Goal: Information Seeking & Learning: Learn about a topic

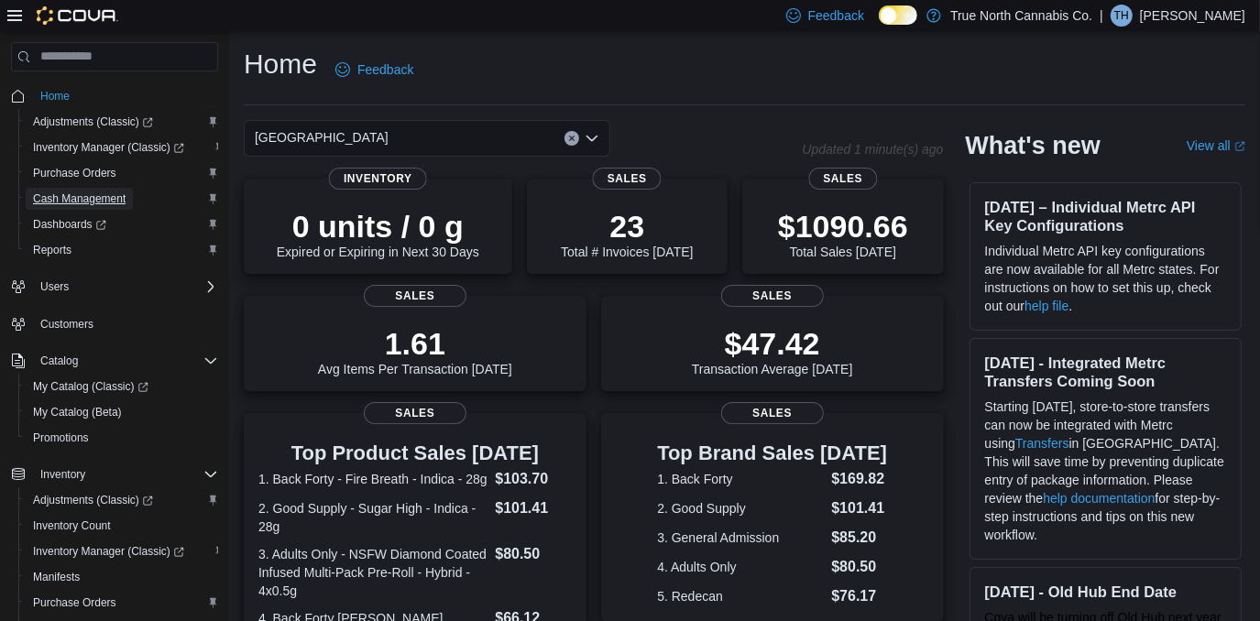
click at [92, 199] on span "Cash Management" at bounding box center [79, 199] width 93 height 15
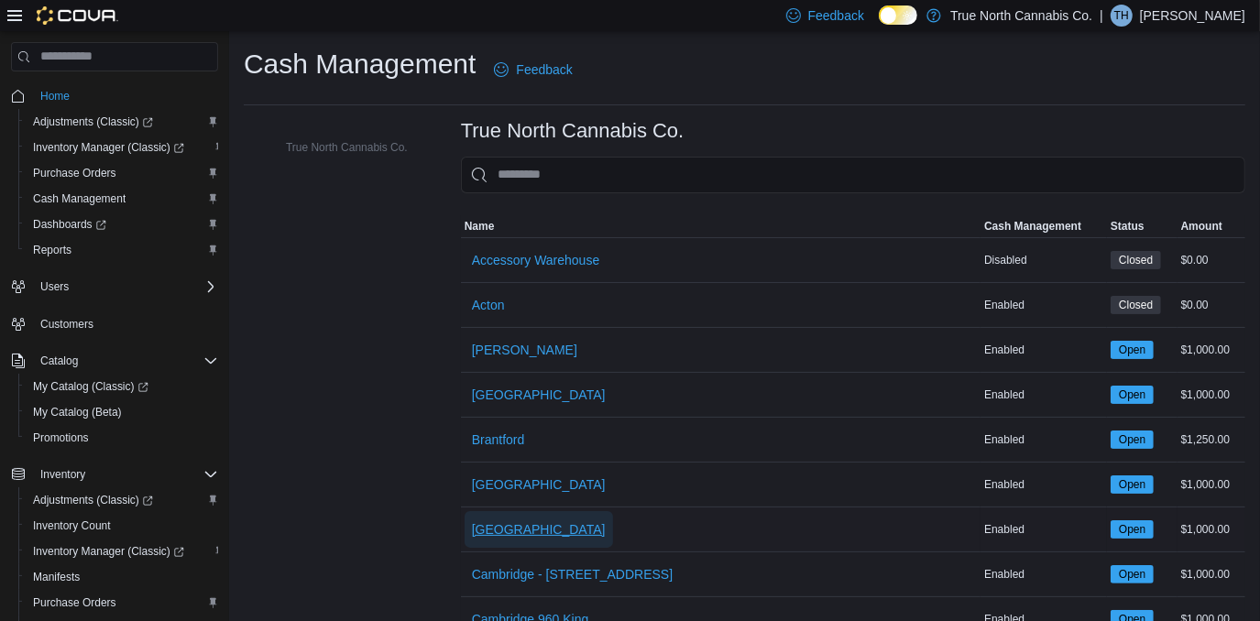
click at [514, 521] on span "[GEOGRAPHIC_DATA]" at bounding box center [539, 529] width 134 height 18
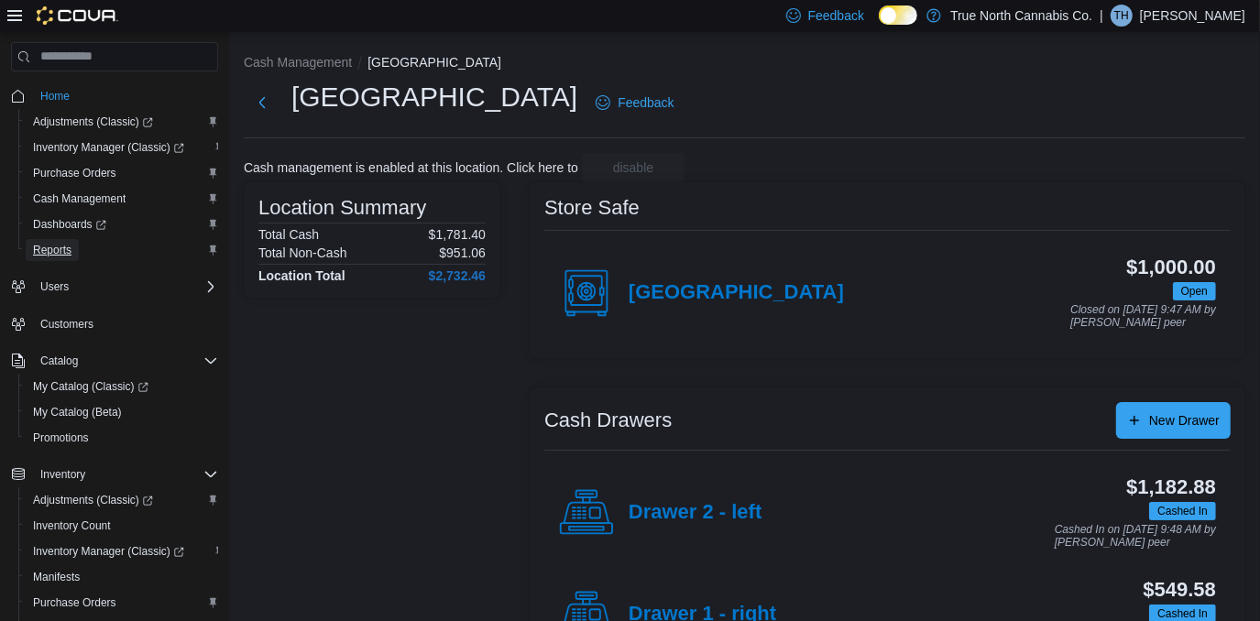
click at [66, 247] on span "Reports" at bounding box center [52, 250] width 38 height 15
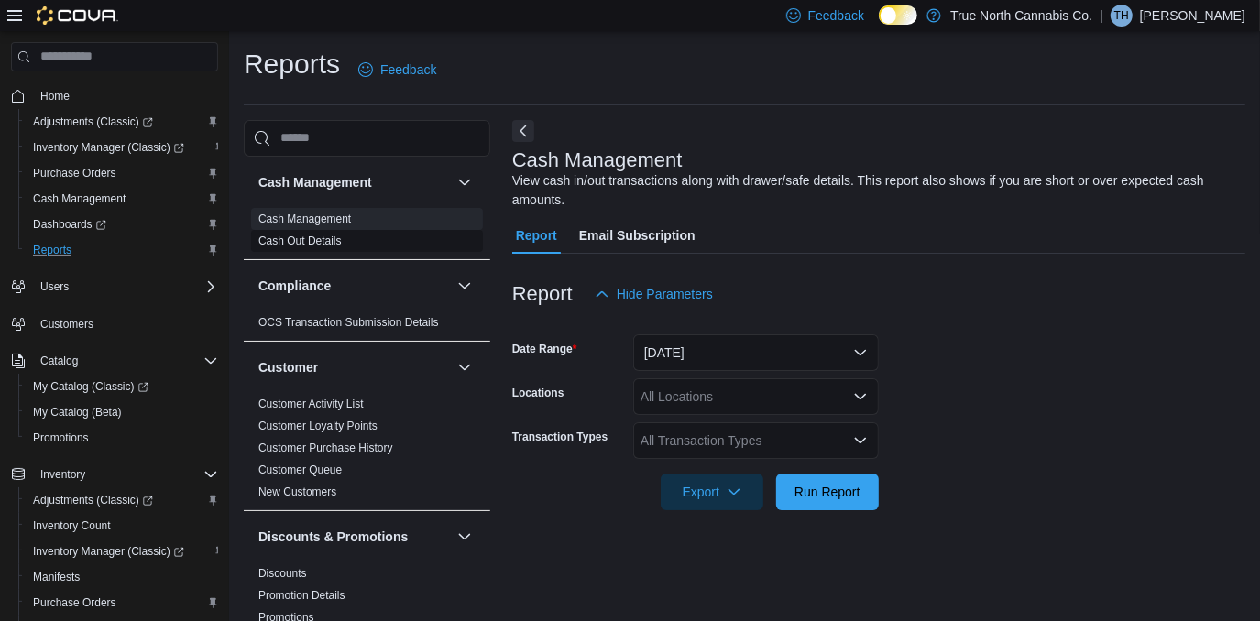
scroll to position [16, 0]
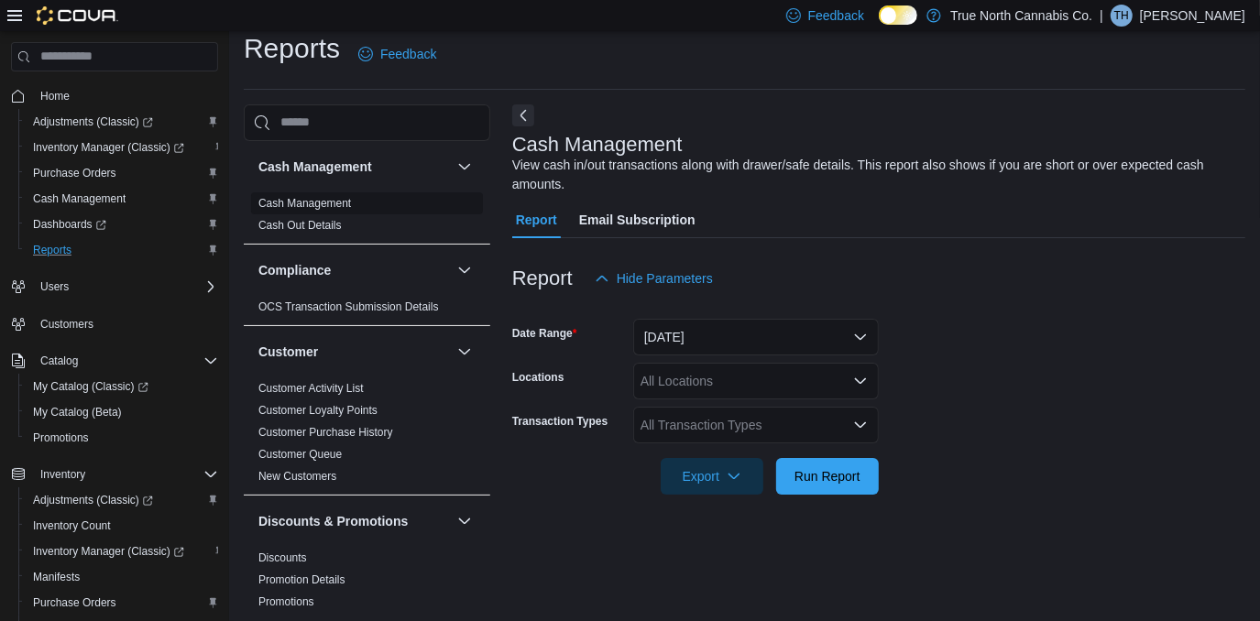
click at [297, 203] on link "Cash Management" at bounding box center [304, 203] width 93 height 13
click at [857, 331] on button "[DATE]" at bounding box center [756, 337] width 246 height 37
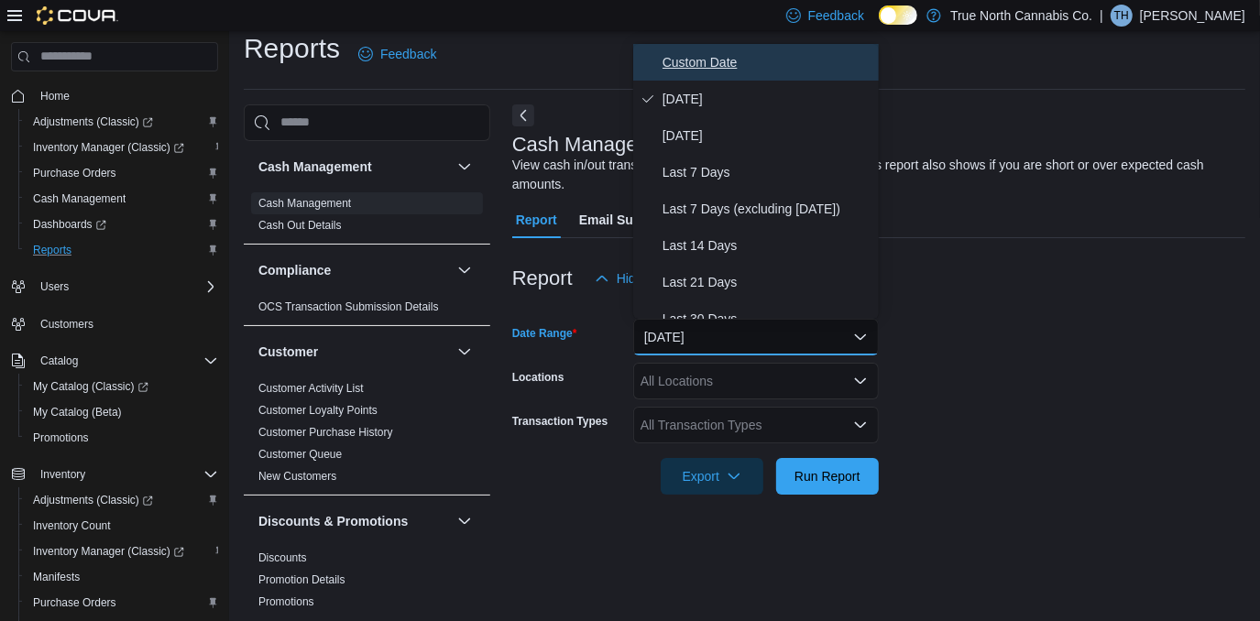
click at [700, 56] on span "Custom Date" at bounding box center [766, 62] width 209 height 22
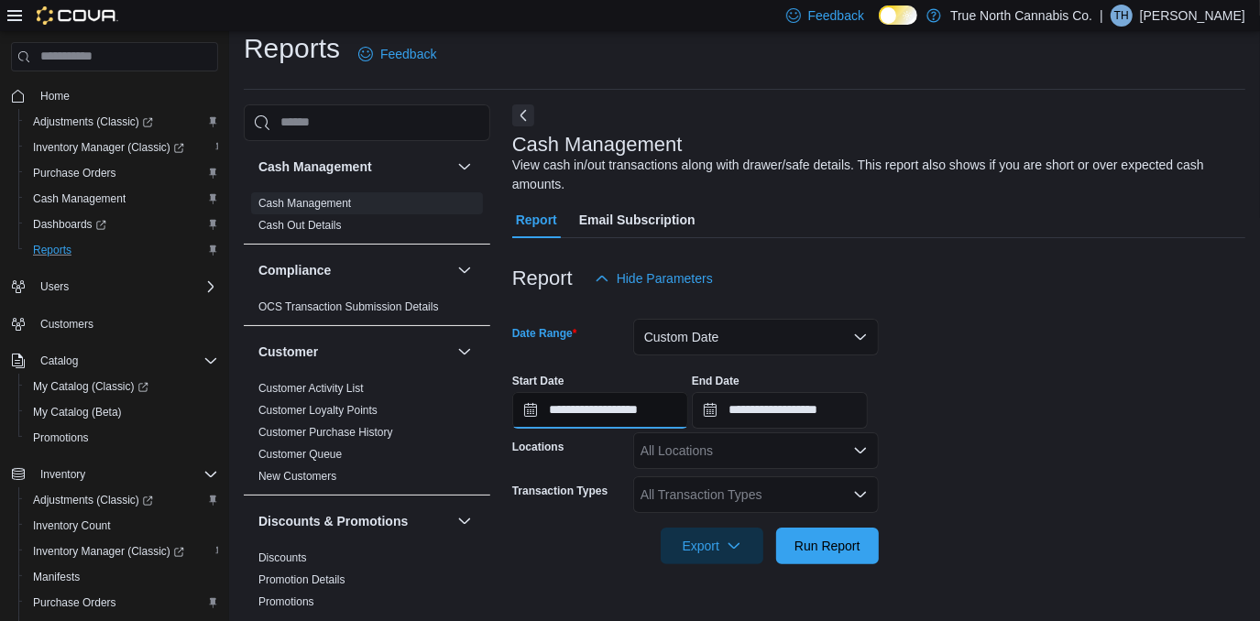
click at [608, 416] on input "**********" at bounding box center [600, 410] width 176 height 37
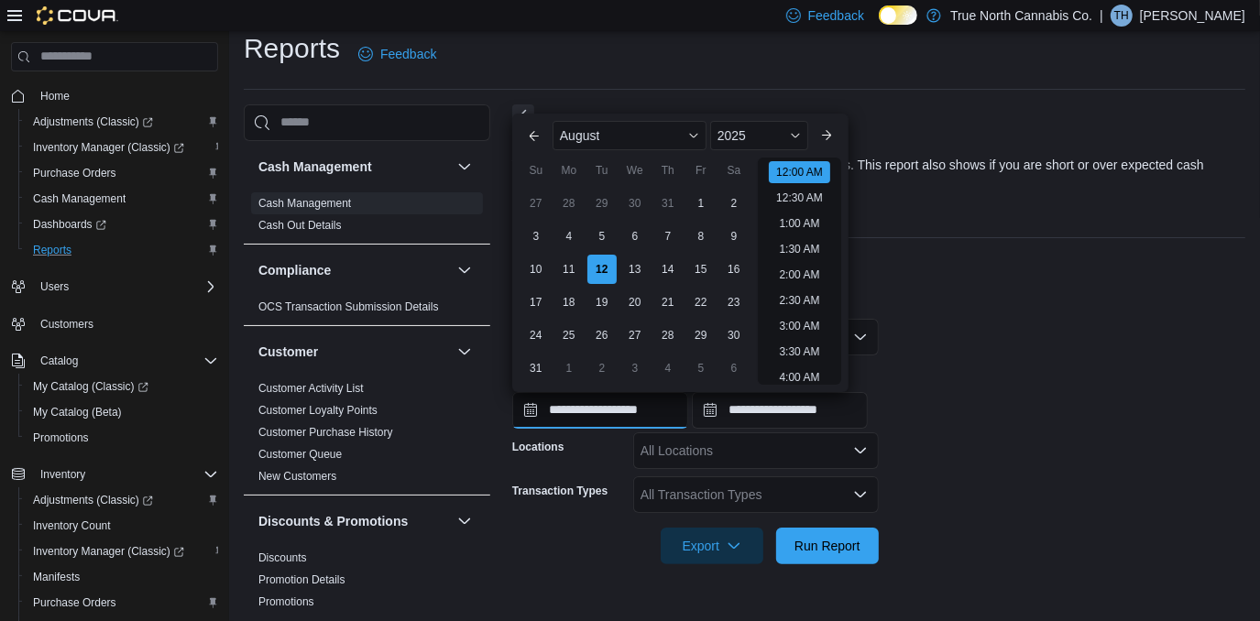
scroll to position [56, 0]
click at [608, 237] on div "5" at bounding box center [602, 236] width 32 height 32
type input "**********"
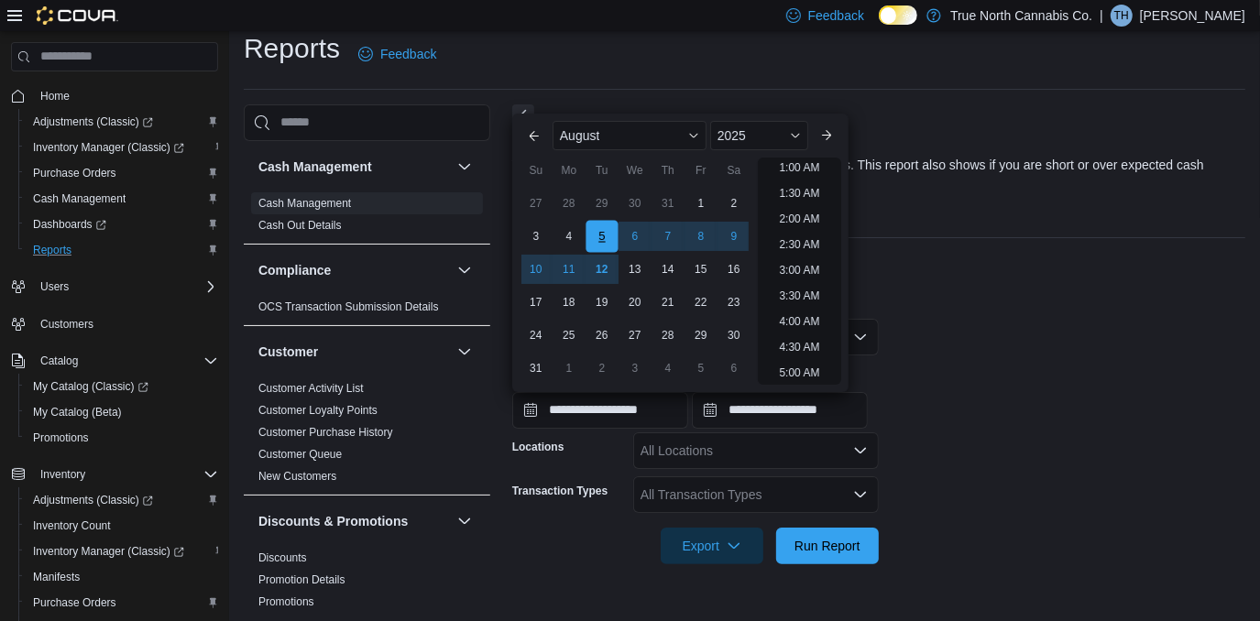
scroll to position [4, 0]
click at [775, 415] on input "**********" at bounding box center [780, 410] width 176 height 37
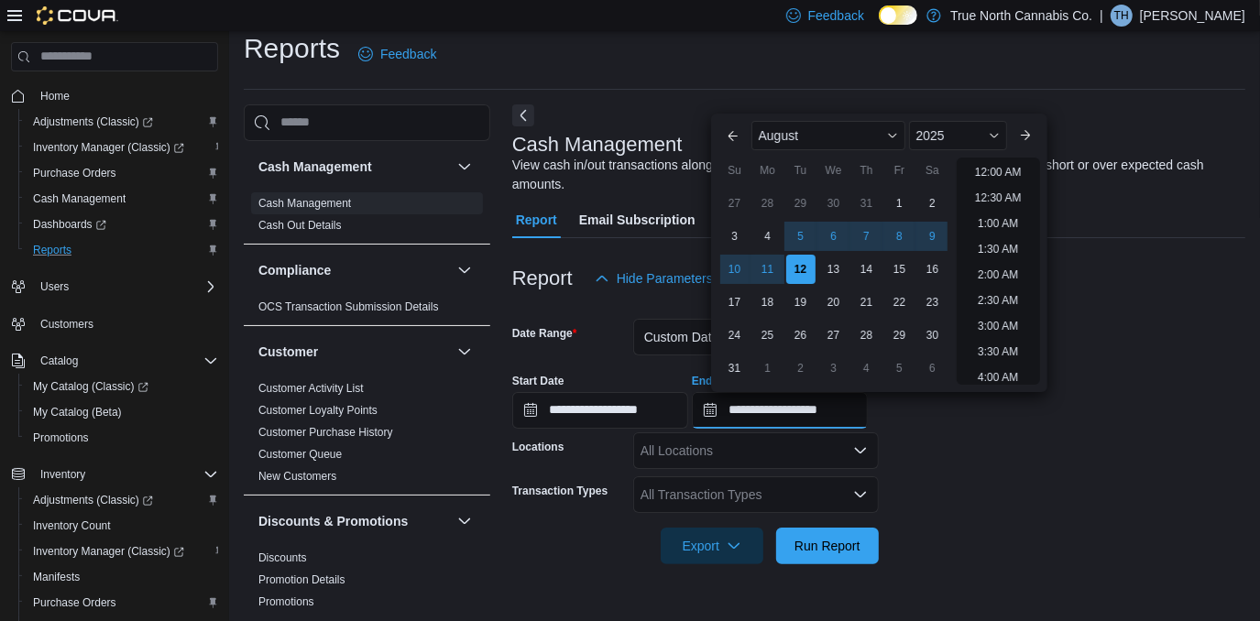
scroll to position [1008, 0]
click at [762, 272] on div "11" at bounding box center [767, 269] width 32 height 32
type input "**********"
click at [956, 423] on div "**********" at bounding box center [878, 394] width 733 height 70
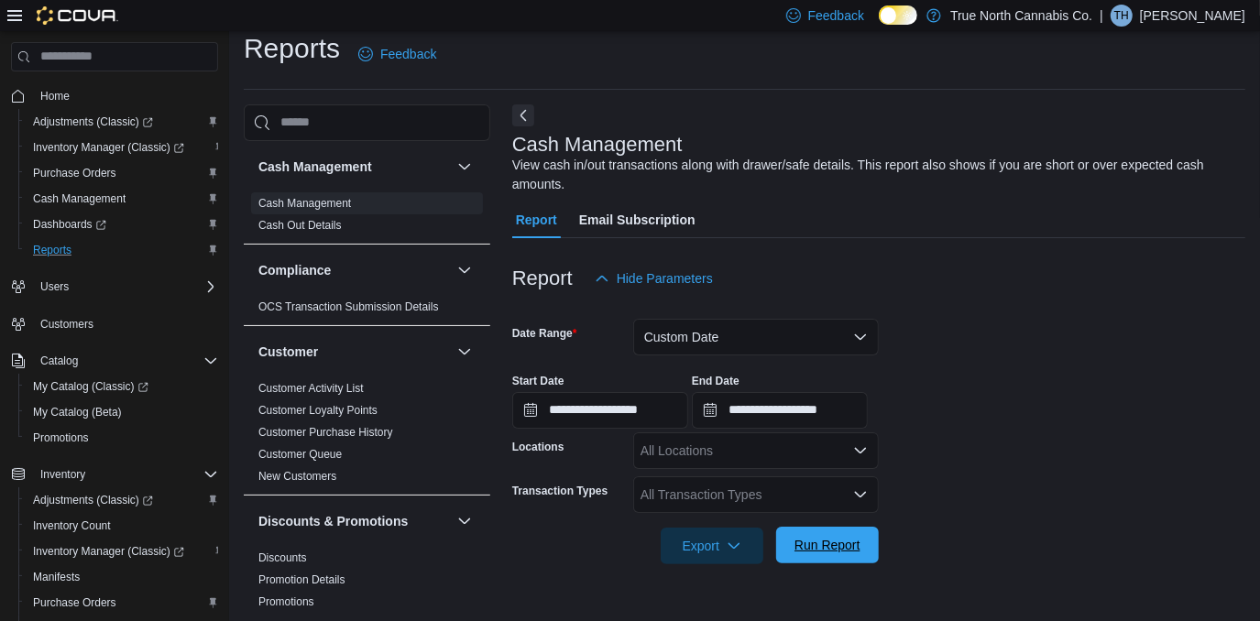
click at [826, 543] on span "Run Report" at bounding box center [827, 545] width 66 height 18
click at [779, 458] on div "All Locations" at bounding box center [756, 451] width 246 height 37
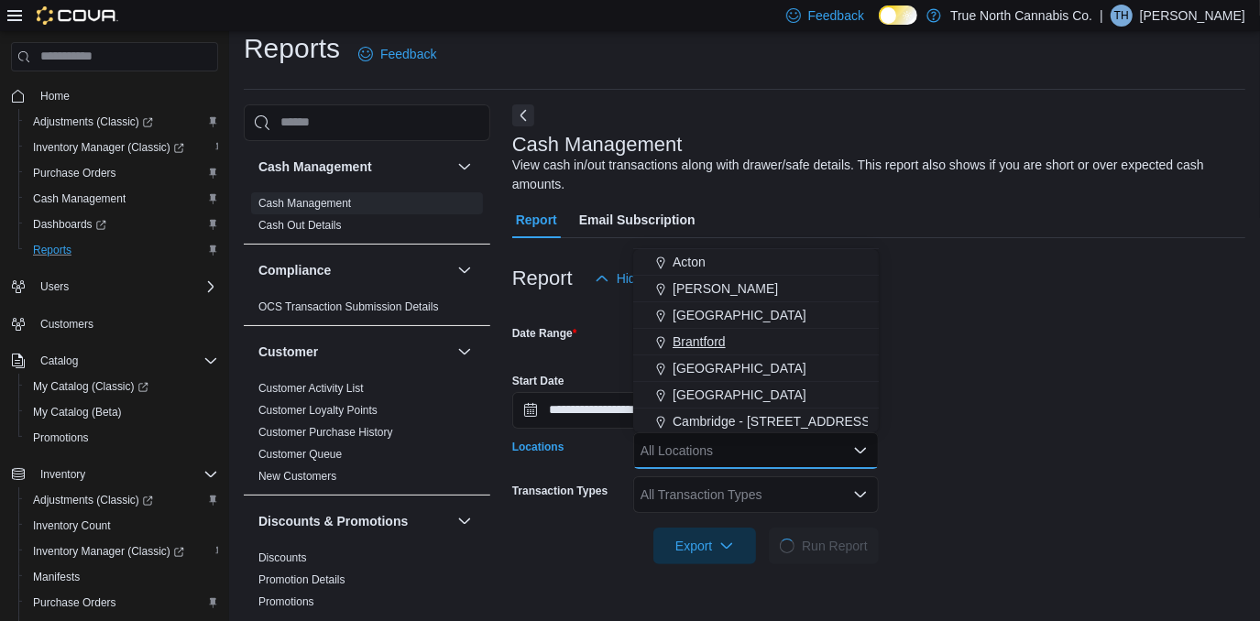
scroll to position [82, 0]
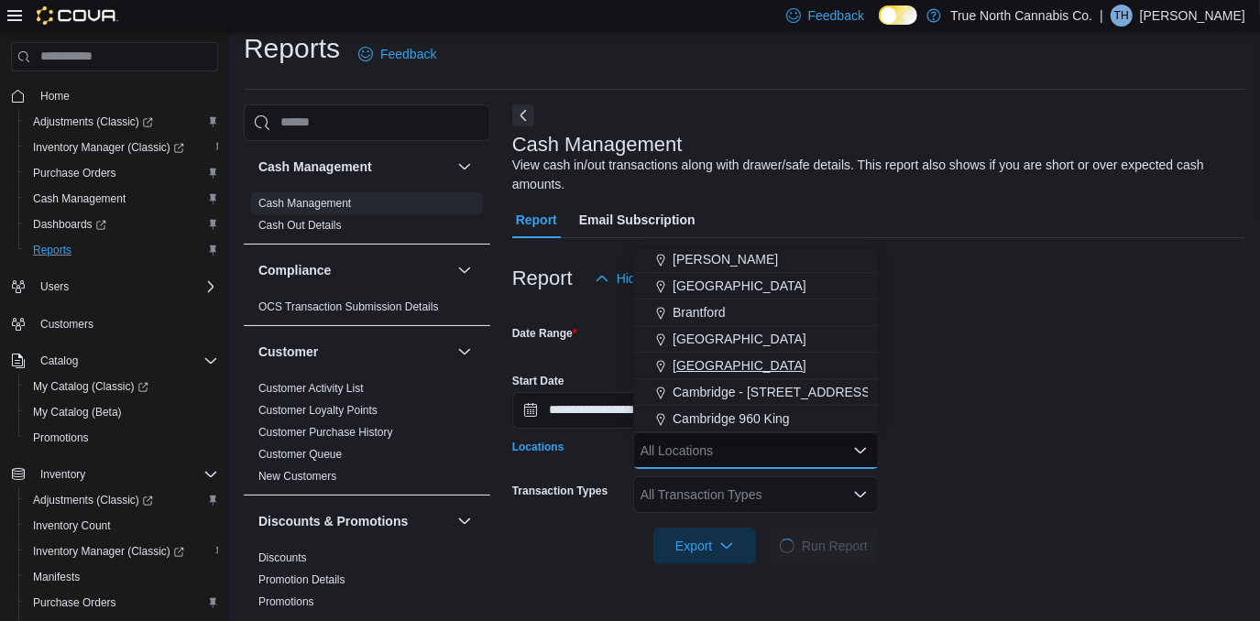
click at [694, 369] on span "[GEOGRAPHIC_DATA]" at bounding box center [740, 365] width 134 height 18
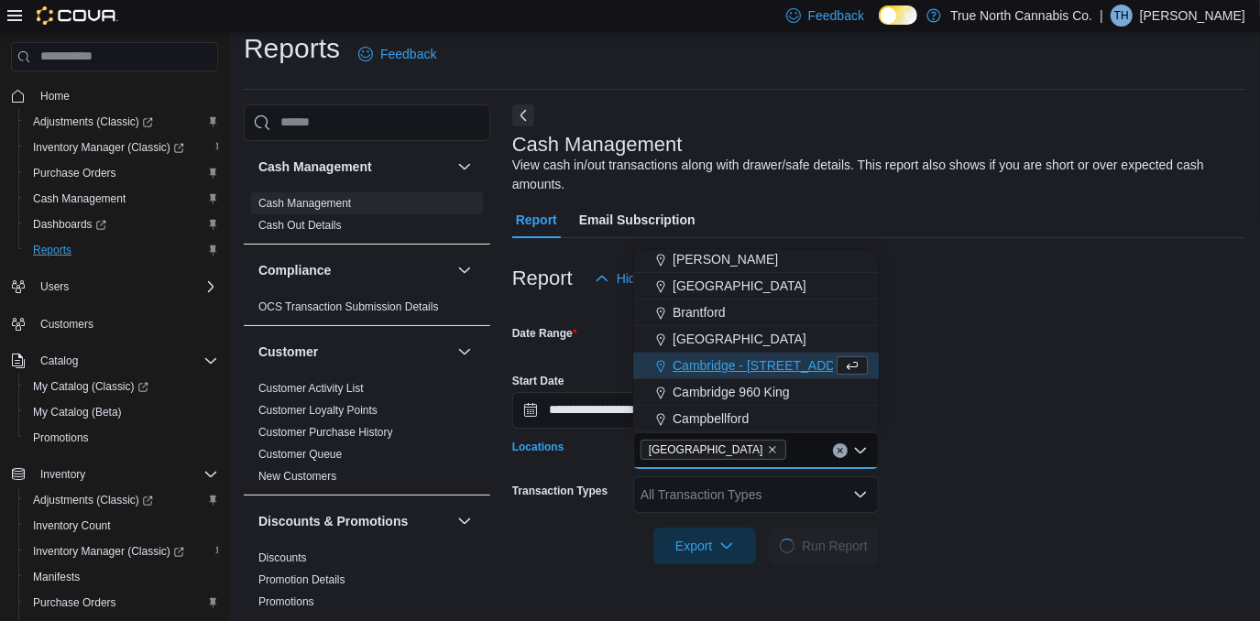
click at [1046, 564] on div at bounding box center [878, 575] width 733 height 22
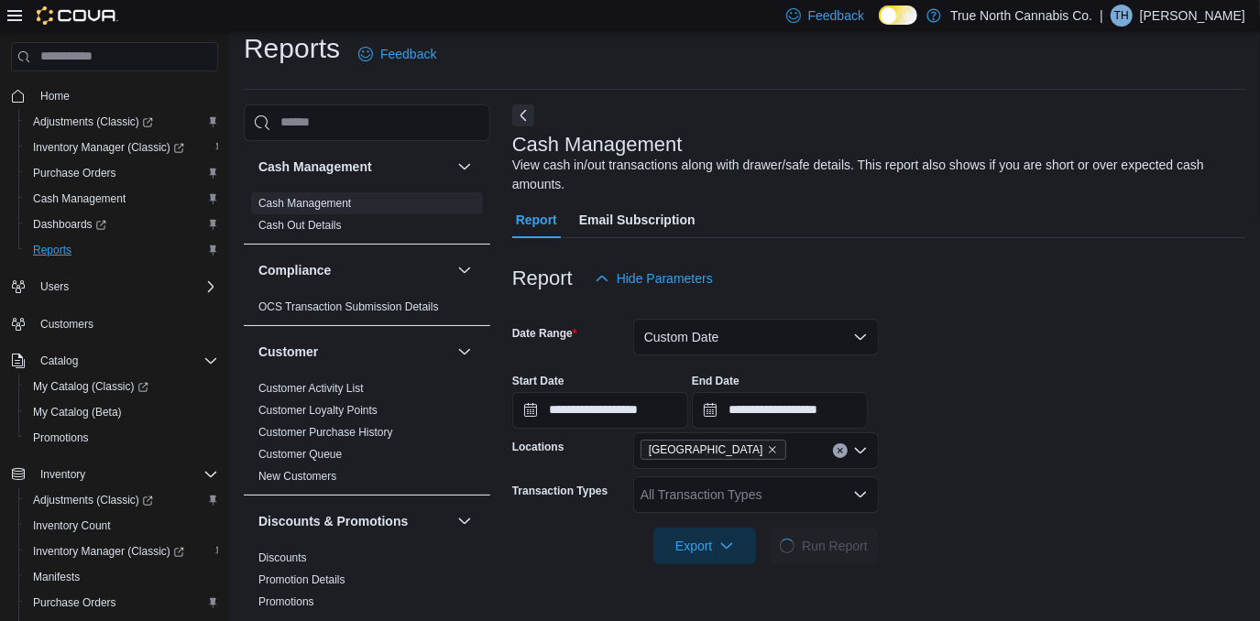
click at [860, 495] on icon "Open list of options" at bounding box center [860, 494] width 15 height 15
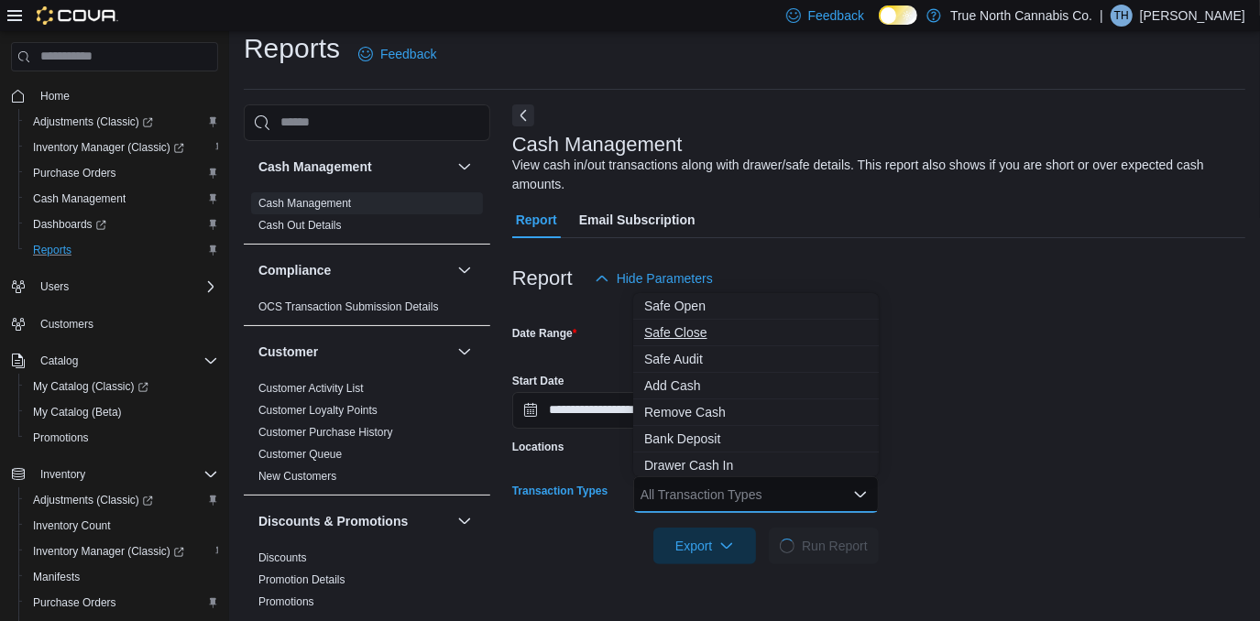
click at [682, 327] on span "Safe Close" at bounding box center [756, 332] width 224 height 18
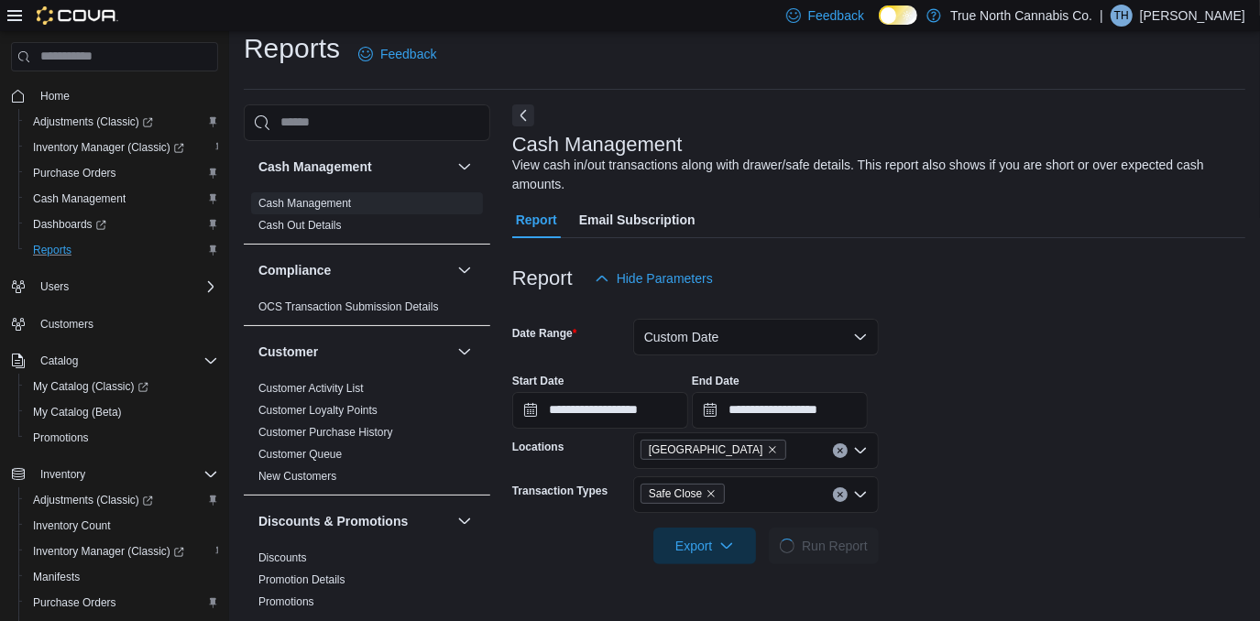
click at [1061, 378] on div "**********" at bounding box center [878, 394] width 733 height 70
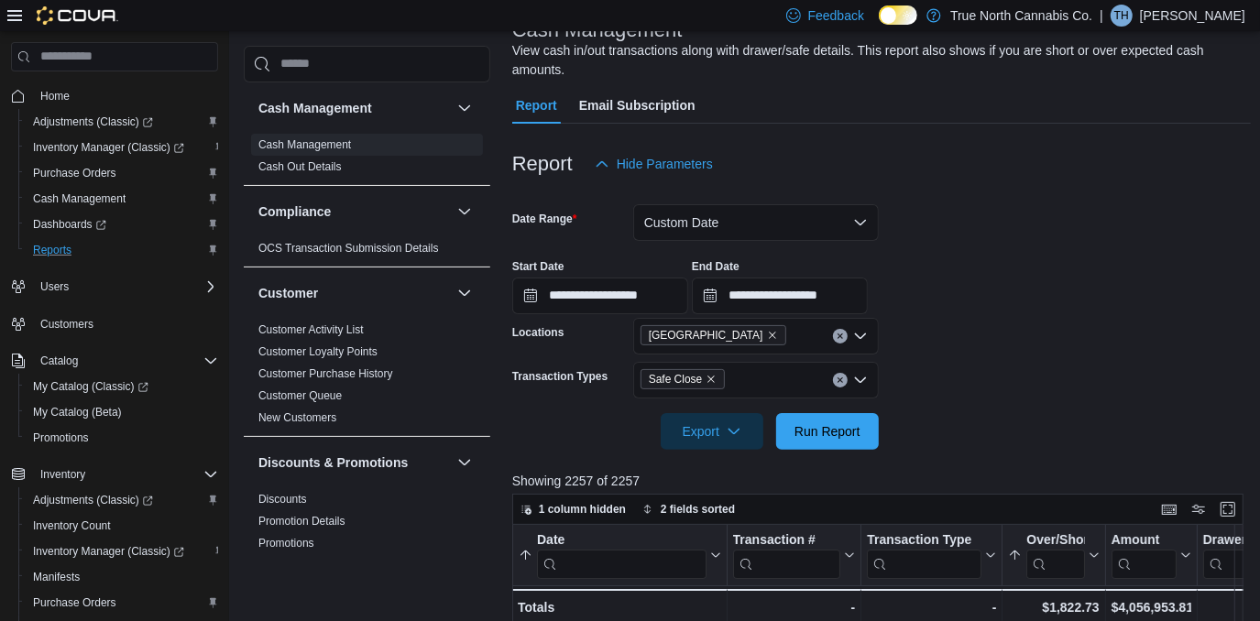
scroll to position [0, 0]
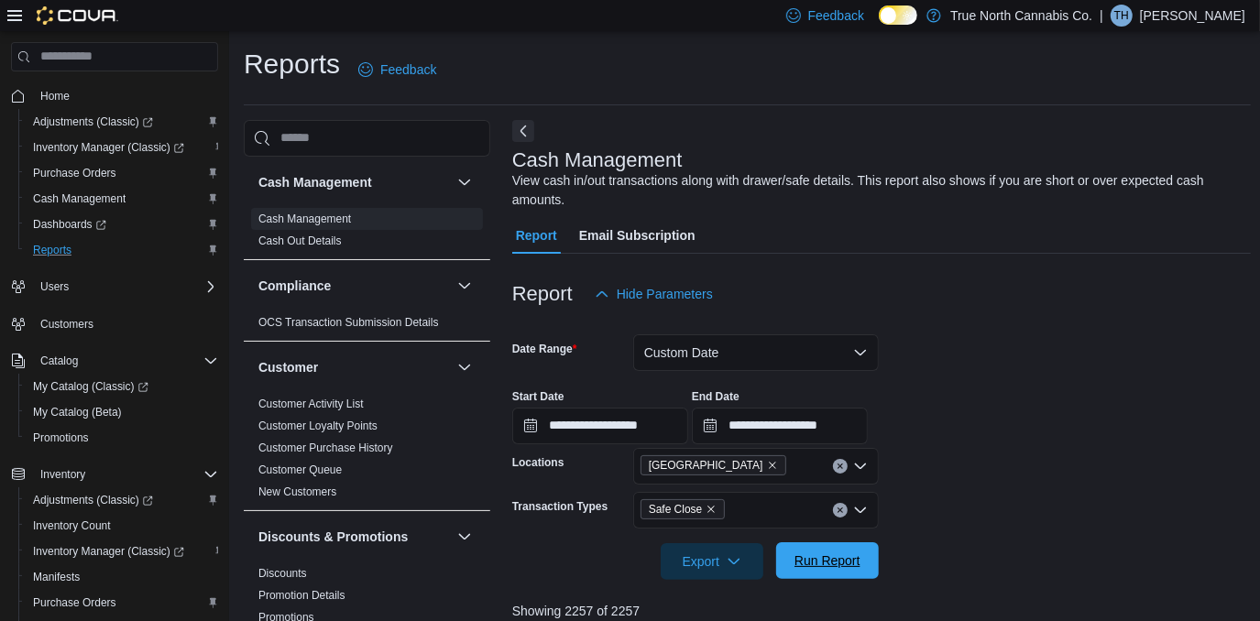
click at [823, 564] on span "Run Report" at bounding box center [827, 561] width 66 height 18
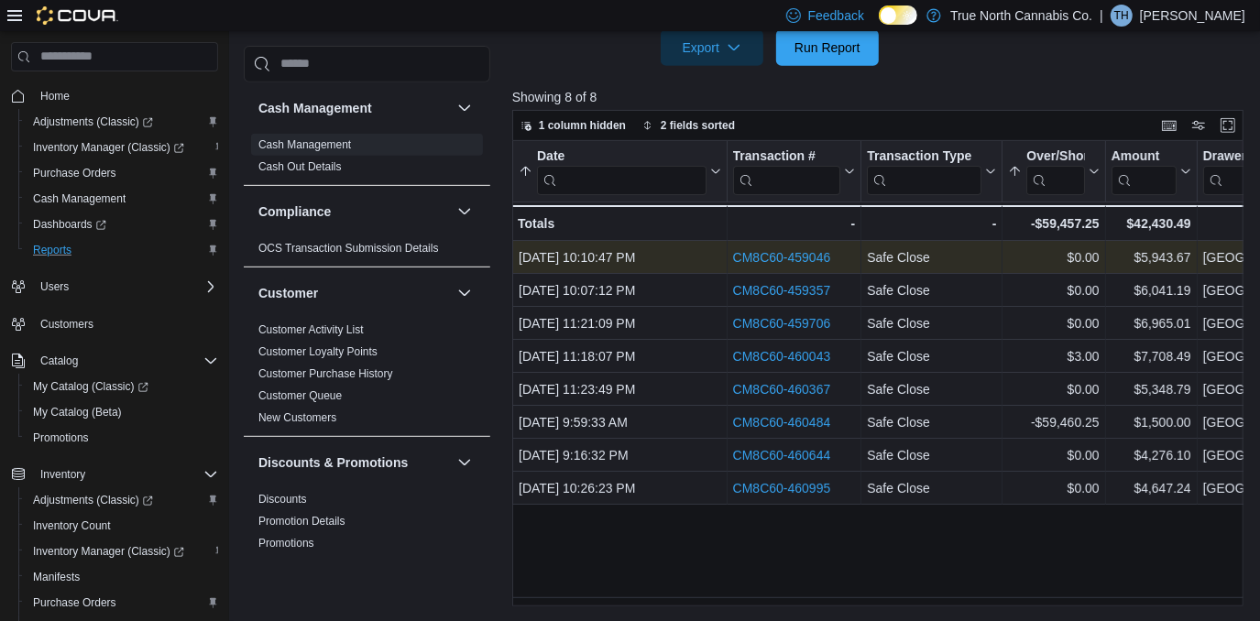
click at [802, 252] on link "CM8C60-459046" at bounding box center [781, 257] width 98 height 15
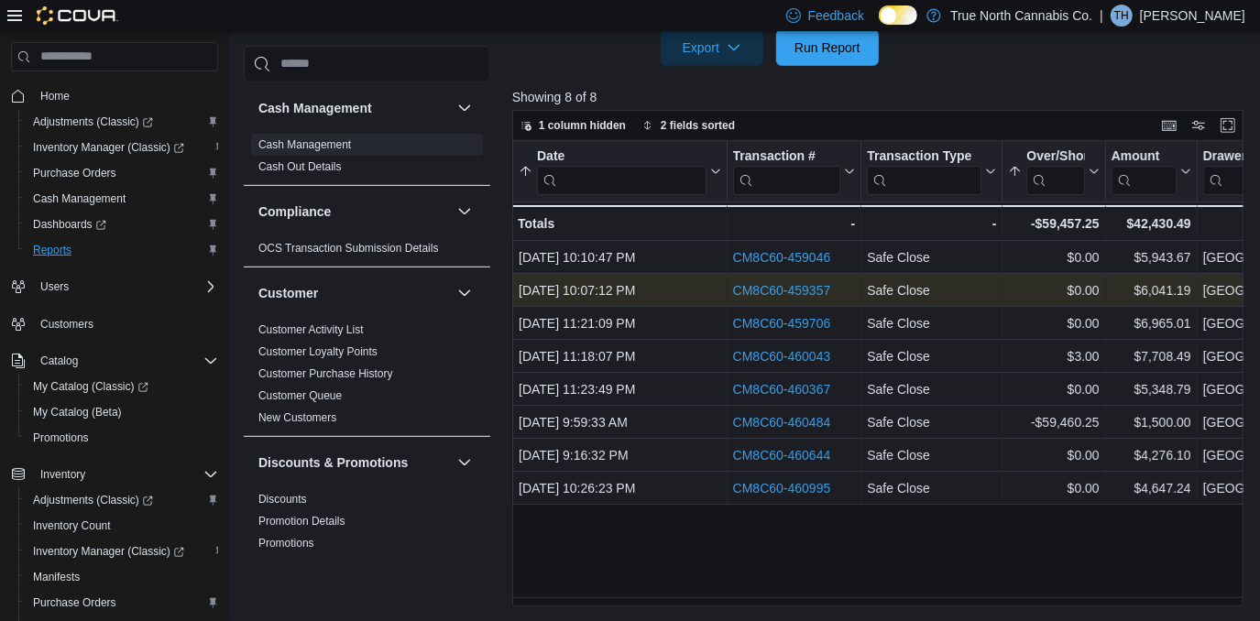
click at [788, 289] on link "CM8C60-459357" at bounding box center [781, 290] width 98 height 15
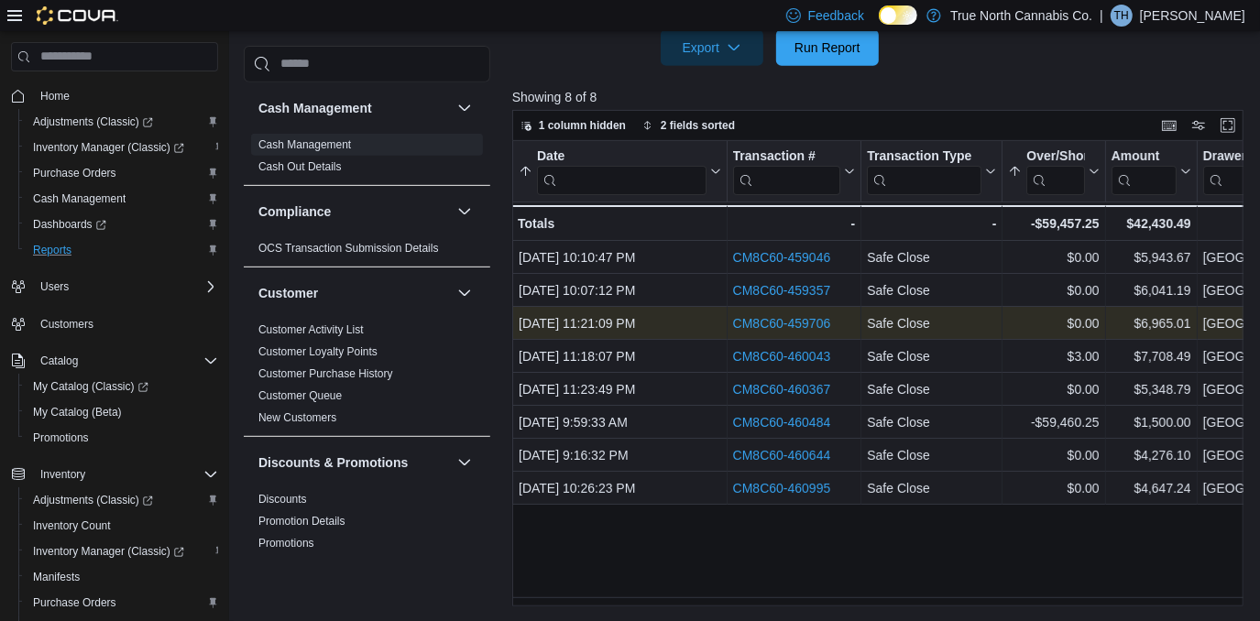
click at [777, 324] on link "CM8C60-459706" at bounding box center [781, 323] width 98 height 15
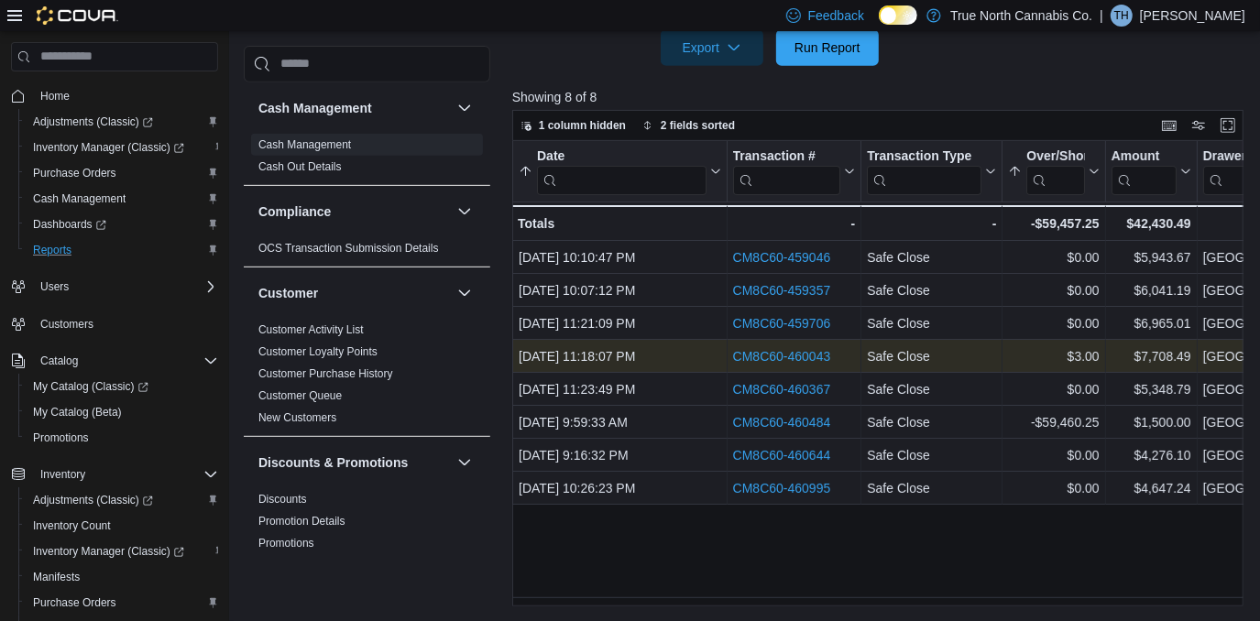
click at [773, 350] on link "CM8C60-460043" at bounding box center [781, 356] width 98 height 15
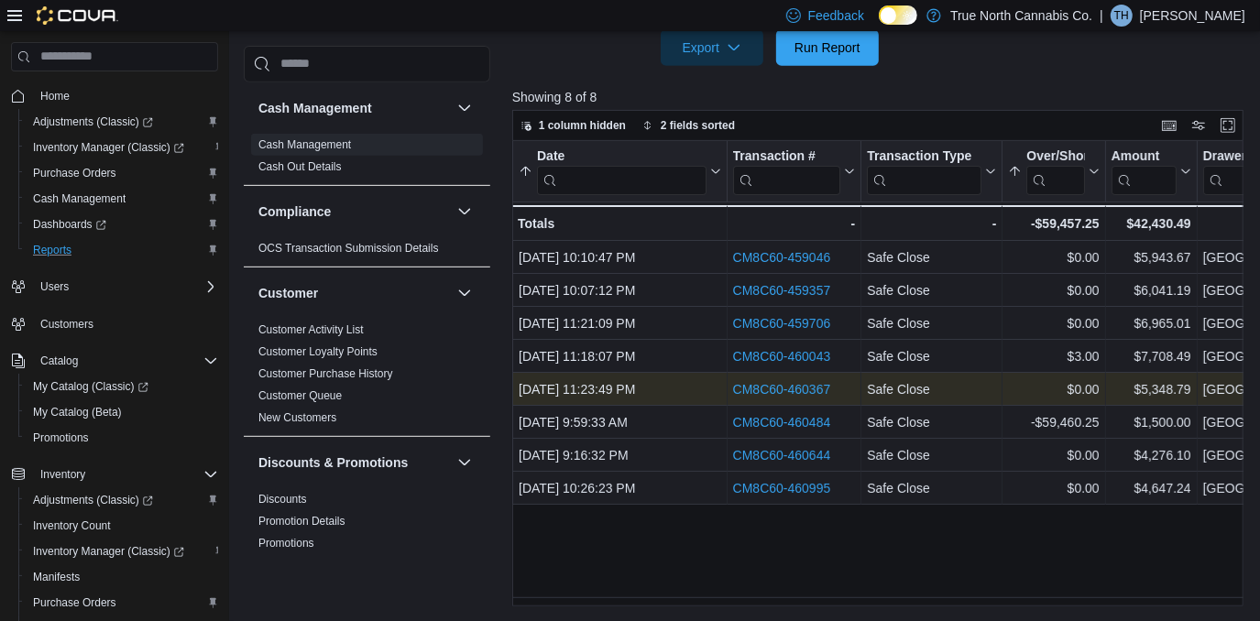
click at [763, 385] on link "CM8C60-460367" at bounding box center [781, 389] width 98 height 15
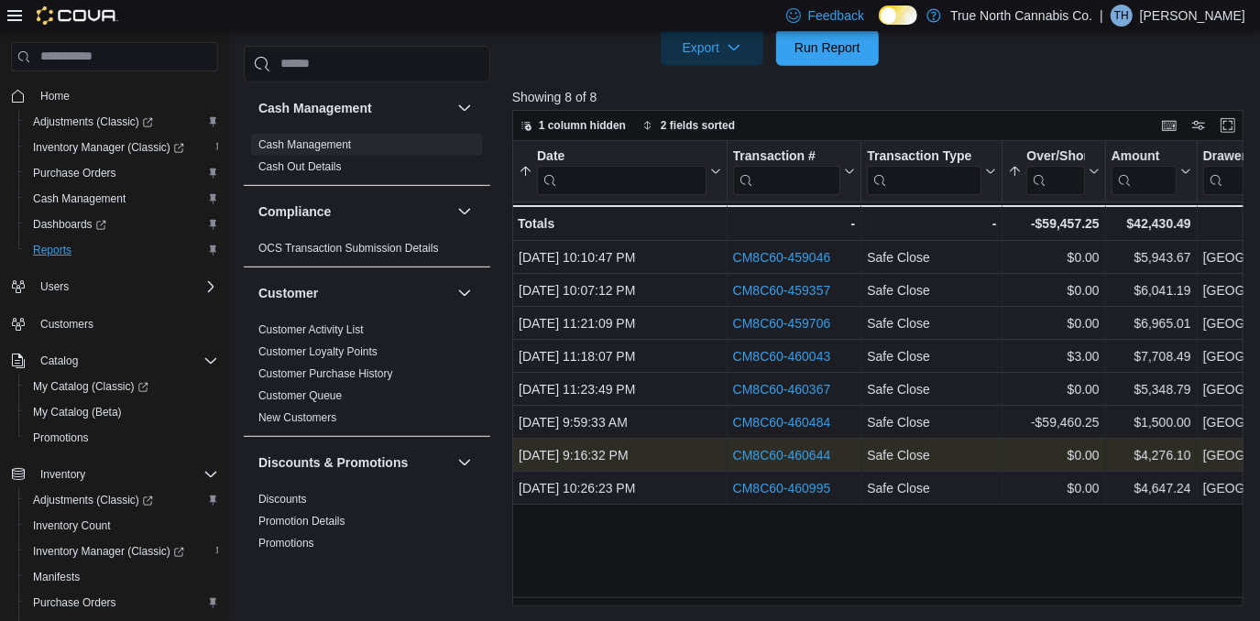
click at [761, 451] on link "CM8C60-460644" at bounding box center [781, 455] width 98 height 15
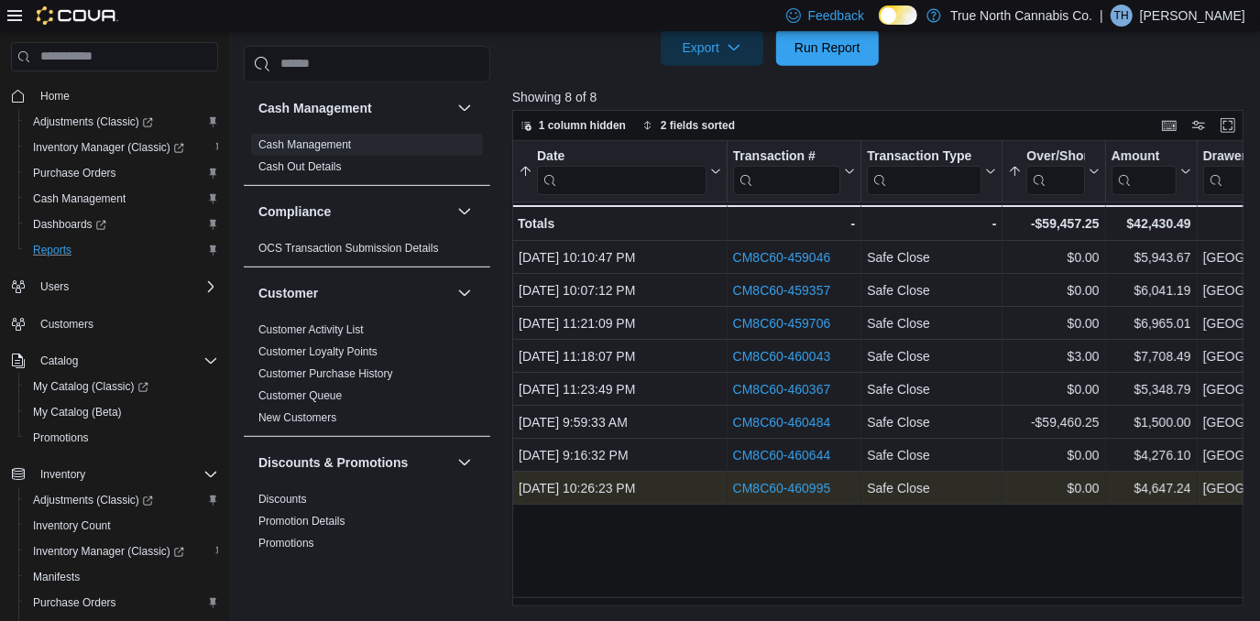
click at [781, 486] on link "CM8C60-460995" at bounding box center [781, 488] width 98 height 15
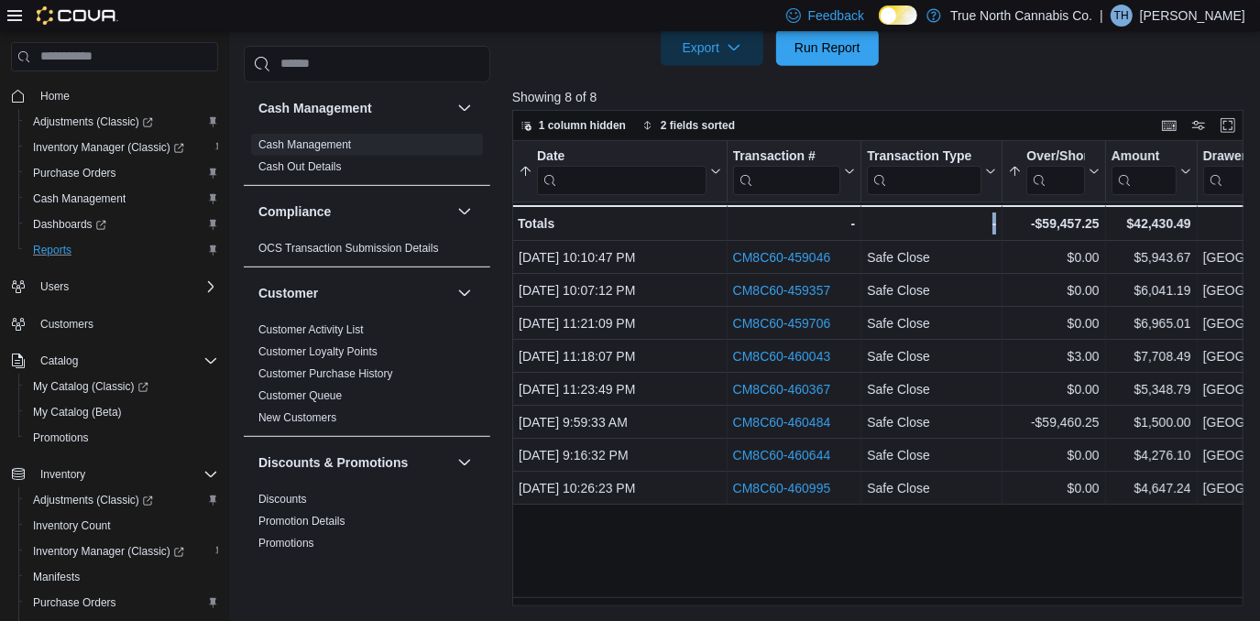
drag, startPoint x: 958, startPoint y: 597, endPoint x: 1008, endPoint y: 597, distance: 49.5
click at [1008, 597] on div "Date Sorted by Over/Short, ascending , then sorted by Date, ascending . Click t…" at bounding box center [881, 374] width 739 height 466
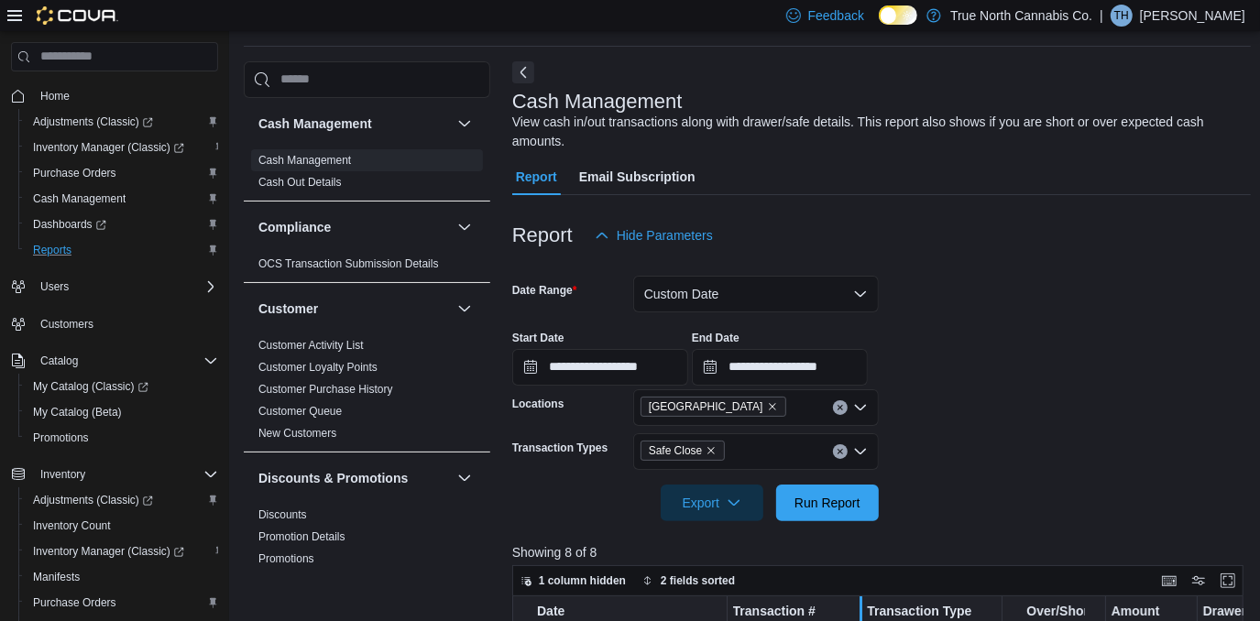
scroll to position [249, 0]
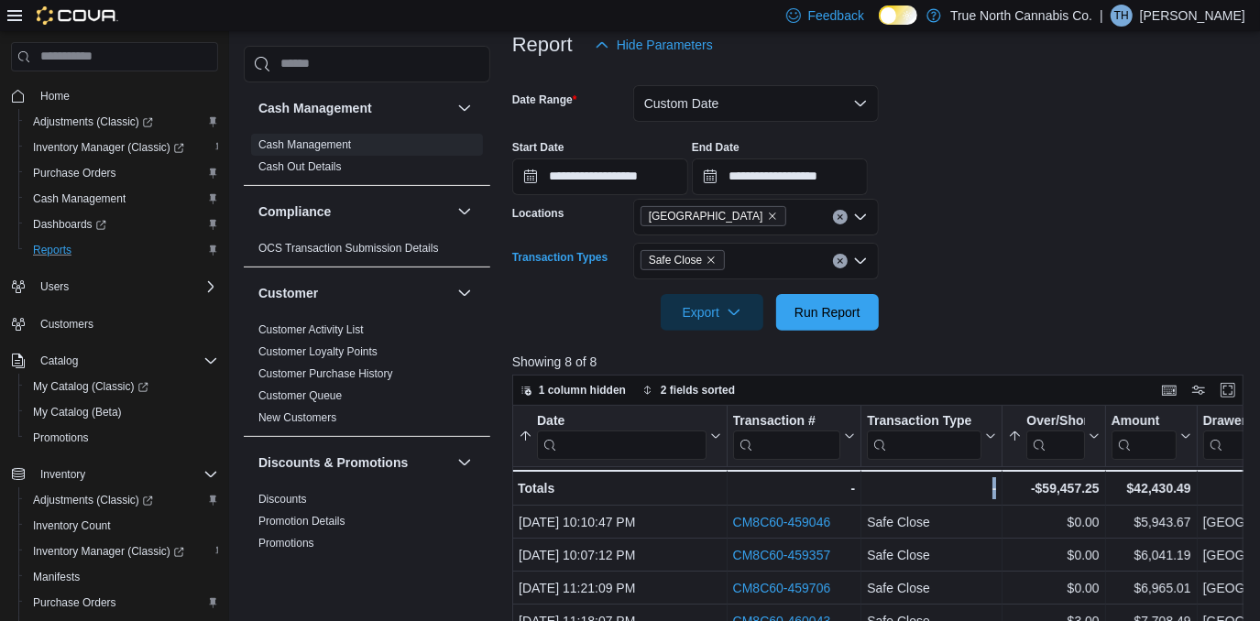
click at [858, 257] on icon "Open list of options" at bounding box center [860, 261] width 15 height 15
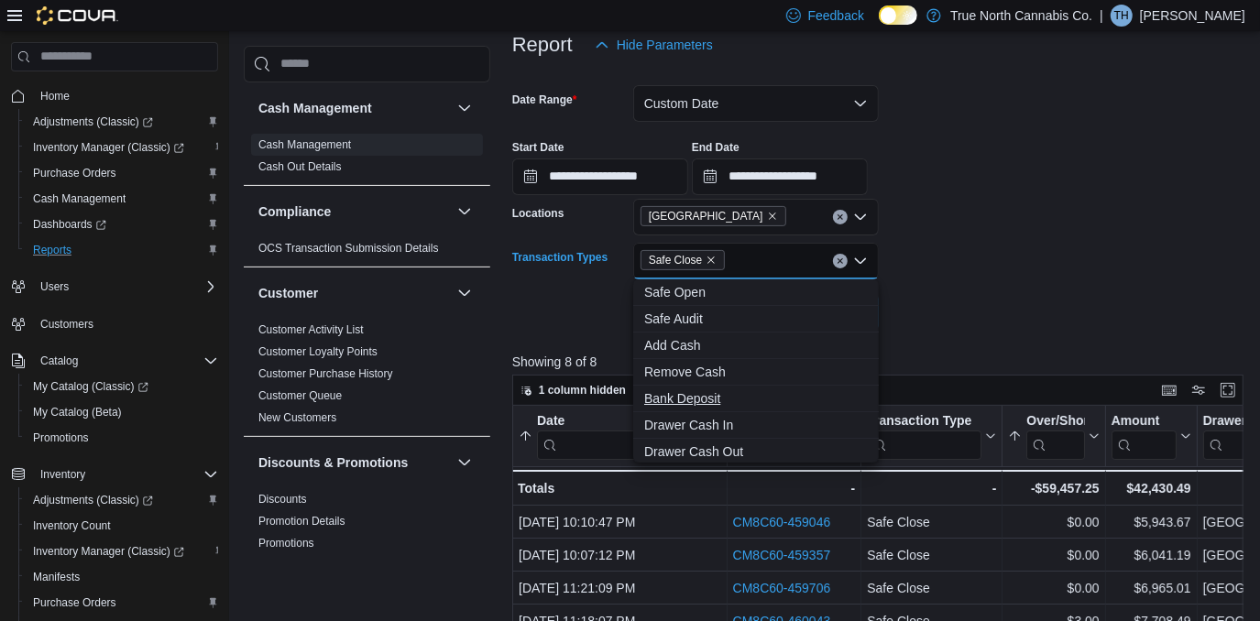
click at [693, 394] on span "Bank Deposit" at bounding box center [756, 398] width 224 height 18
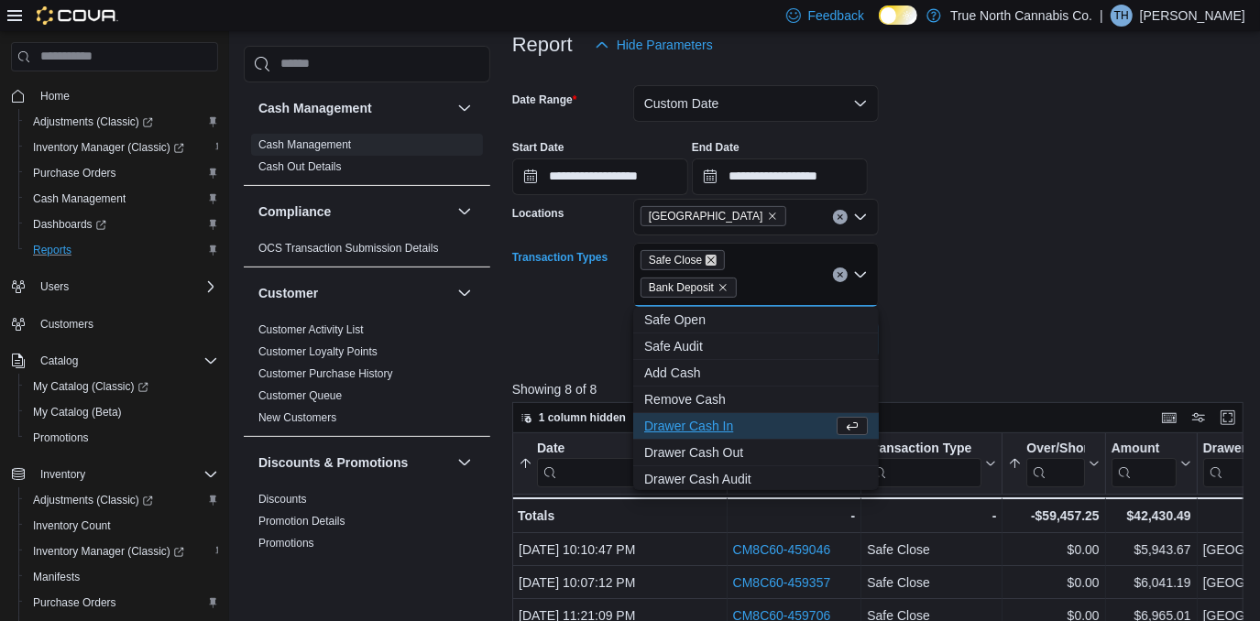
click at [710, 261] on icon "Remove Safe Close from selection in this group" at bounding box center [711, 260] width 11 height 11
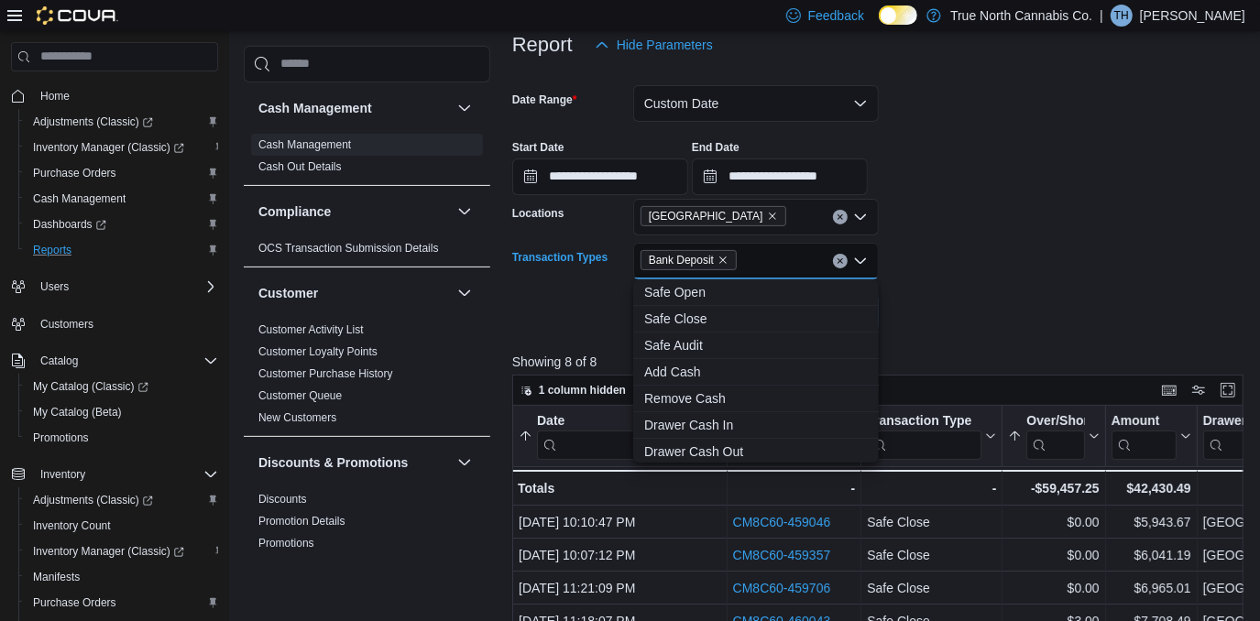
click at [938, 247] on form "**********" at bounding box center [881, 197] width 739 height 268
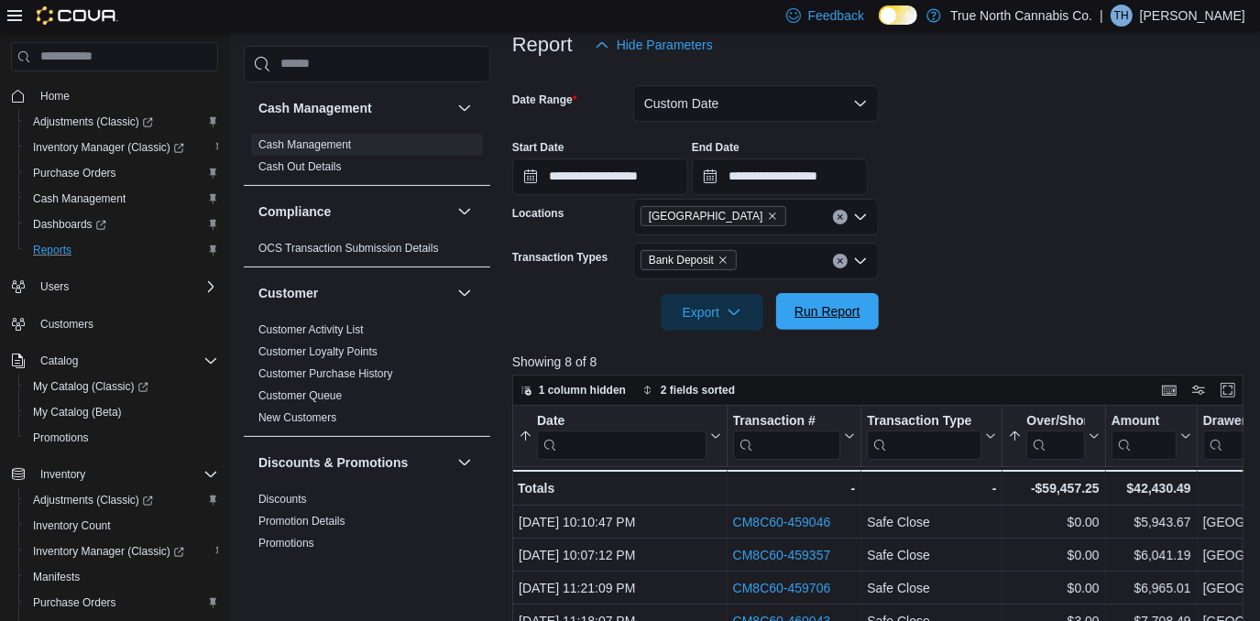
click at [843, 305] on span "Run Report" at bounding box center [827, 311] width 66 height 18
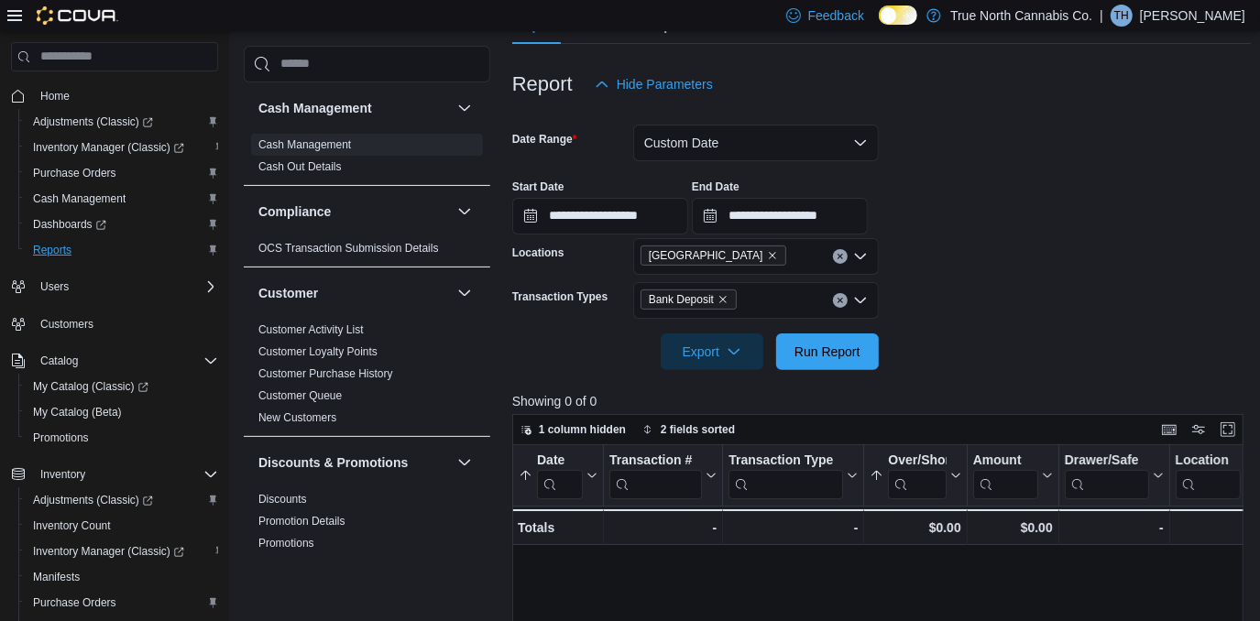
scroll to position [249, 0]
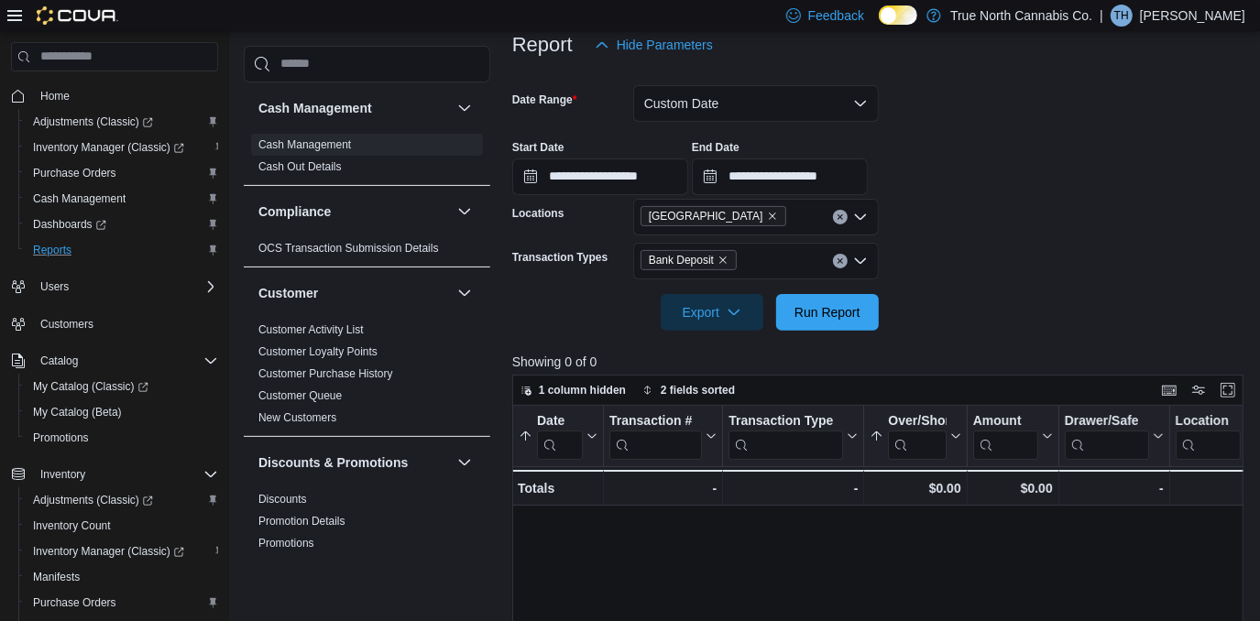
click at [837, 259] on icon "Clear input" at bounding box center [840, 260] width 7 height 7
click at [910, 253] on form "**********" at bounding box center [881, 197] width 739 height 268
click at [823, 309] on span "Run Report" at bounding box center [827, 311] width 66 height 18
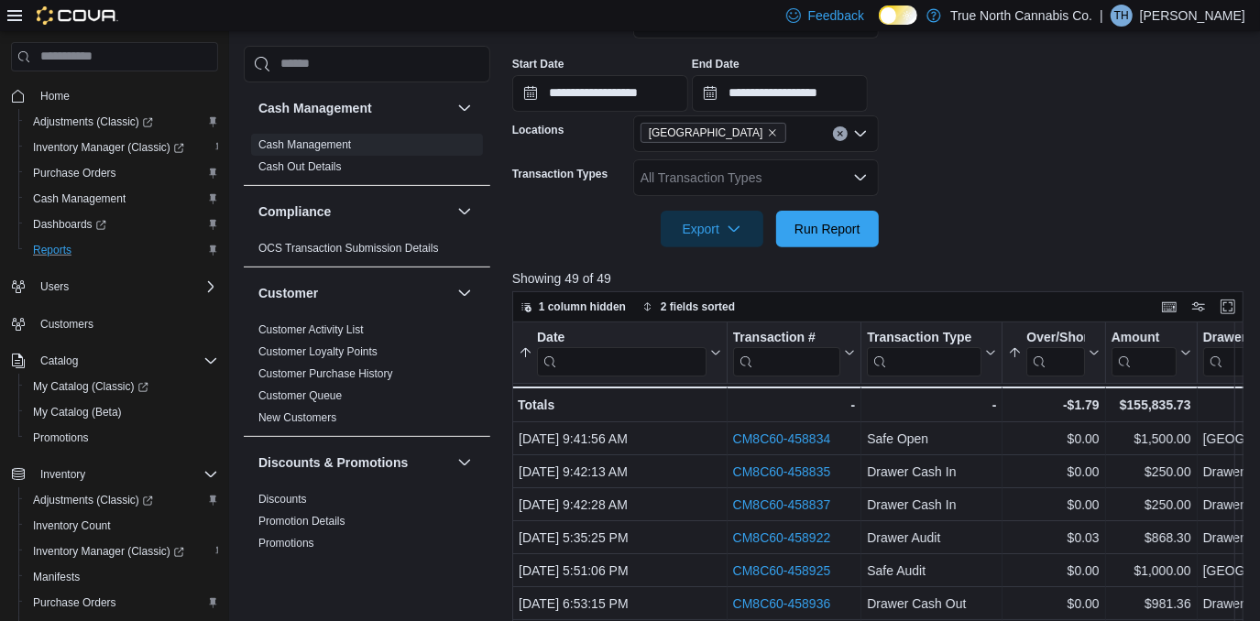
scroll to position [249, 0]
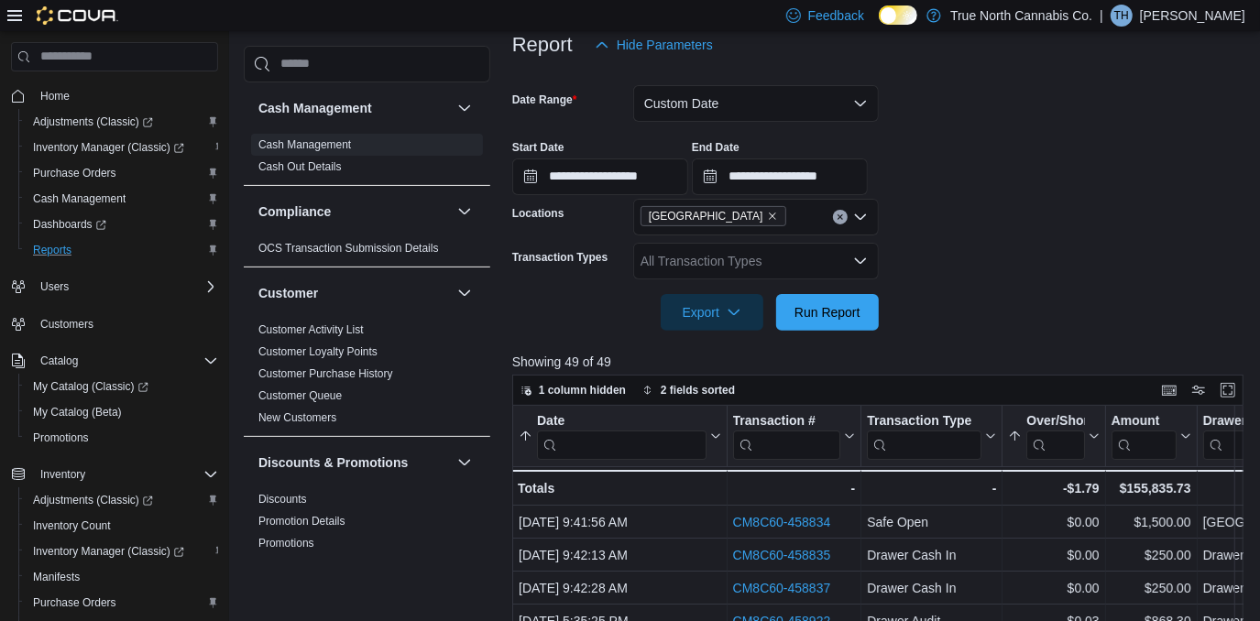
click at [860, 254] on icon "Open list of options" at bounding box center [860, 261] width 15 height 15
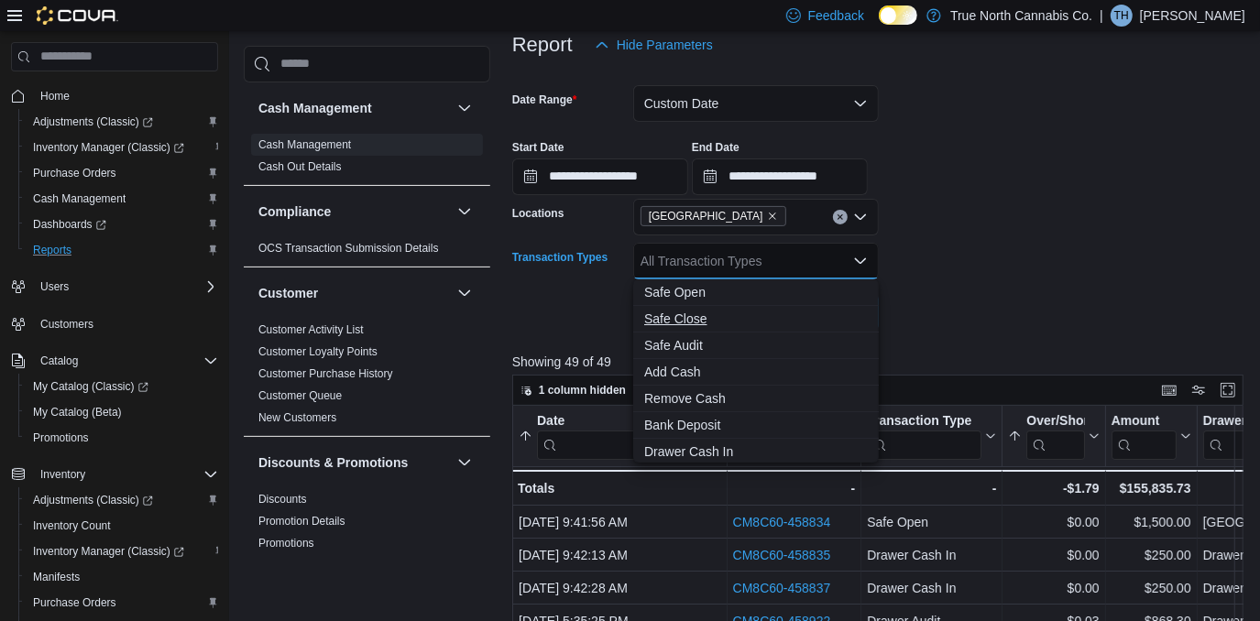
click at [698, 322] on span "Safe Close" at bounding box center [756, 319] width 224 height 18
click at [1035, 311] on form "**********" at bounding box center [881, 197] width 739 height 268
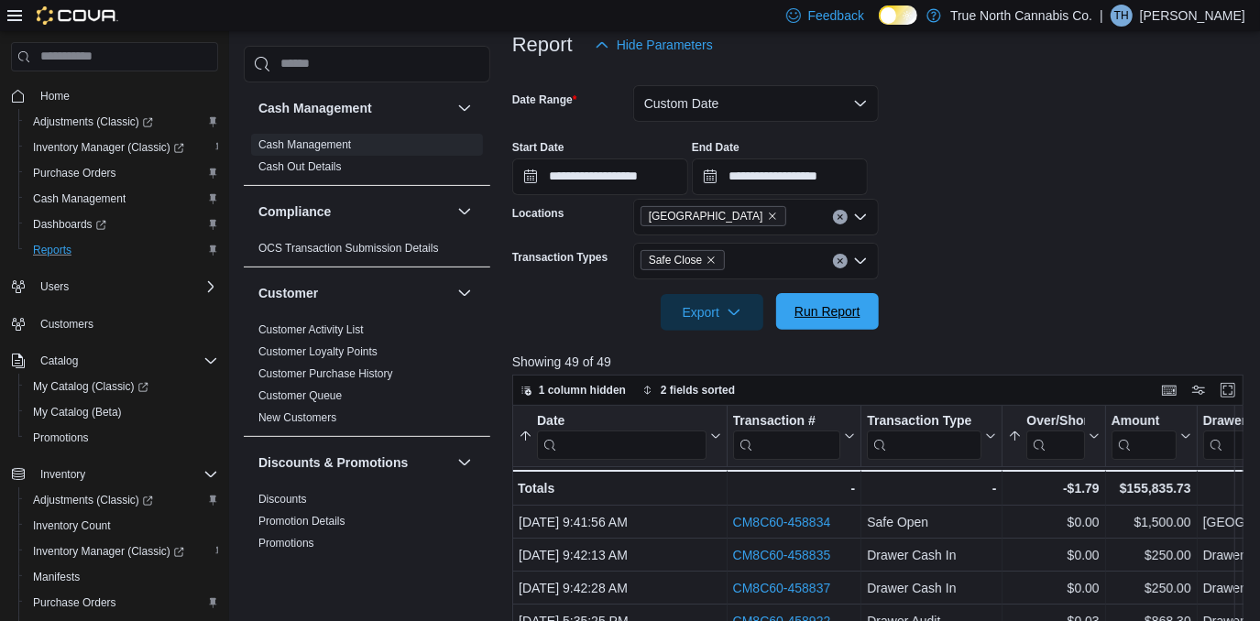
click at [822, 313] on span "Run Report" at bounding box center [827, 311] width 66 height 18
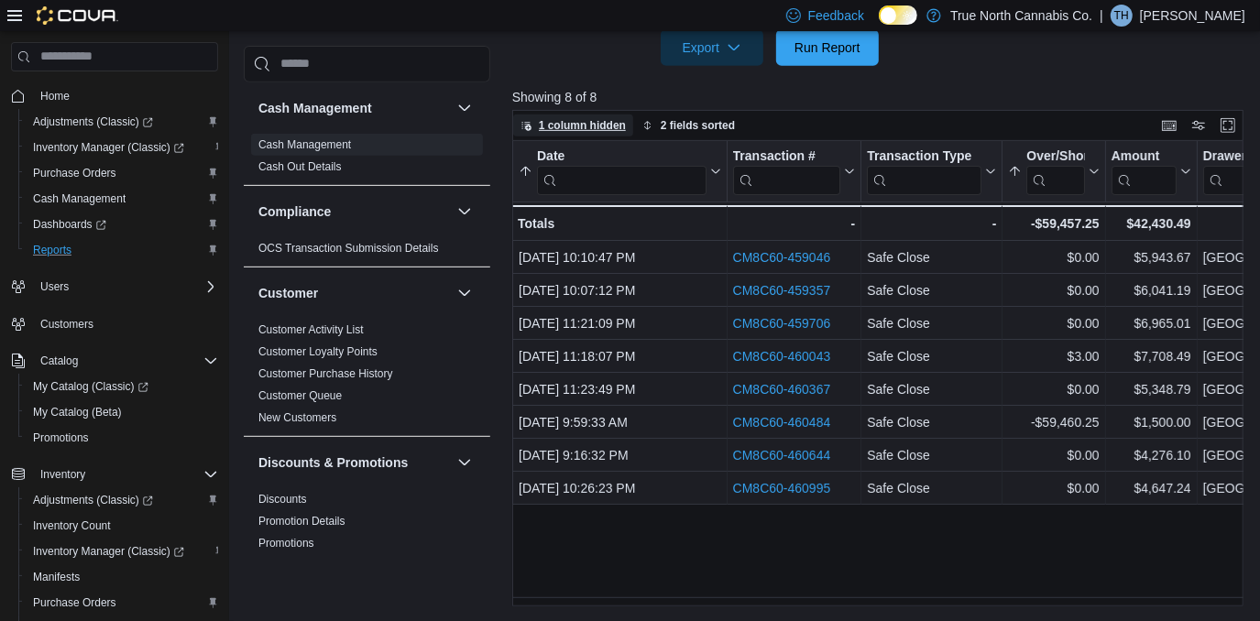
click at [526, 123] on icon "button" at bounding box center [525, 126] width 9 height 9
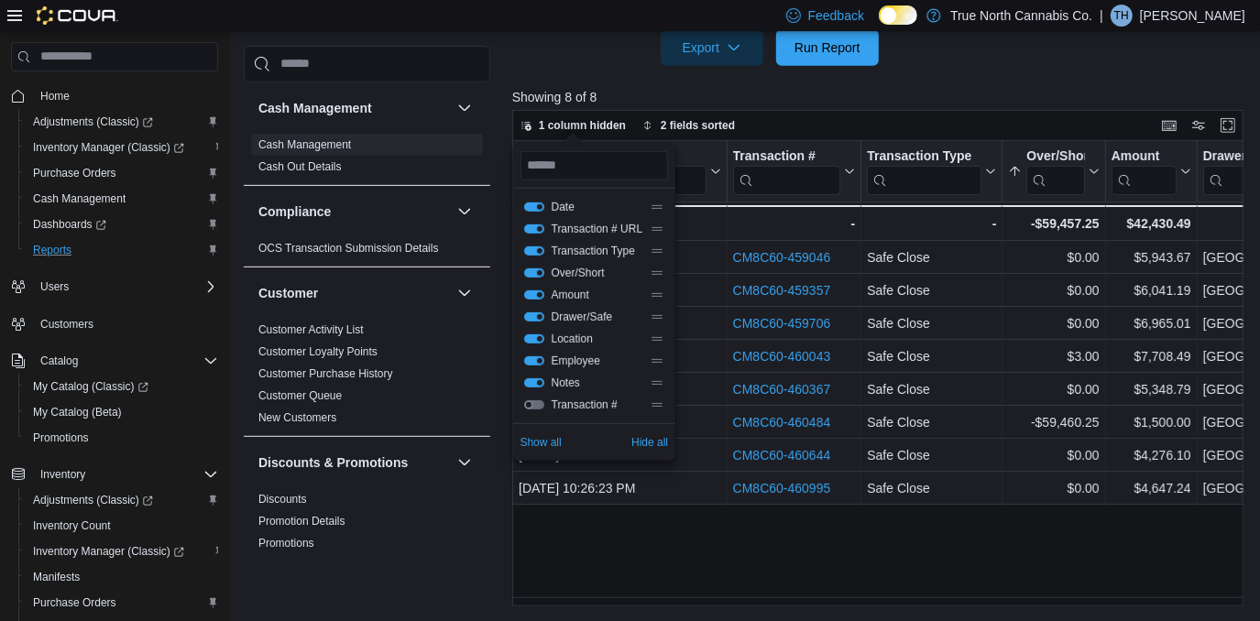
click at [537, 404] on button "Transaction #" at bounding box center [534, 404] width 20 height 9
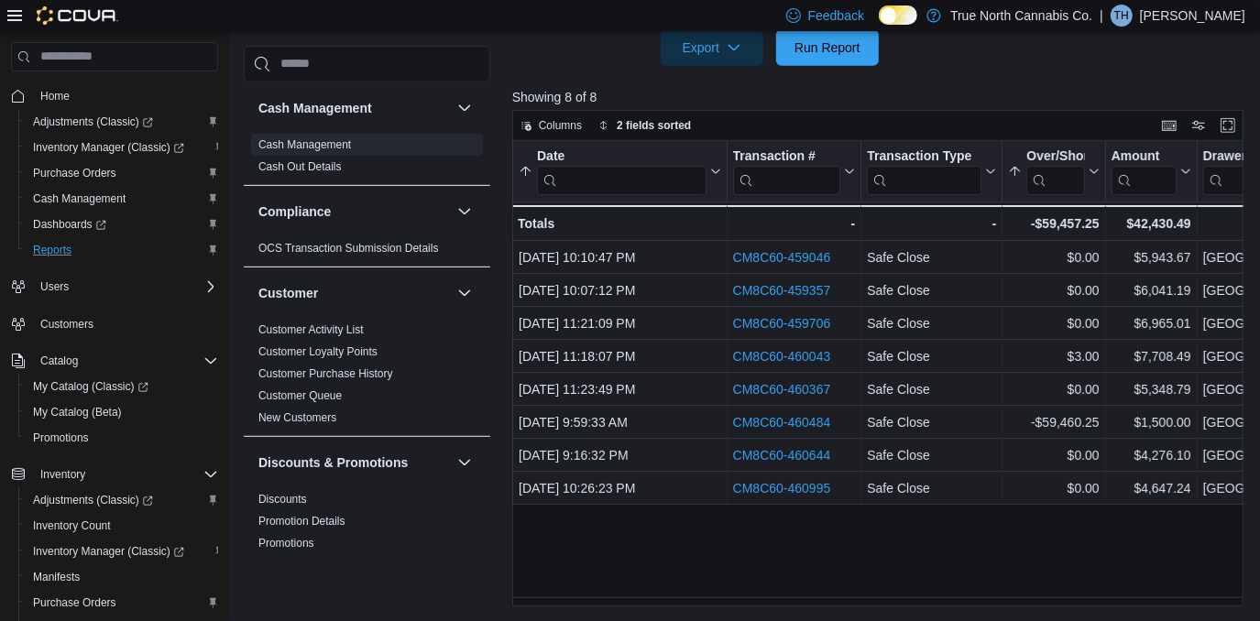
click at [936, 576] on div "Date Sorted by Over/Short, ascending , then sorted by Date, ascending . Click t…" at bounding box center [881, 374] width 739 height 466
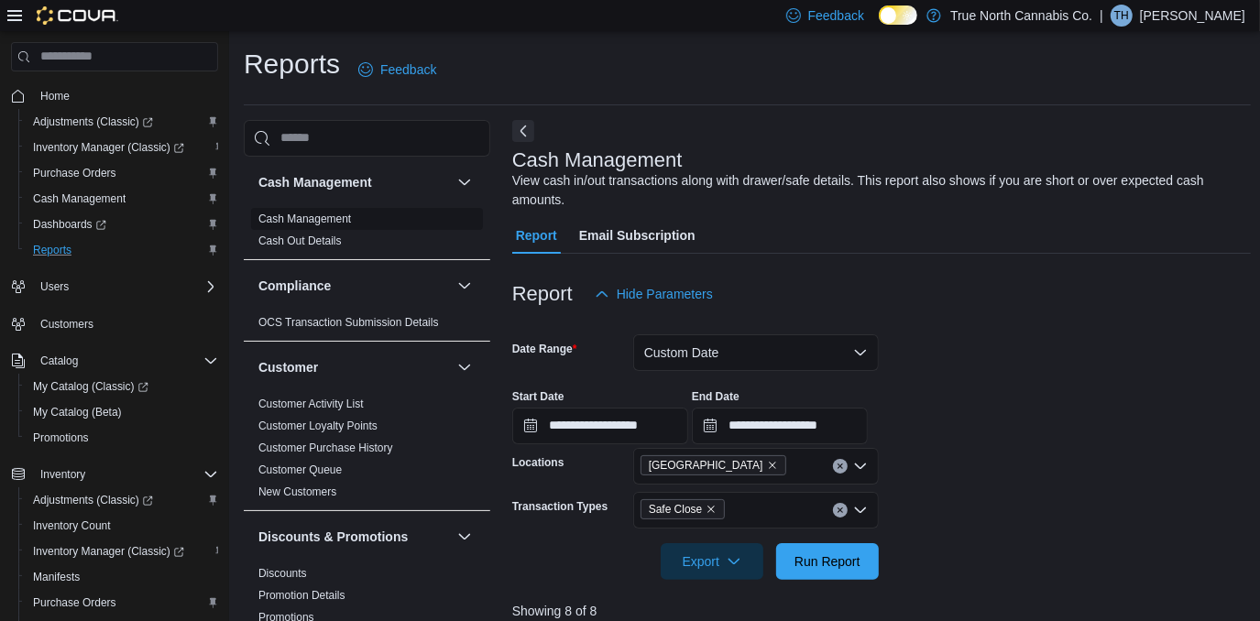
click at [295, 222] on link "Cash Management" at bounding box center [304, 219] width 93 height 13
click at [522, 131] on button "Next" at bounding box center [523, 130] width 22 height 22
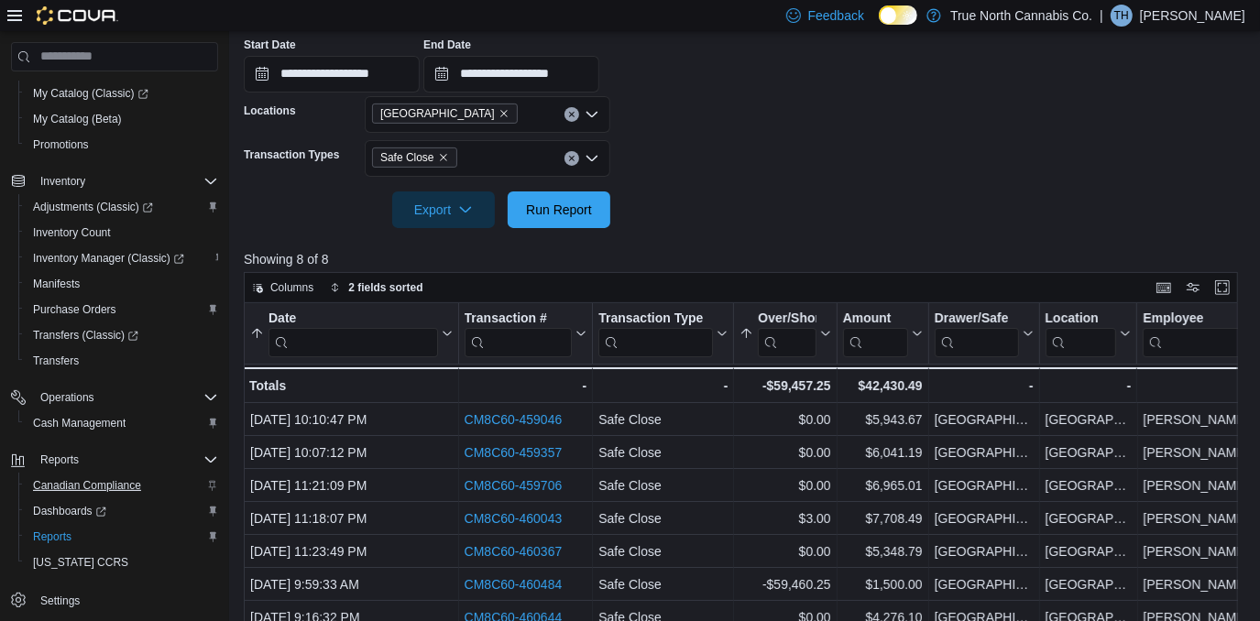
scroll to position [325, 0]
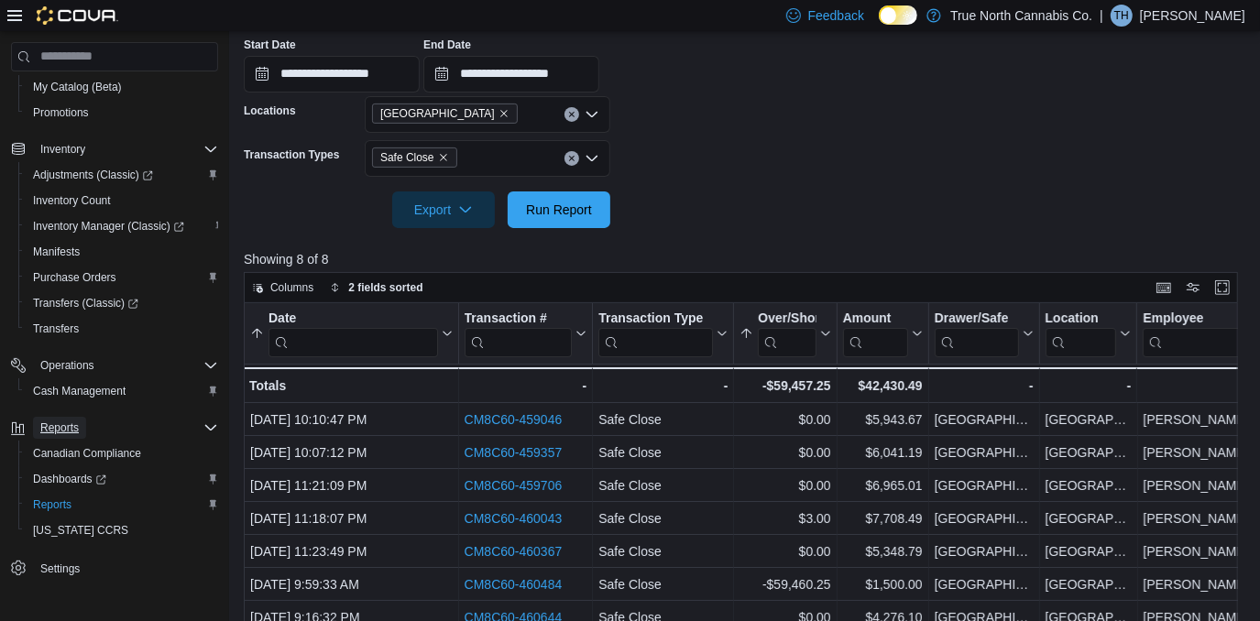
click at [63, 426] on span "Reports" at bounding box center [59, 428] width 38 height 15
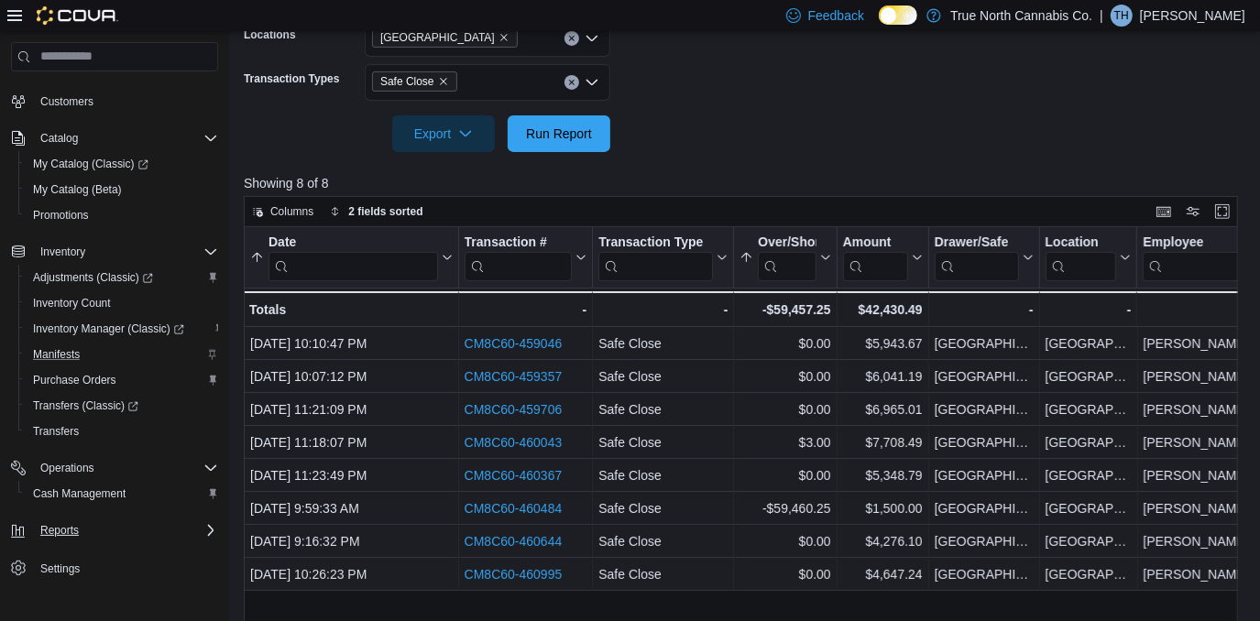
scroll to position [495, 0]
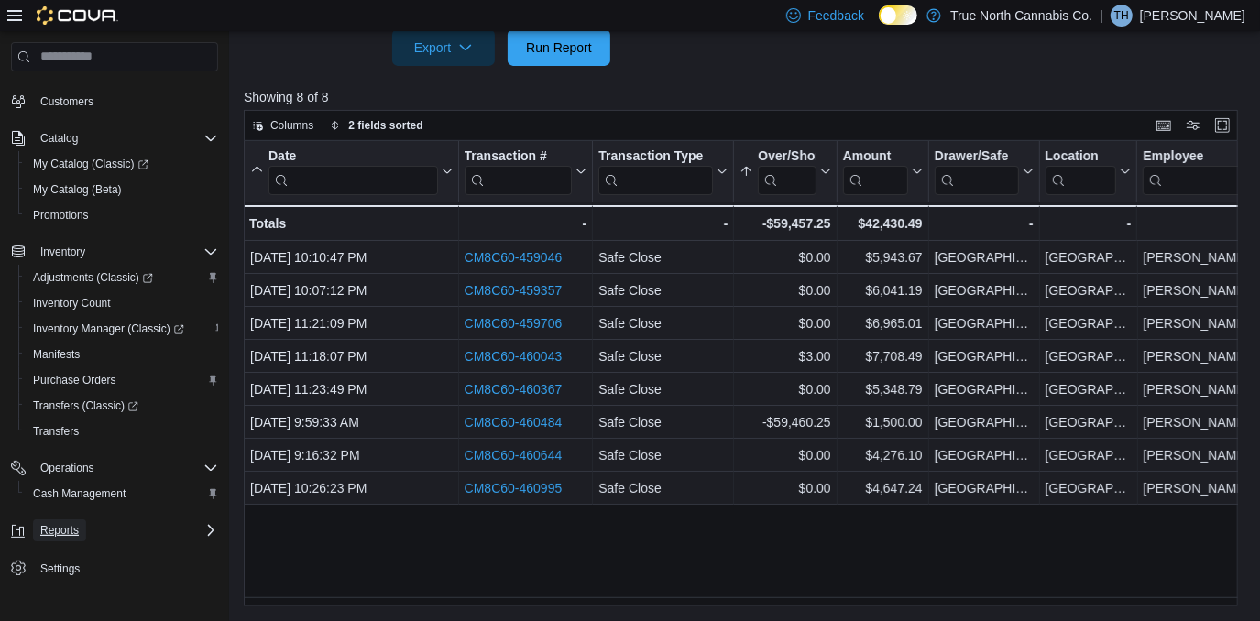
click at [73, 524] on span "Reports" at bounding box center [59, 530] width 38 height 15
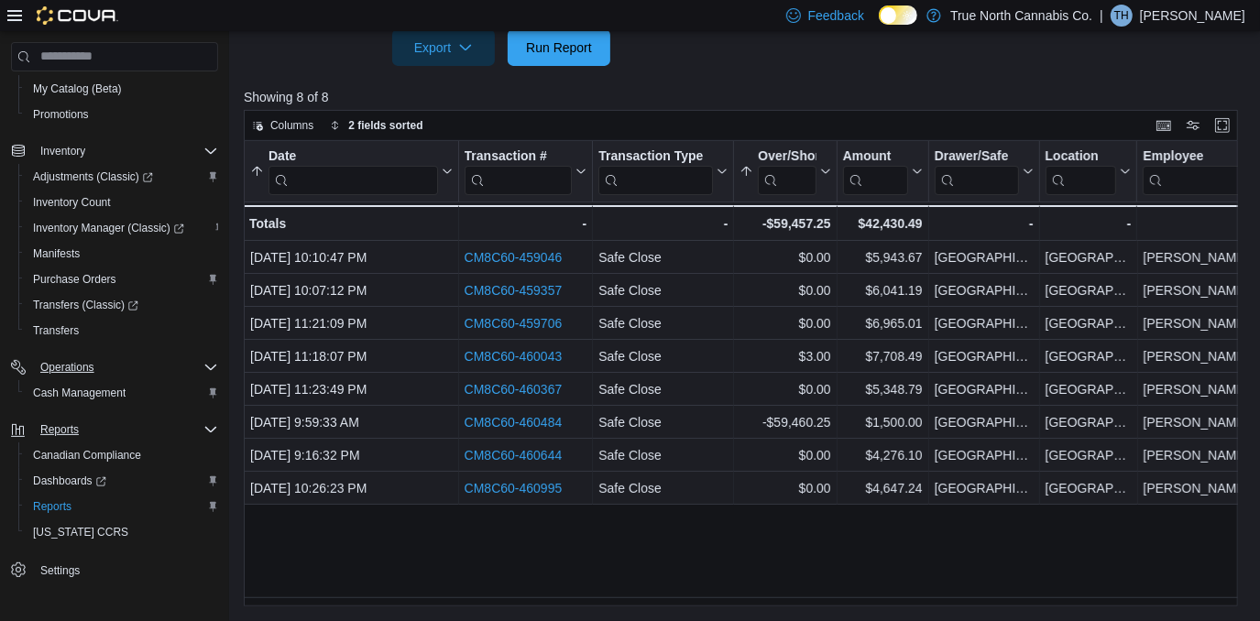
scroll to position [325, 0]
click at [51, 507] on span "Reports" at bounding box center [52, 505] width 38 height 15
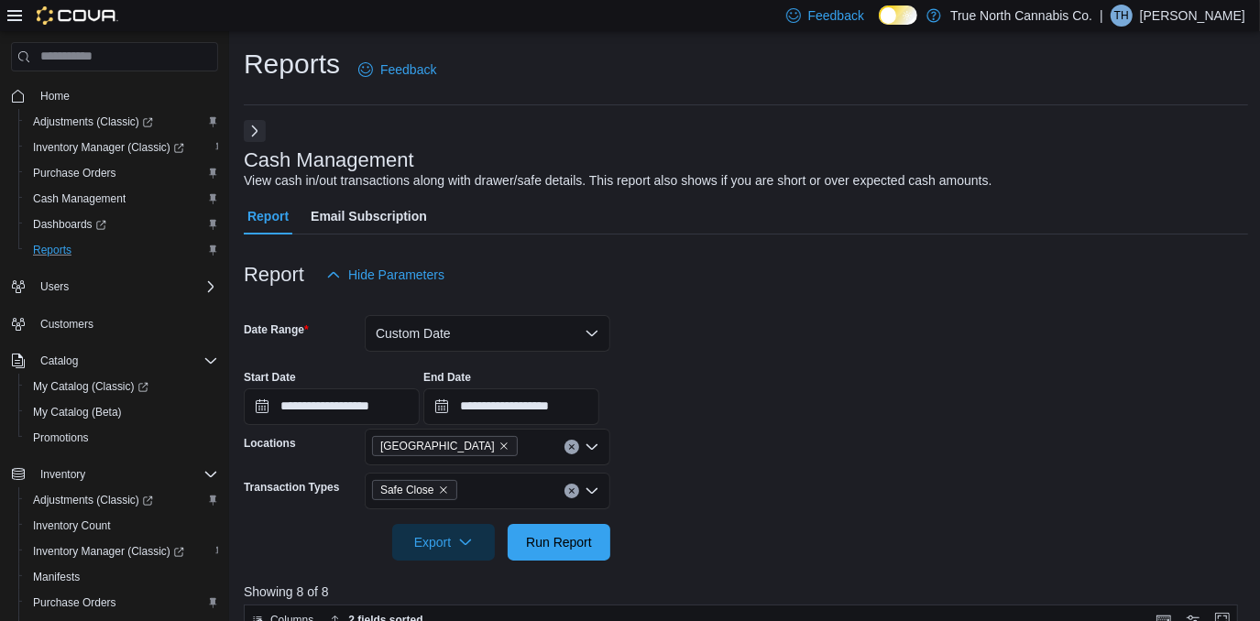
click at [282, 68] on h1 "Reports" at bounding box center [292, 64] width 96 height 37
click at [249, 127] on button "Next" at bounding box center [255, 130] width 22 height 22
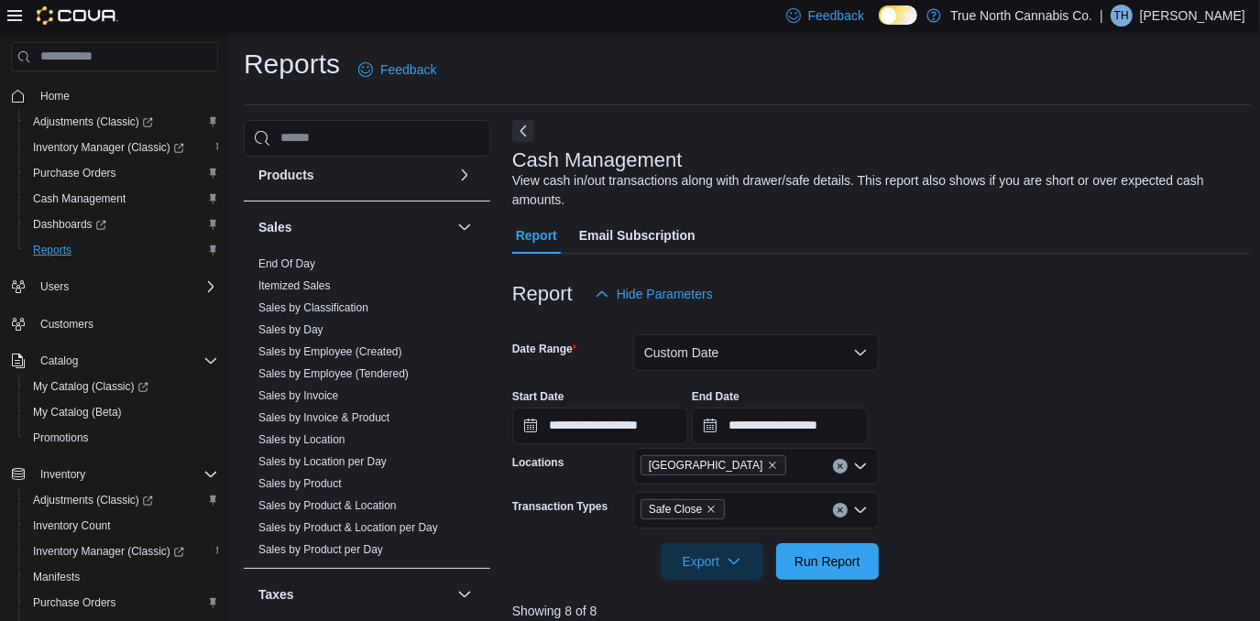
scroll to position [1166, 0]
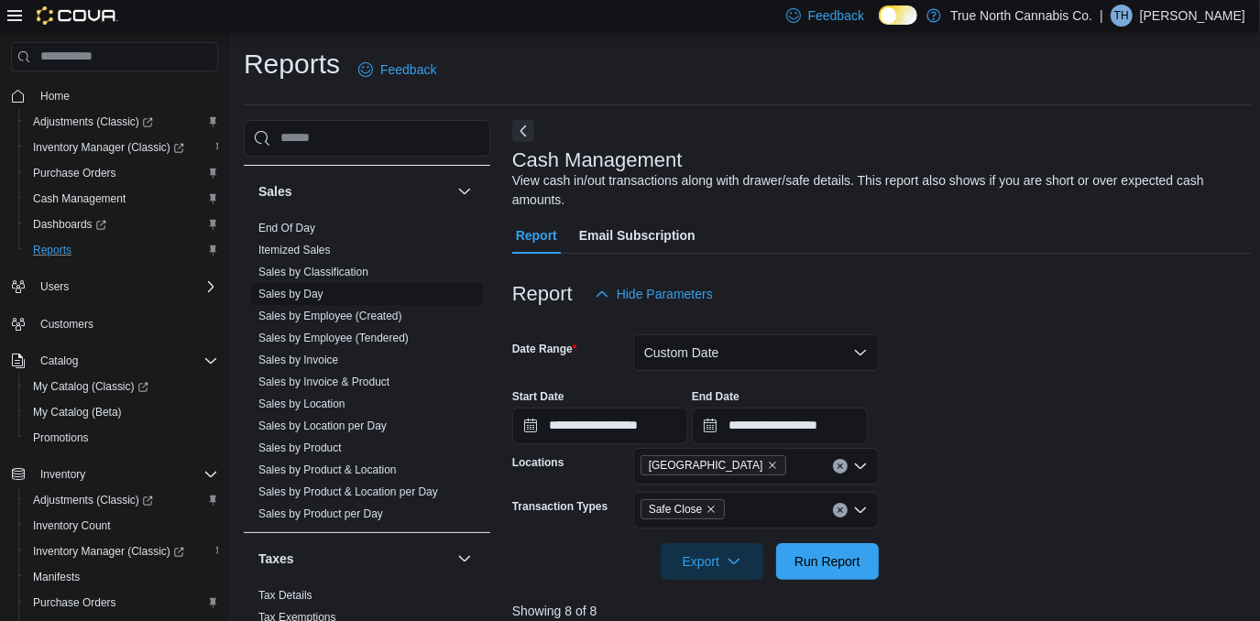
click at [292, 293] on link "Sales by Day" at bounding box center [290, 294] width 65 height 13
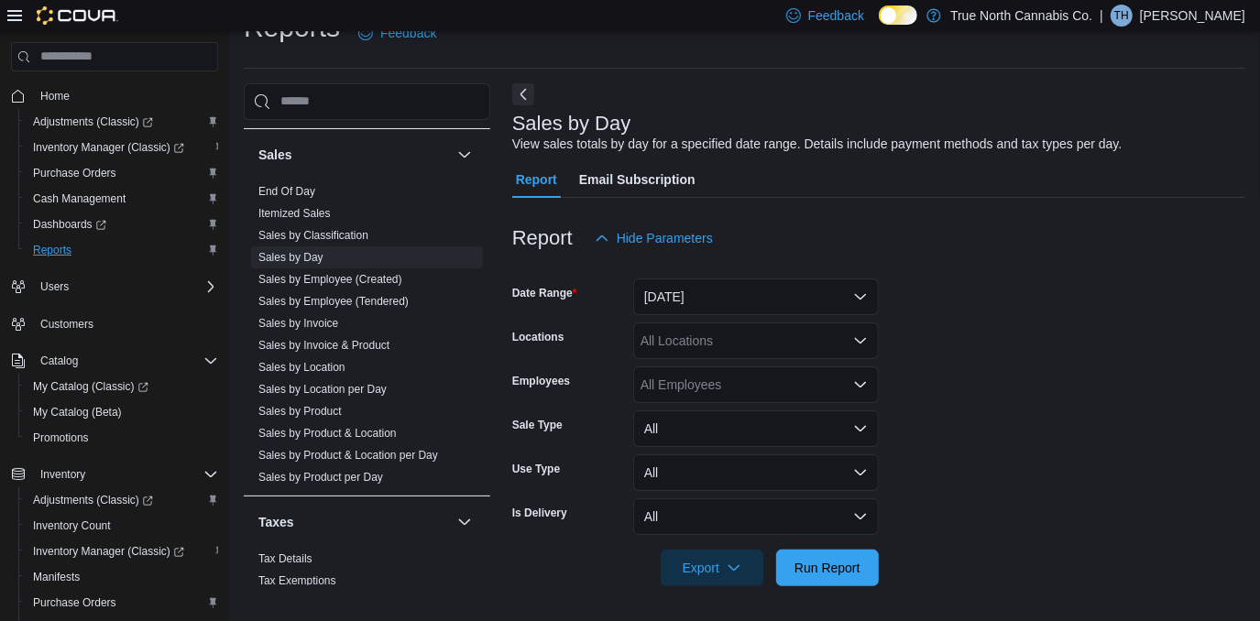
scroll to position [38, 0]
click at [865, 296] on button "Yesterday" at bounding box center [756, 296] width 246 height 37
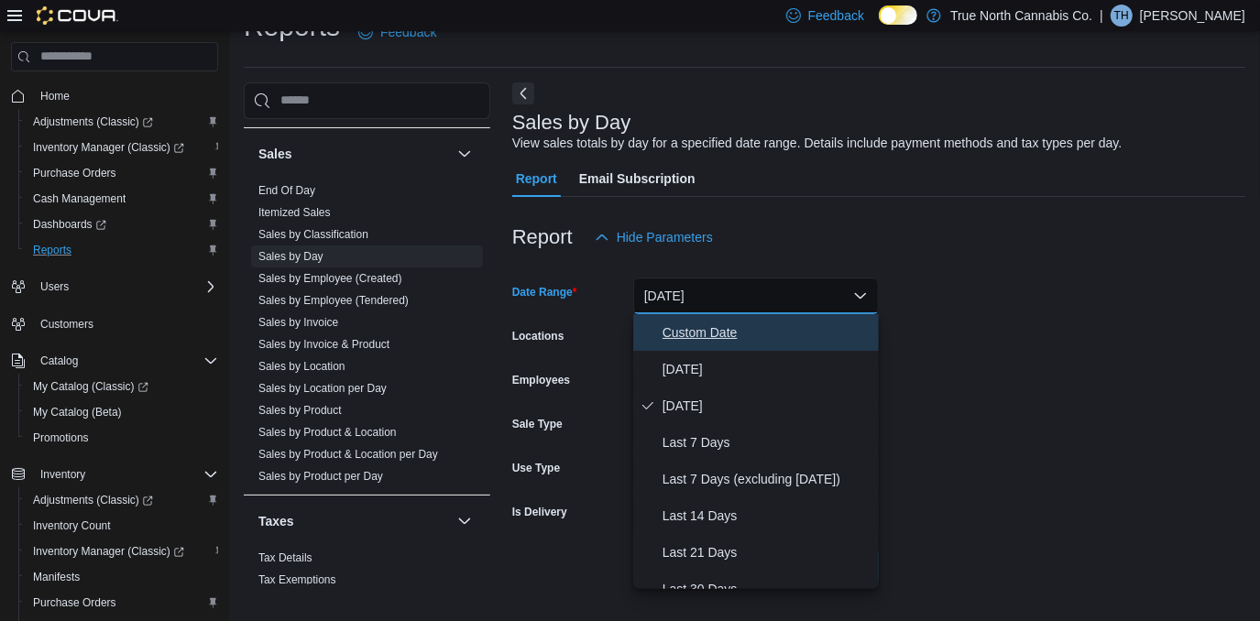
click at [697, 326] on span "Custom Date" at bounding box center [766, 333] width 209 height 22
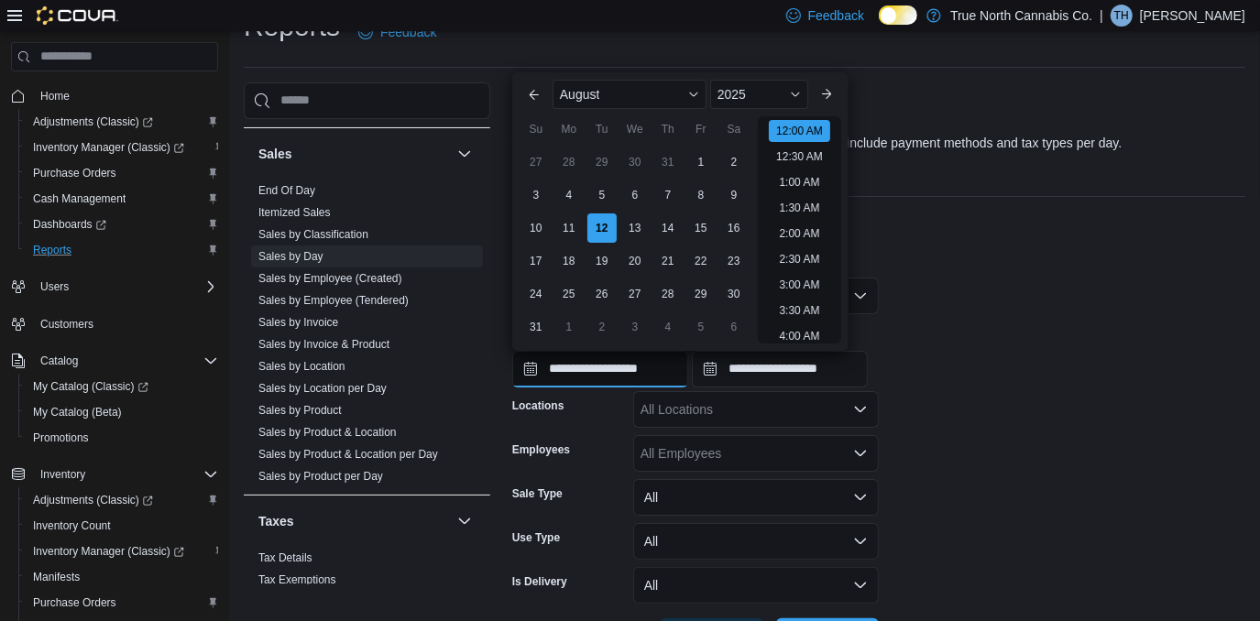
click at [641, 366] on input "**********" at bounding box center [600, 369] width 176 height 37
click at [603, 193] on div "5" at bounding box center [602, 195] width 32 height 32
type input "**********"
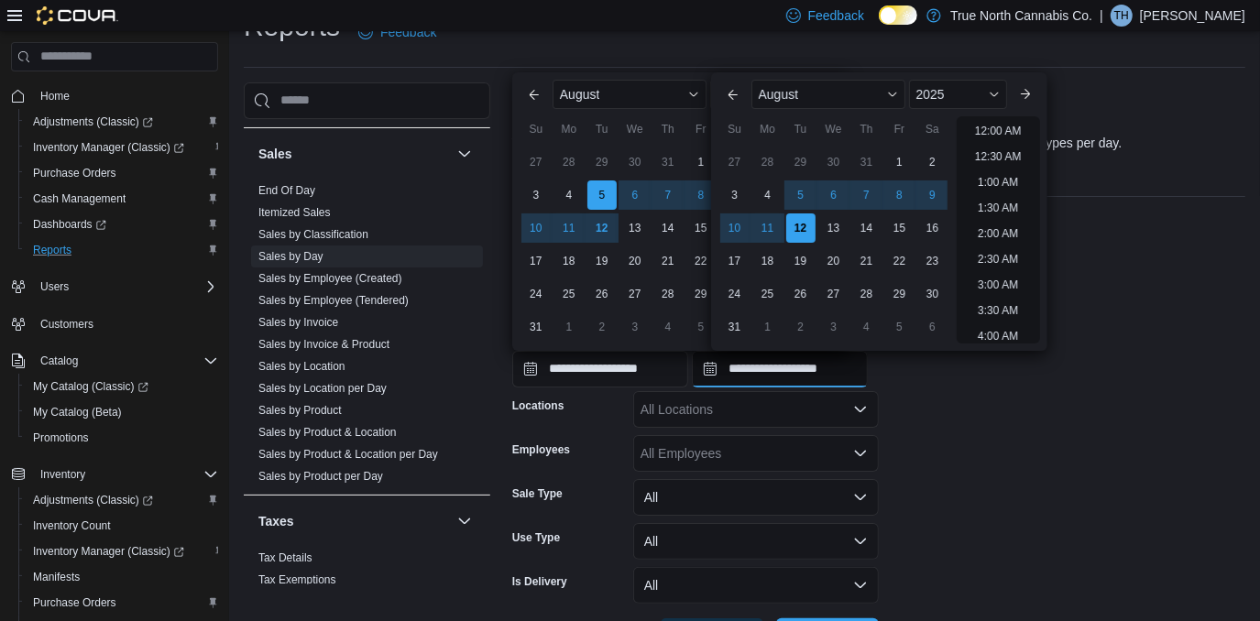
click at [820, 370] on input "**********" at bounding box center [780, 369] width 176 height 37
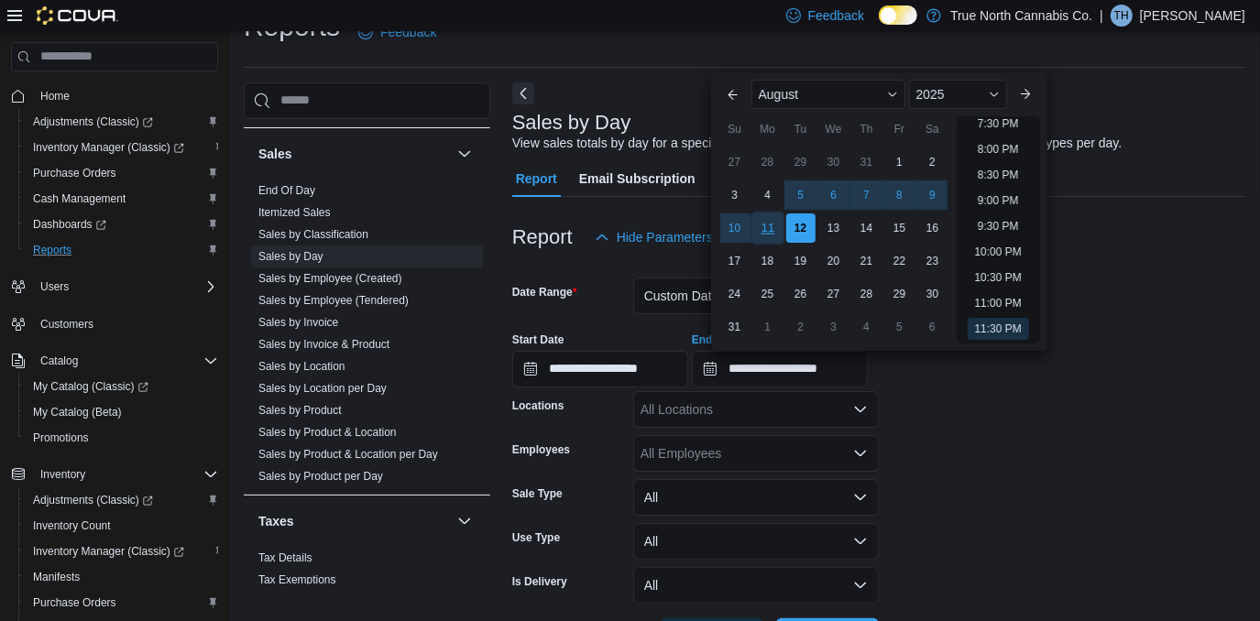
click at [767, 231] on div "11" at bounding box center [767, 228] width 32 height 32
type input "**********"
drag, startPoint x: 933, startPoint y: 517, endPoint x: 938, endPoint y: 509, distance: 9.9
click at [933, 516] on form "**********" at bounding box center [878, 456] width 733 height 400
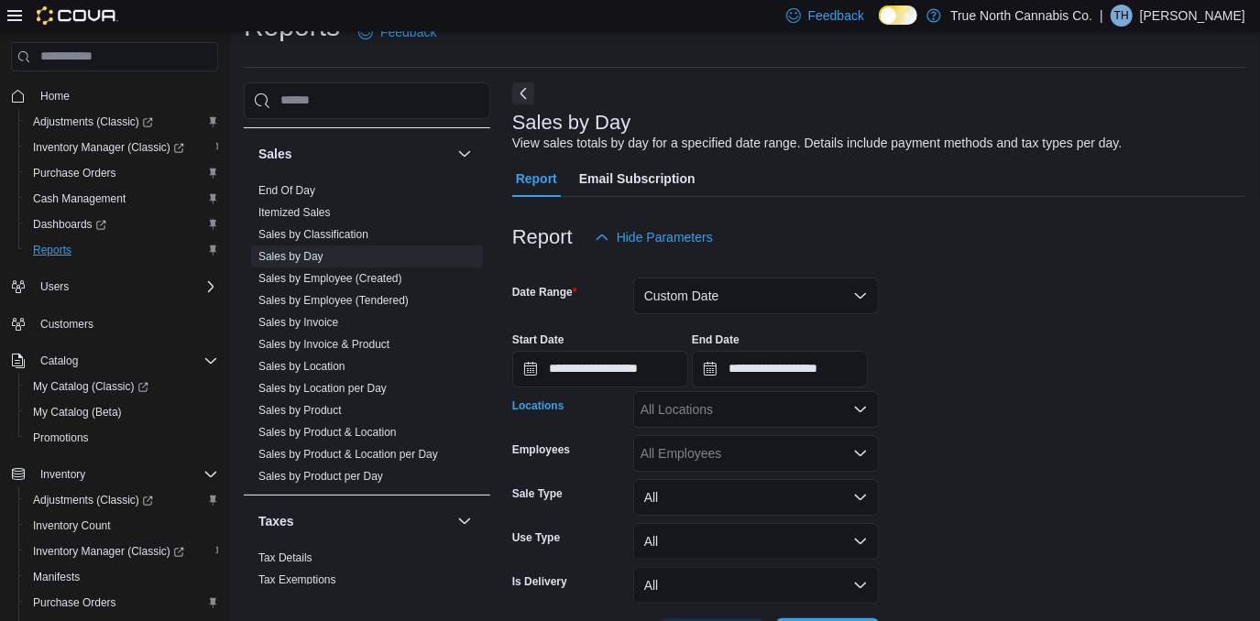
click at [859, 404] on icon "Open list of options" at bounding box center [860, 409] width 15 height 15
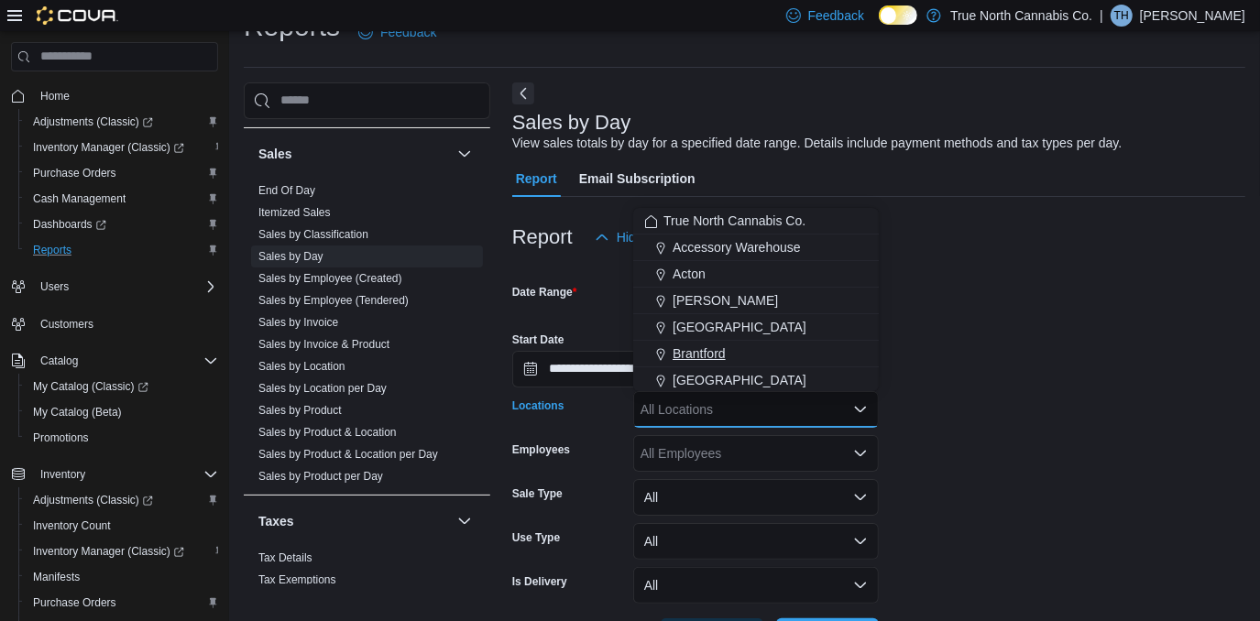
scroll to position [82, 0]
click at [705, 323] on span "[GEOGRAPHIC_DATA]" at bounding box center [740, 324] width 134 height 18
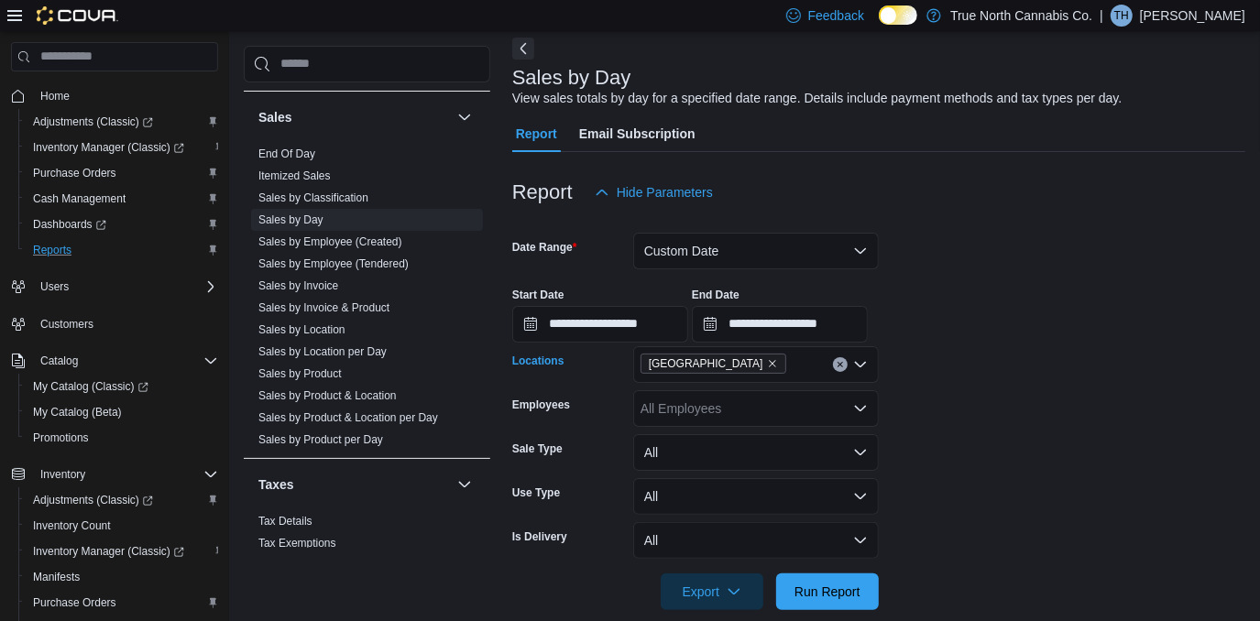
scroll to position [107, 0]
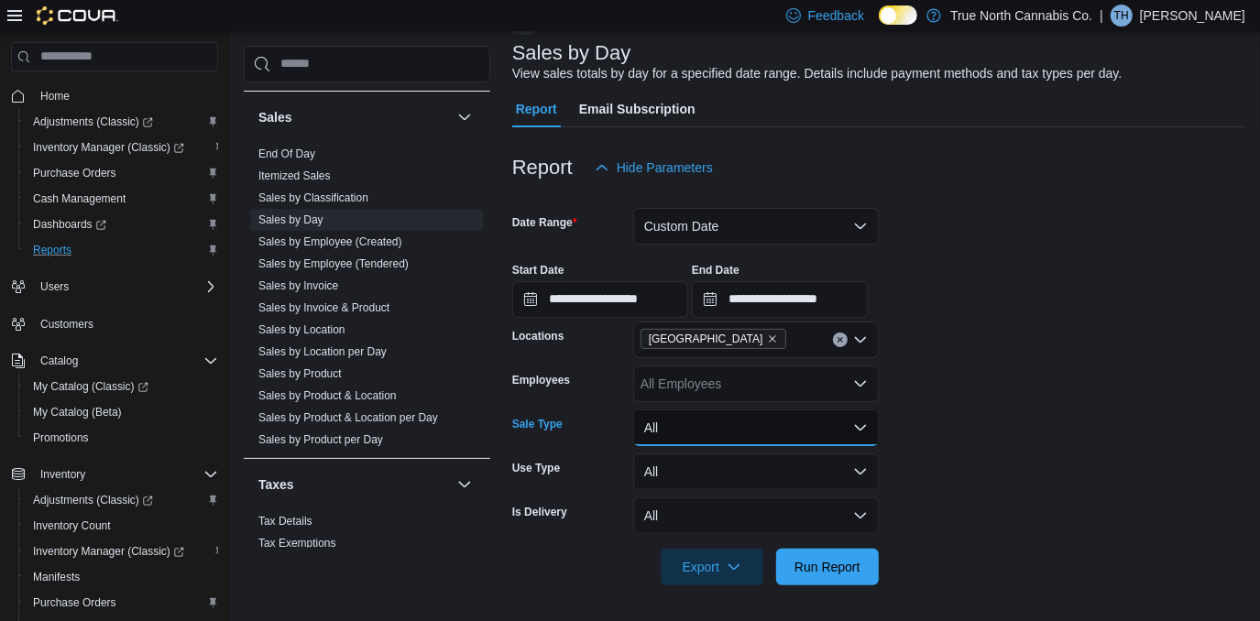
click at [863, 423] on button "All" at bounding box center [756, 428] width 246 height 37
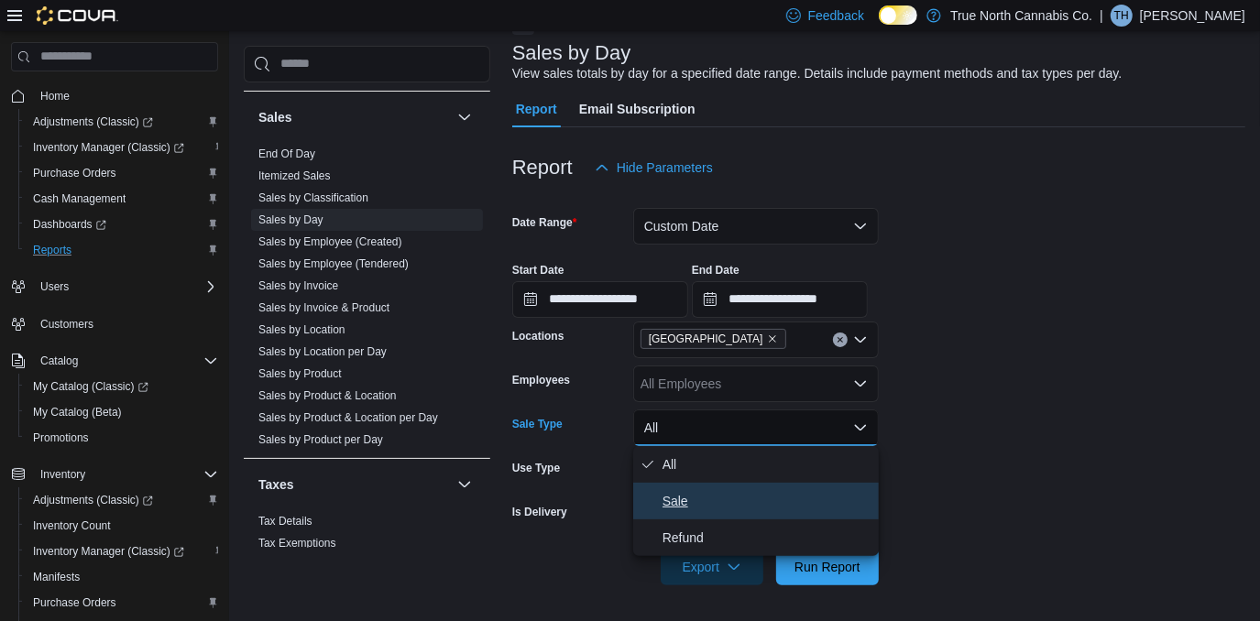
click at [673, 502] on span "Sale" at bounding box center [766, 501] width 209 height 22
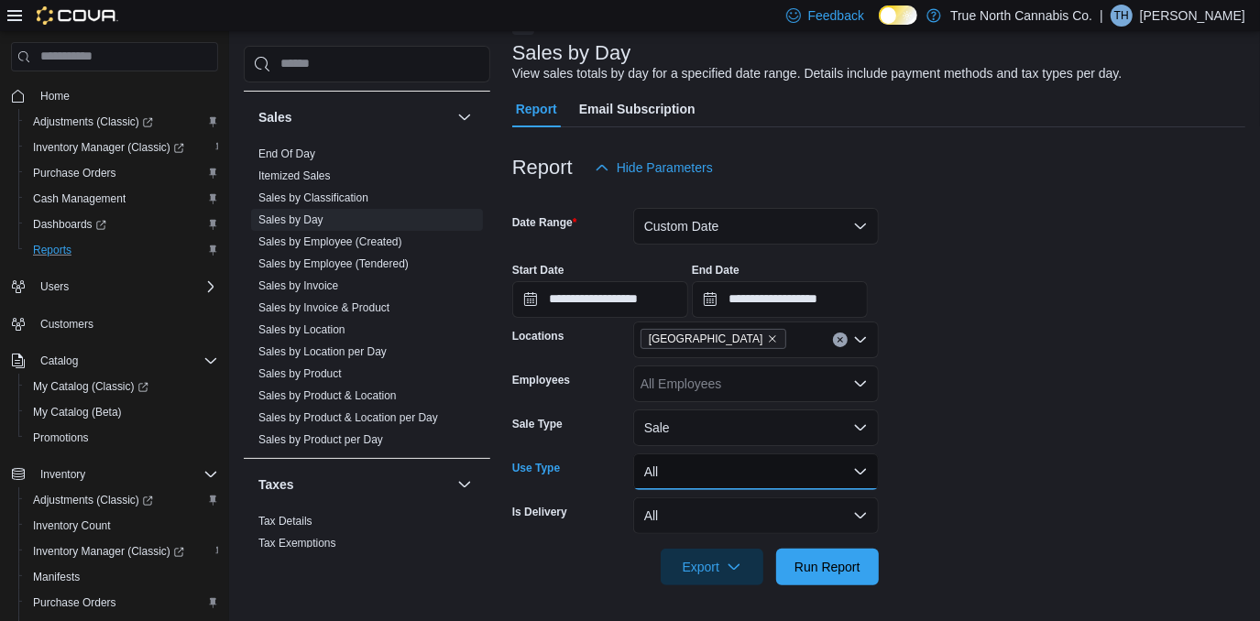
click at [864, 475] on button "All" at bounding box center [756, 472] width 246 height 37
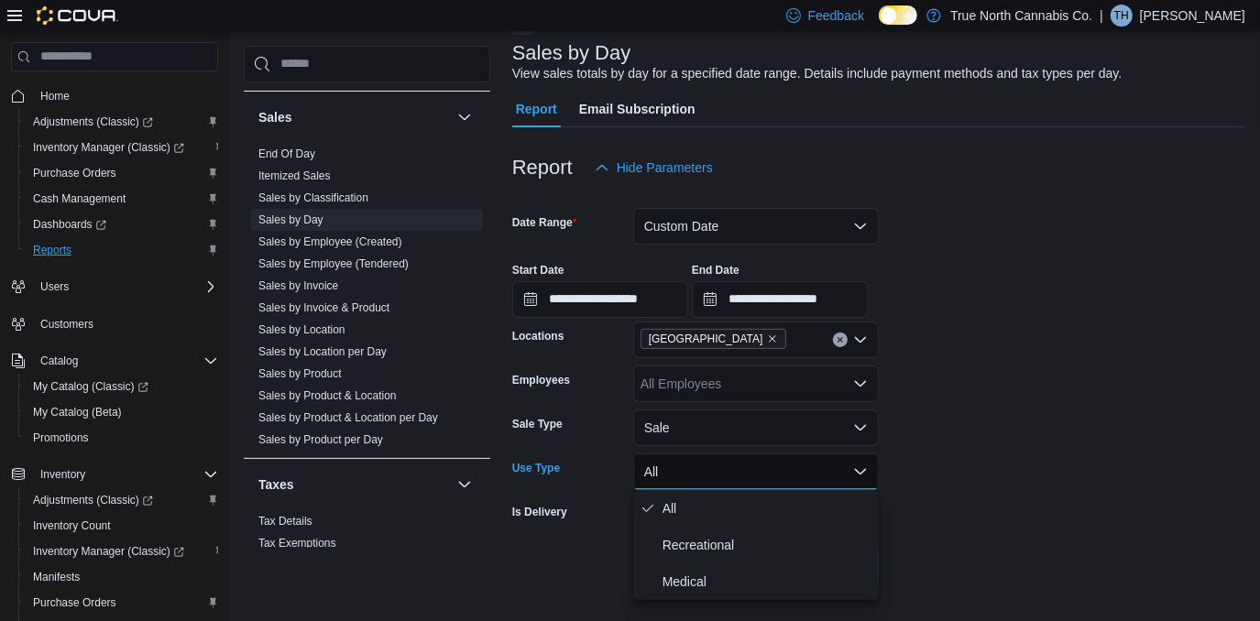
click at [1000, 468] on form "**********" at bounding box center [878, 386] width 733 height 400
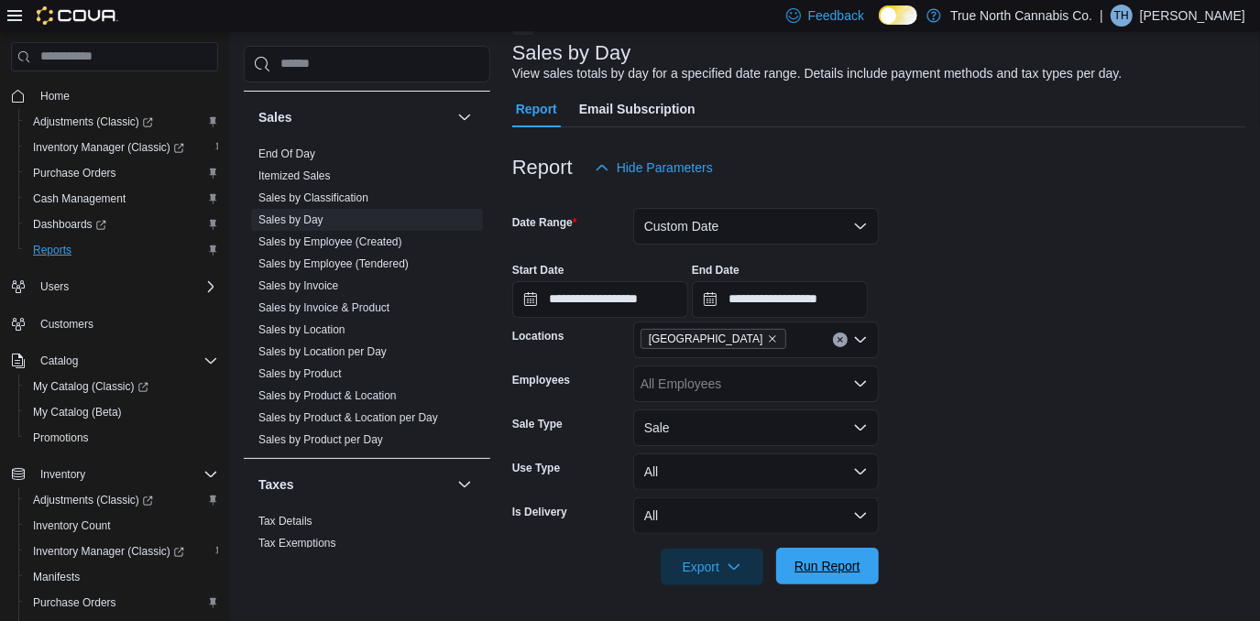
click at [819, 559] on span "Run Report" at bounding box center [827, 566] width 66 height 18
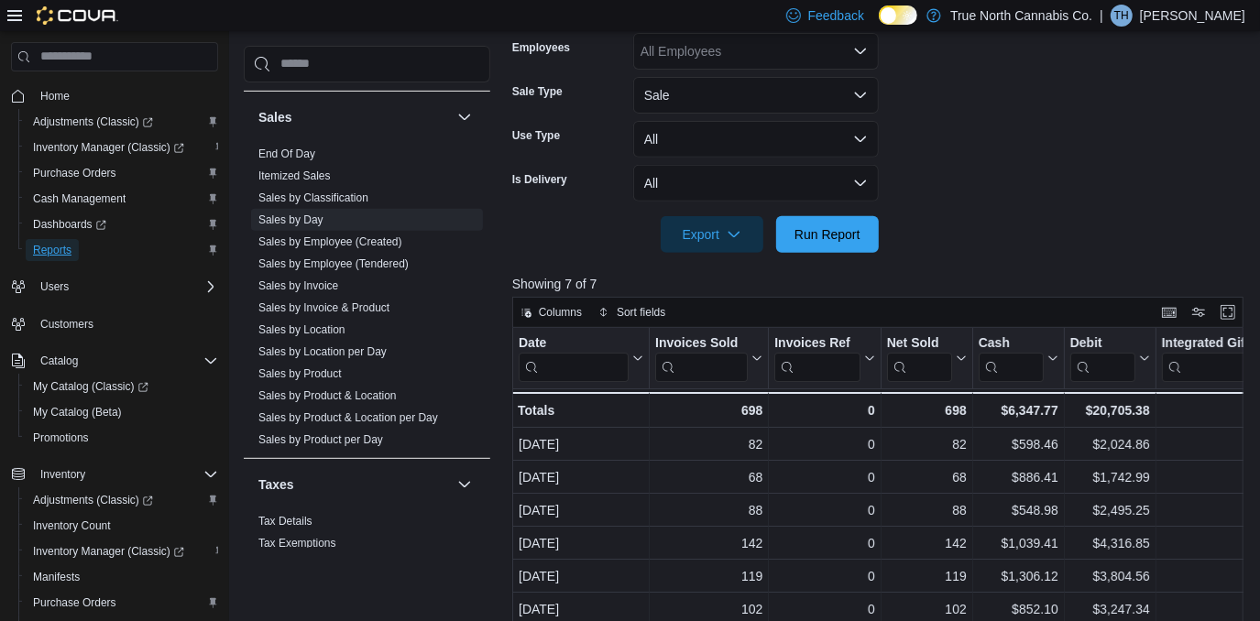
scroll to position [583, 0]
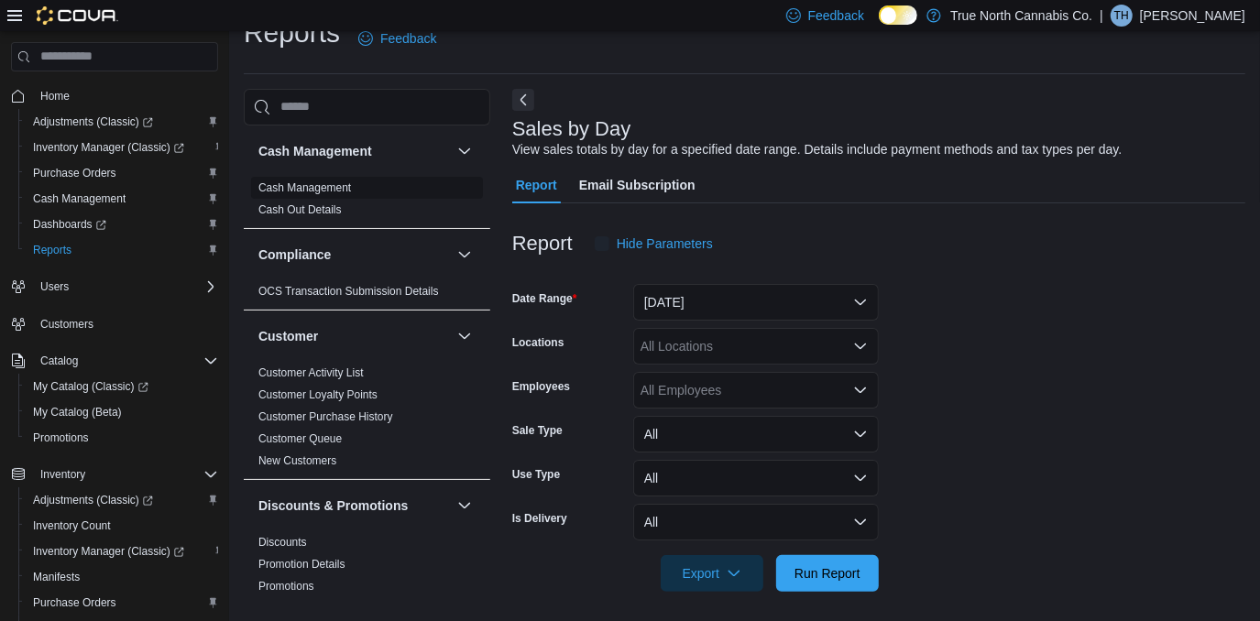
click at [294, 218] on div "Cash Management Cash Out Details" at bounding box center [367, 202] width 246 height 51
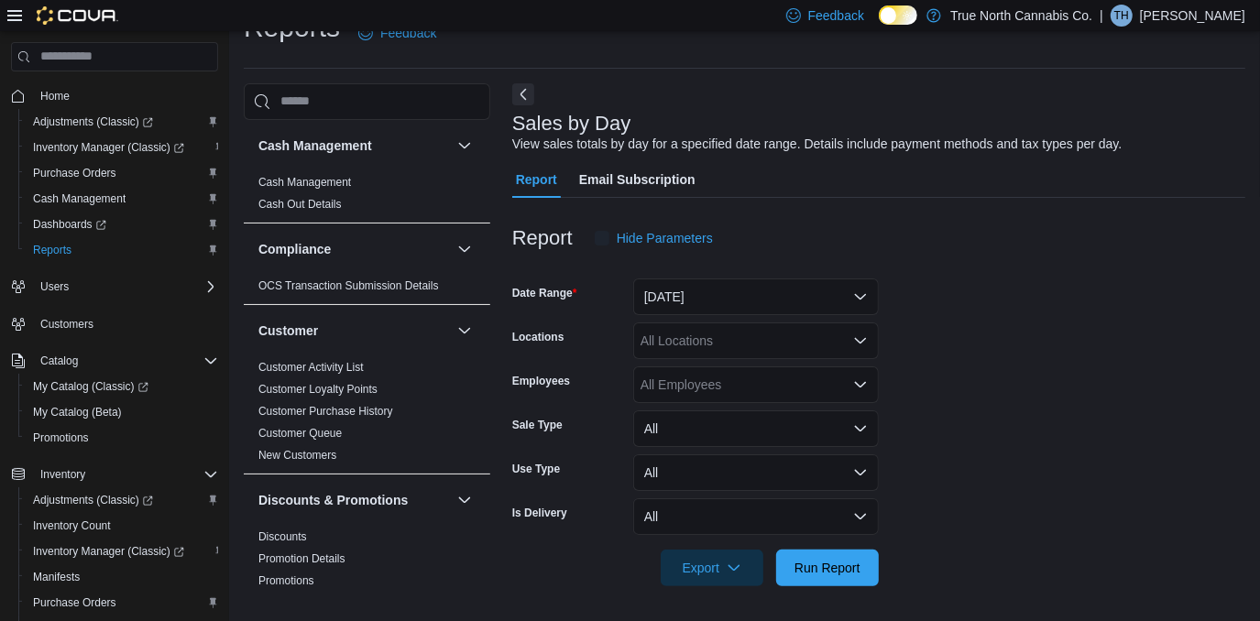
scroll to position [38, 0]
click at [860, 339] on icon "Open list of options" at bounding box center [860, 340] width 15 height 15
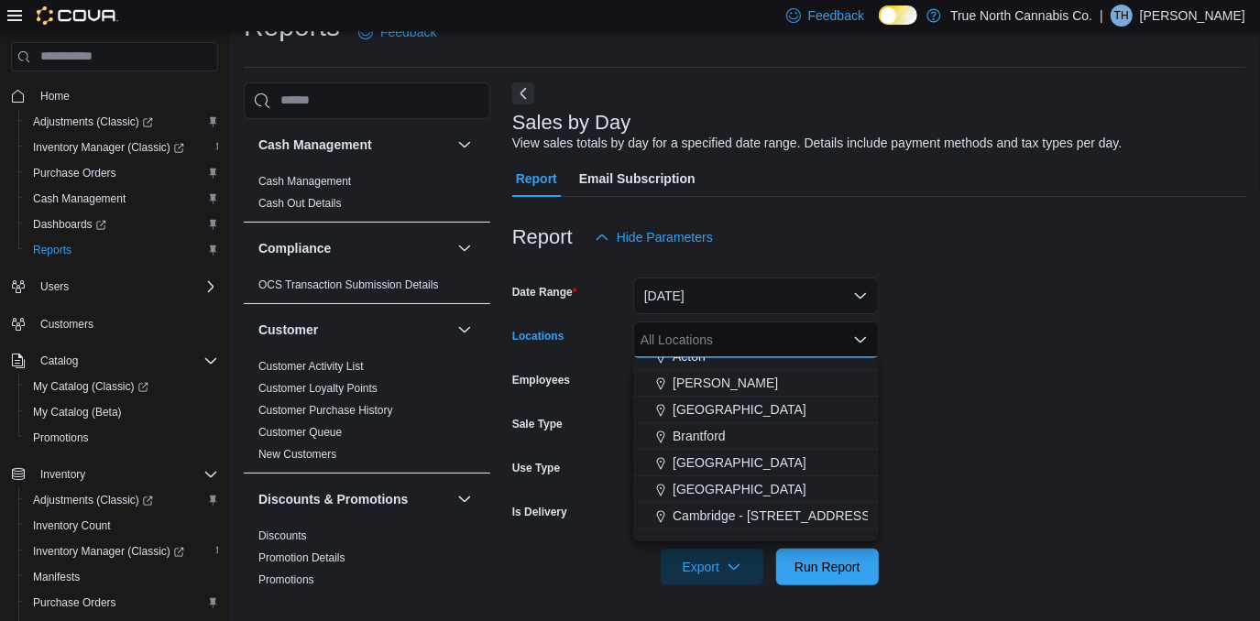
scroll to position [166, 0]
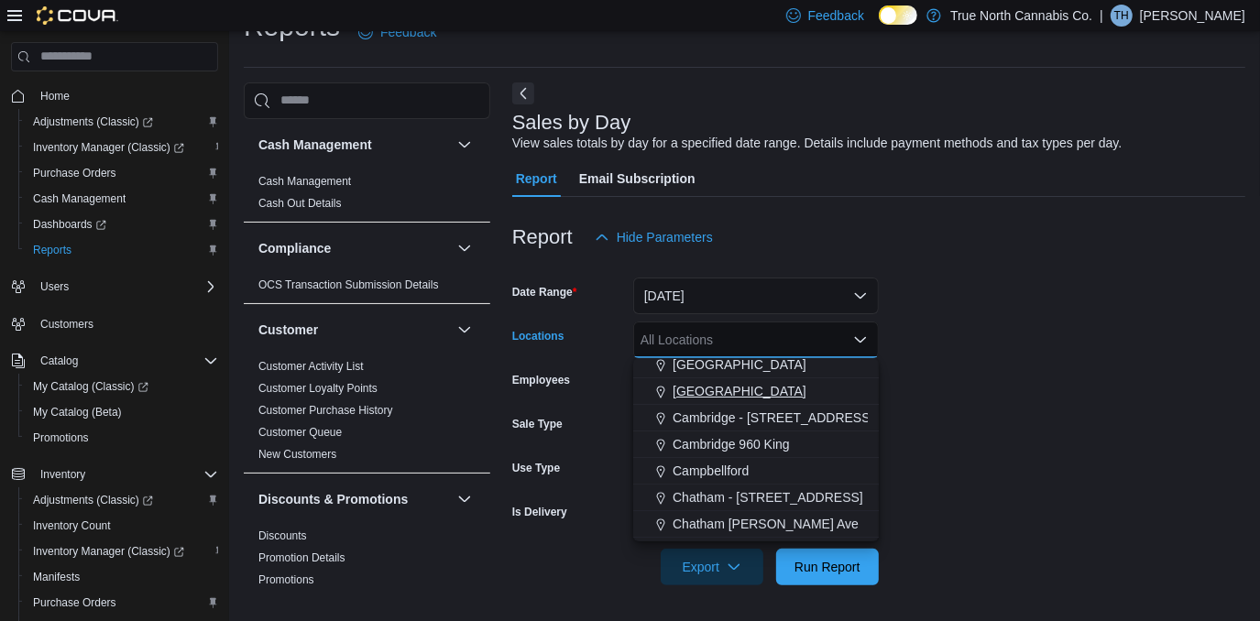
click at [693, 389] on span "[GEOGRAPHIC_DATA]" at bounding box center [740, 391] width 134 height 18
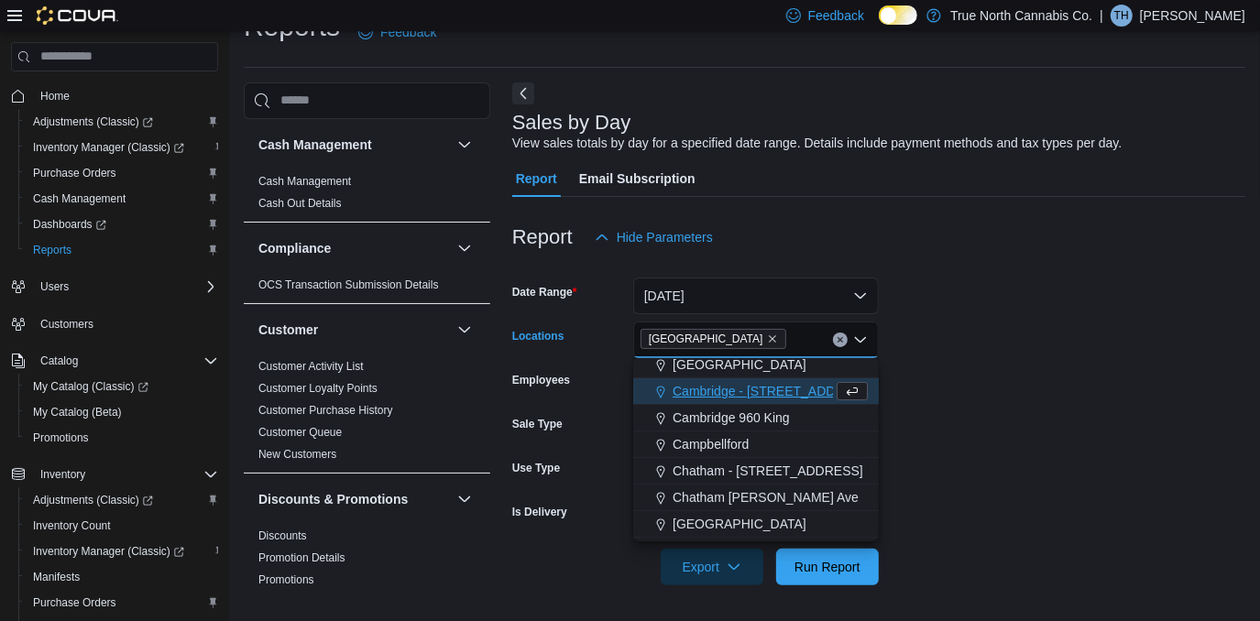
click at [946, 338] on form "Date Range Yesterday Locations Brockville Combo box. Selected. Brockville. Pres…" at bounding box center [878, 421] width 733 height 330
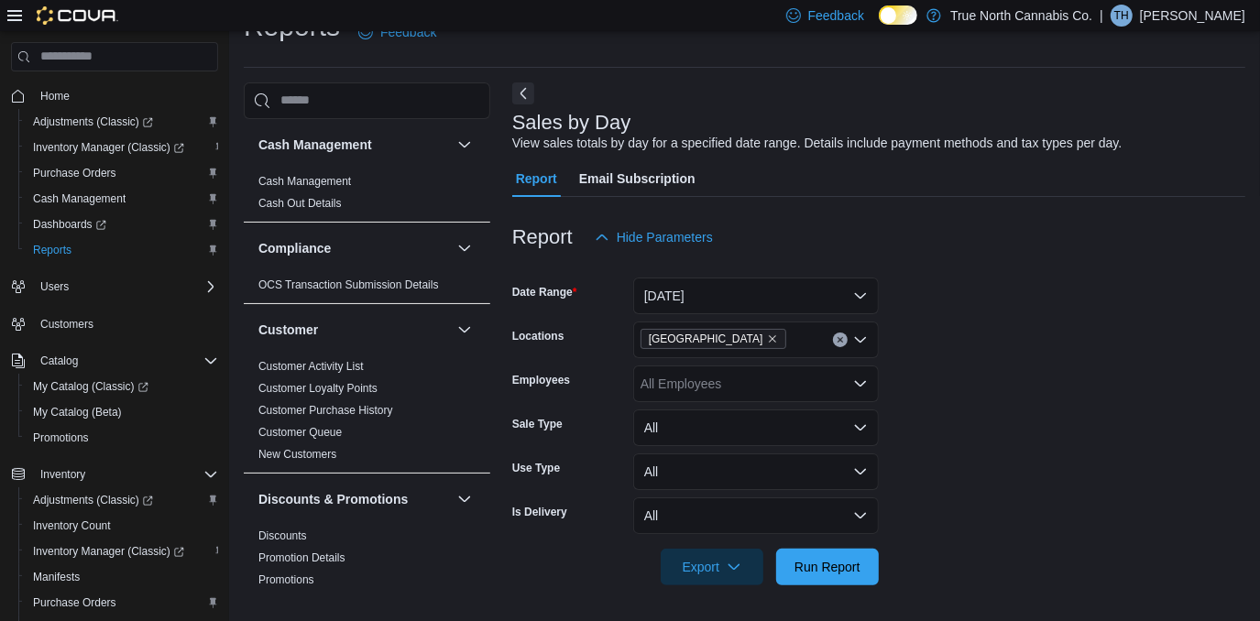
click at [865, 382] on icon "Open list of options" at bounding box center [860, 384] width 15 height 15
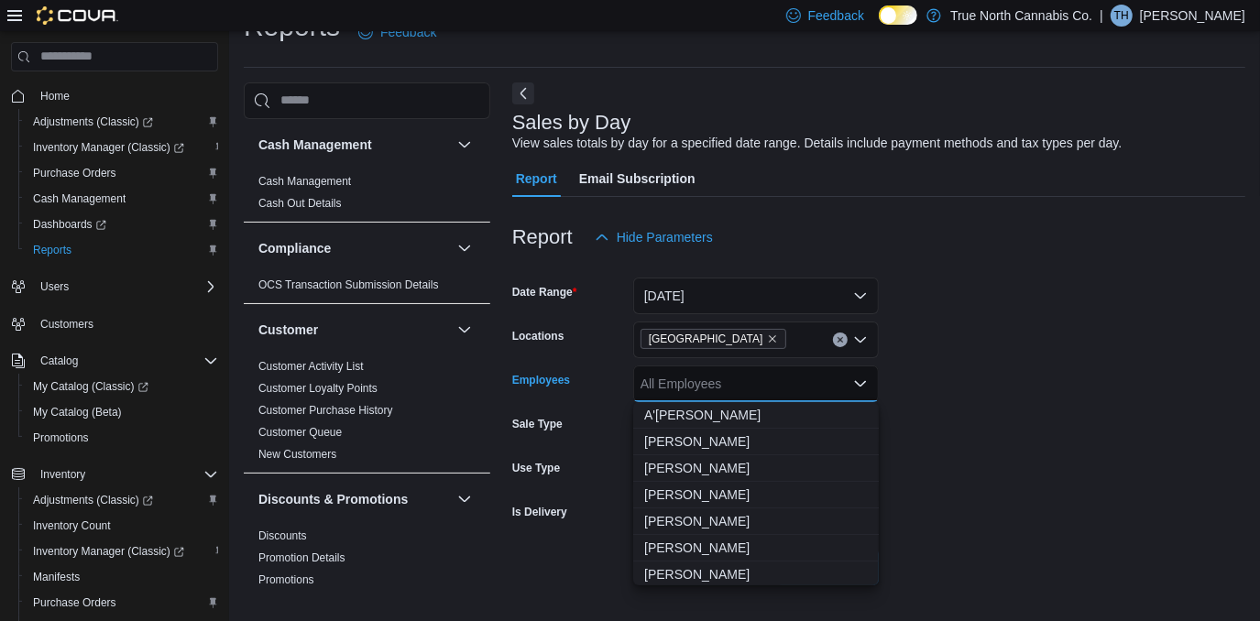
click at [951, 408] on form "Date Range Yesterday Locations Brockville Employees All Employees Combo box. Se…" at bounding box center [878, 421] width 733 height 330
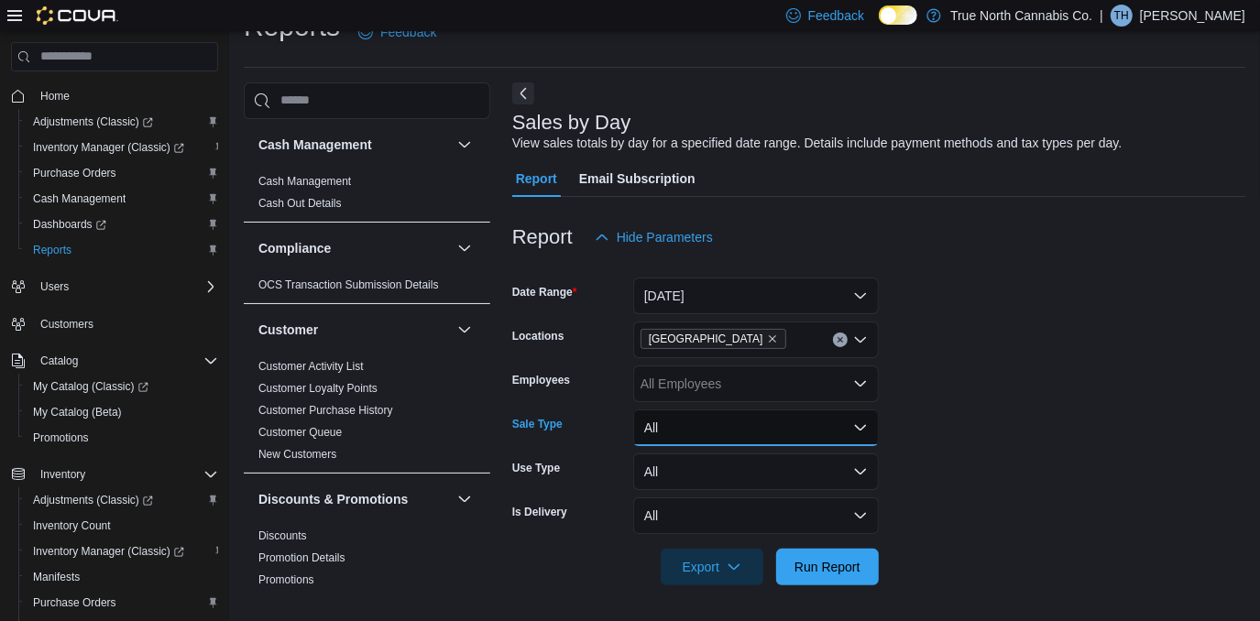
click at [849, 429] on button "All" at bounding box center [756, 428] width 246 height 37
click at [1147, 440] on form "Date Range Yesterday Locations Brockville Employees All Employees Sale Type All…" at bounding box center [878, 421] width 733 height 330
click at [864, 293] on button "Yesterday" at bounding box center [756, 296] width 246 height 37
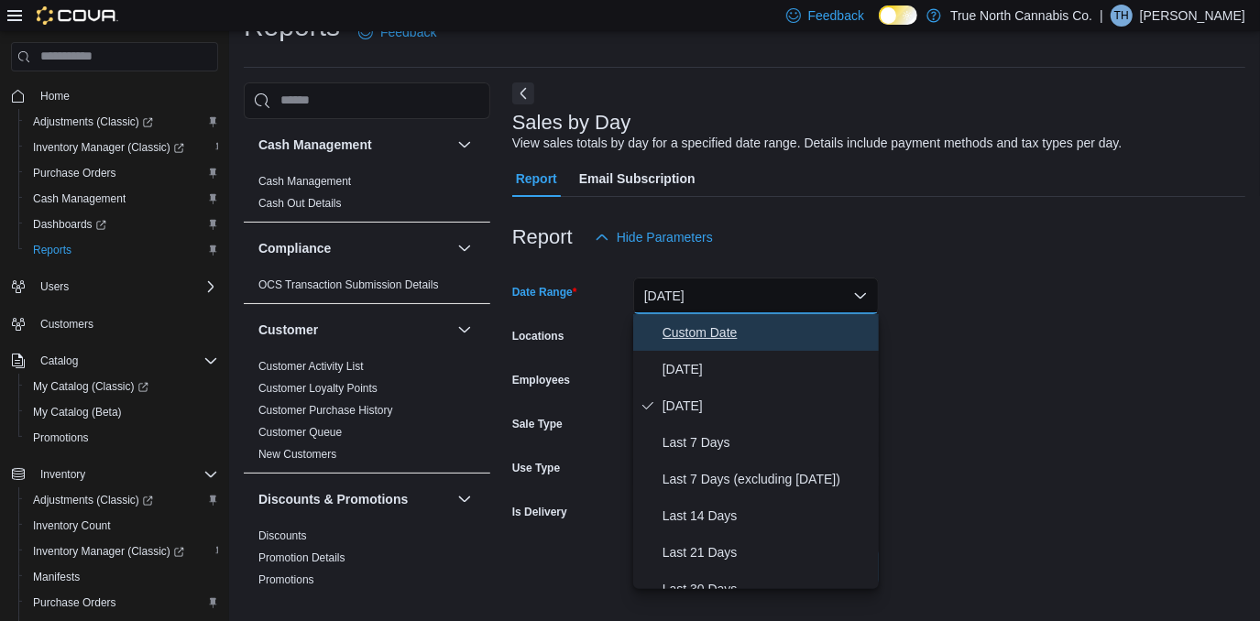
click at [698, 334] on span "Custom Date" at bounding box center [766, 333] width 209 height 22
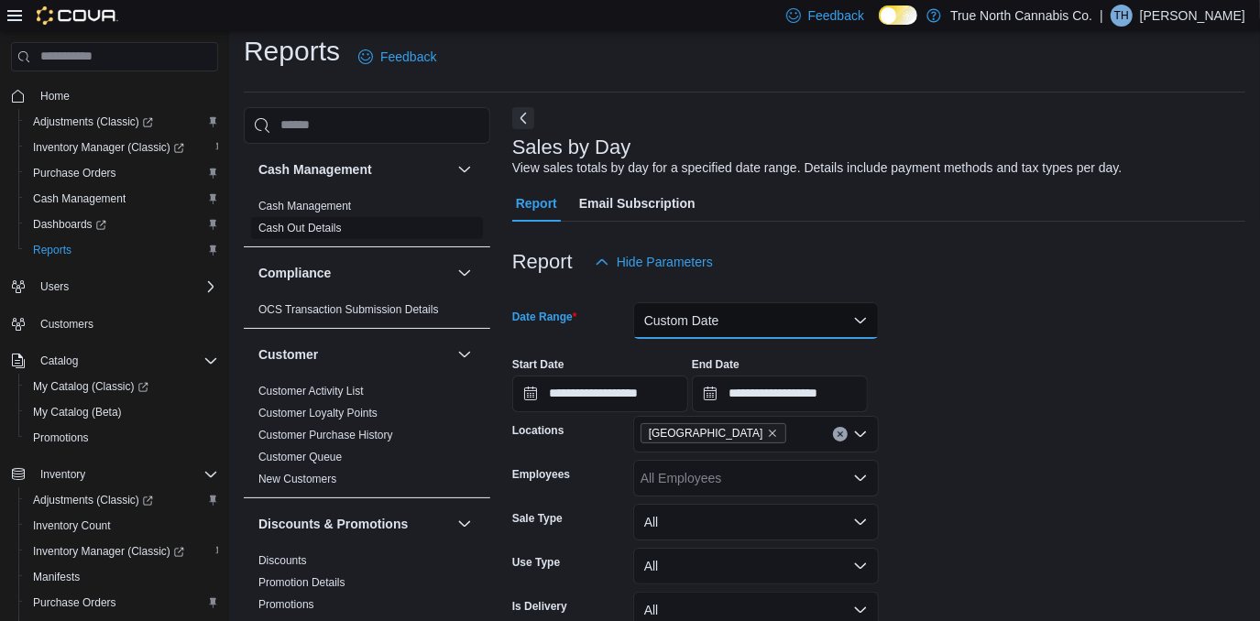
scroll to position [0, 0]
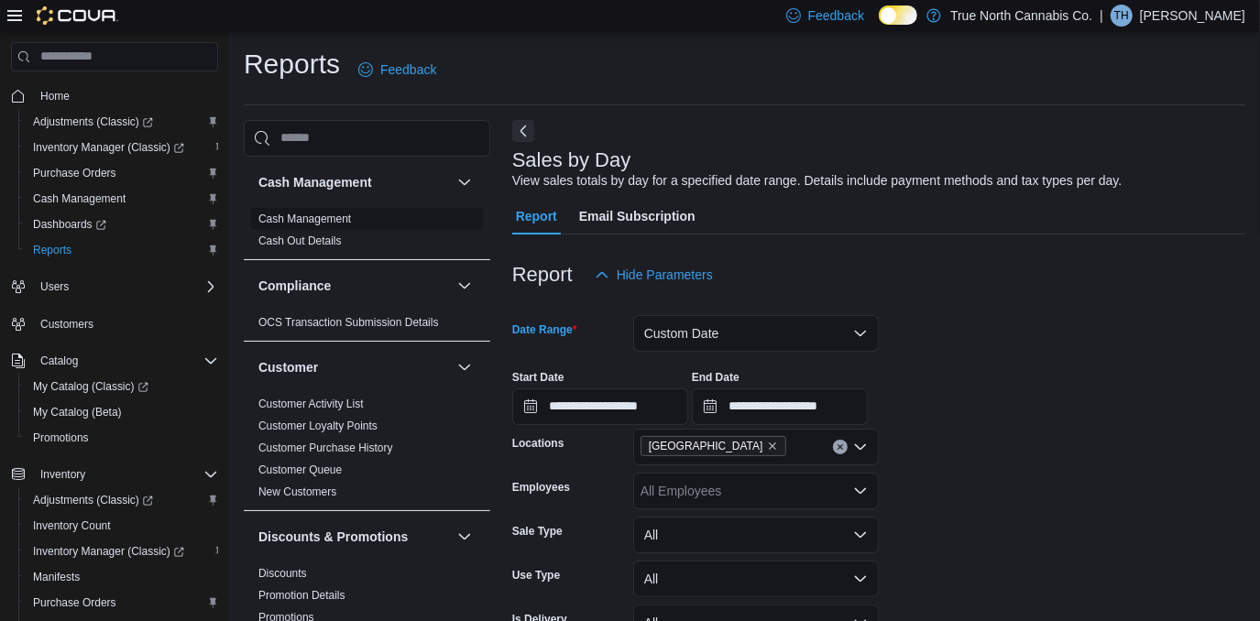
click at [297, 216] on link "Cash Management" at bounding box center [304, 219] width 93 height 13
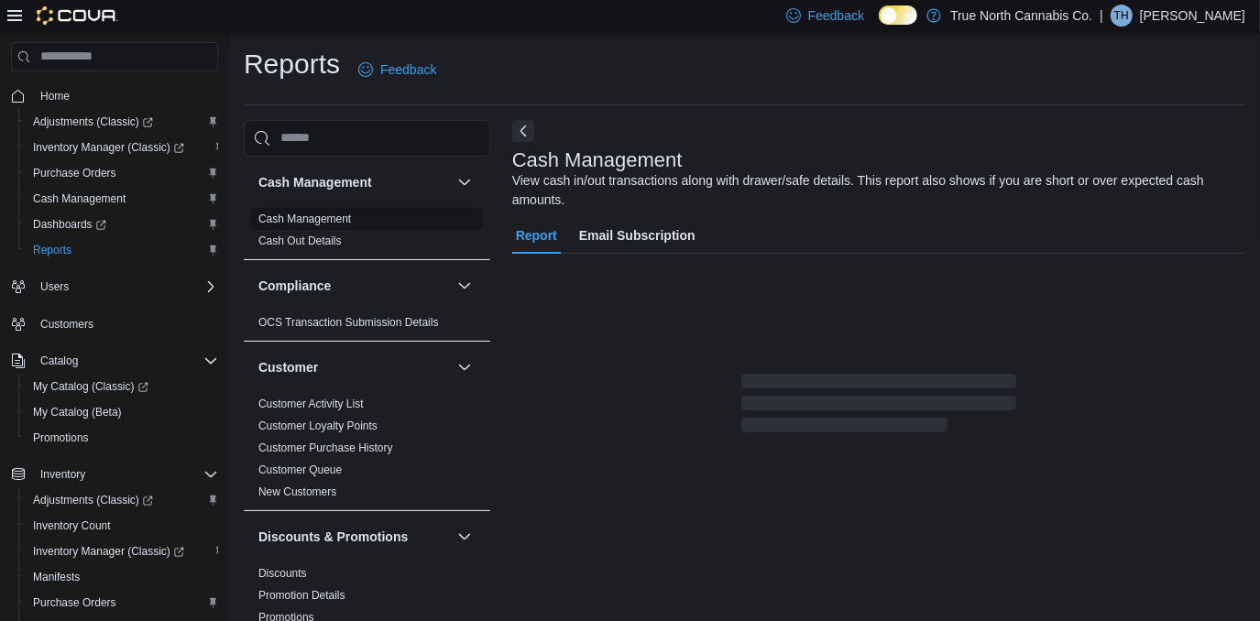
scroll to position [16, 0]
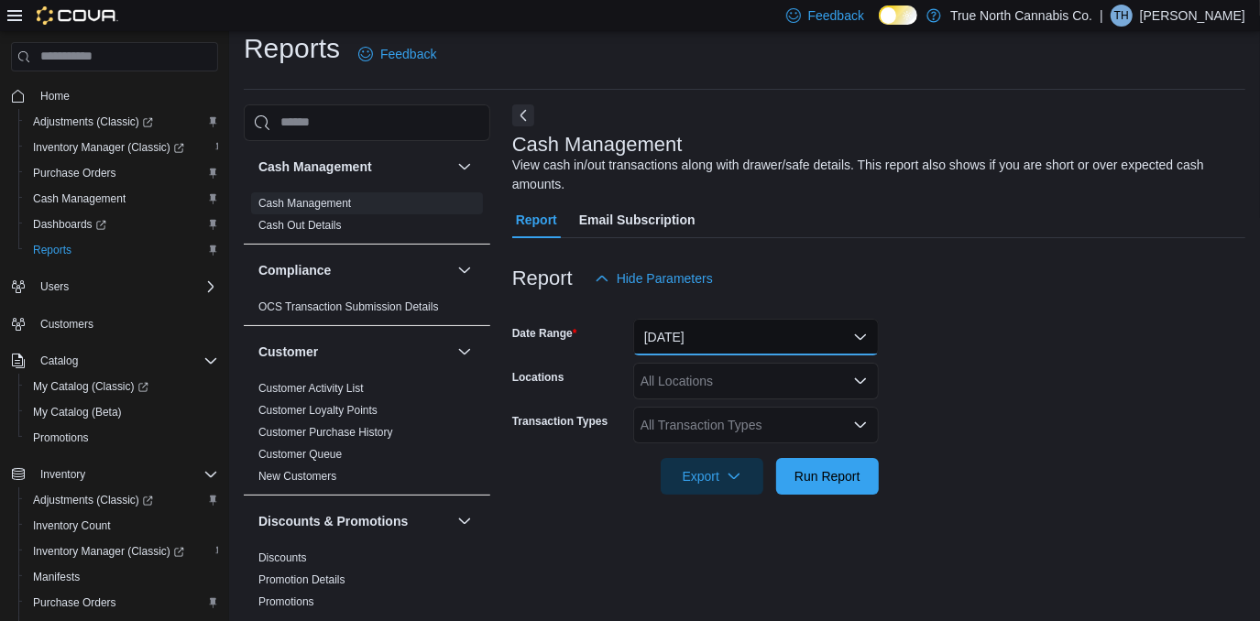
click at [864, 341] on button "Today" at bounding box center [756, 337] width 246 height 37
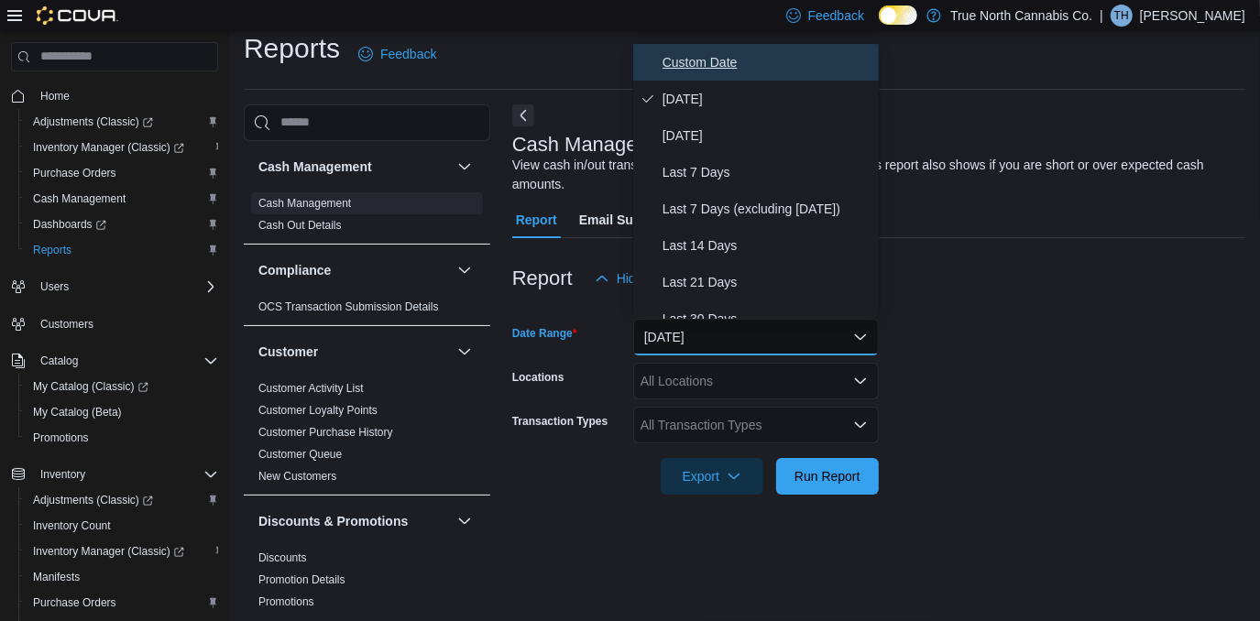
click at [689, 57] on span "Custom Date" at bounding box center [766, 62] width 209 height 22
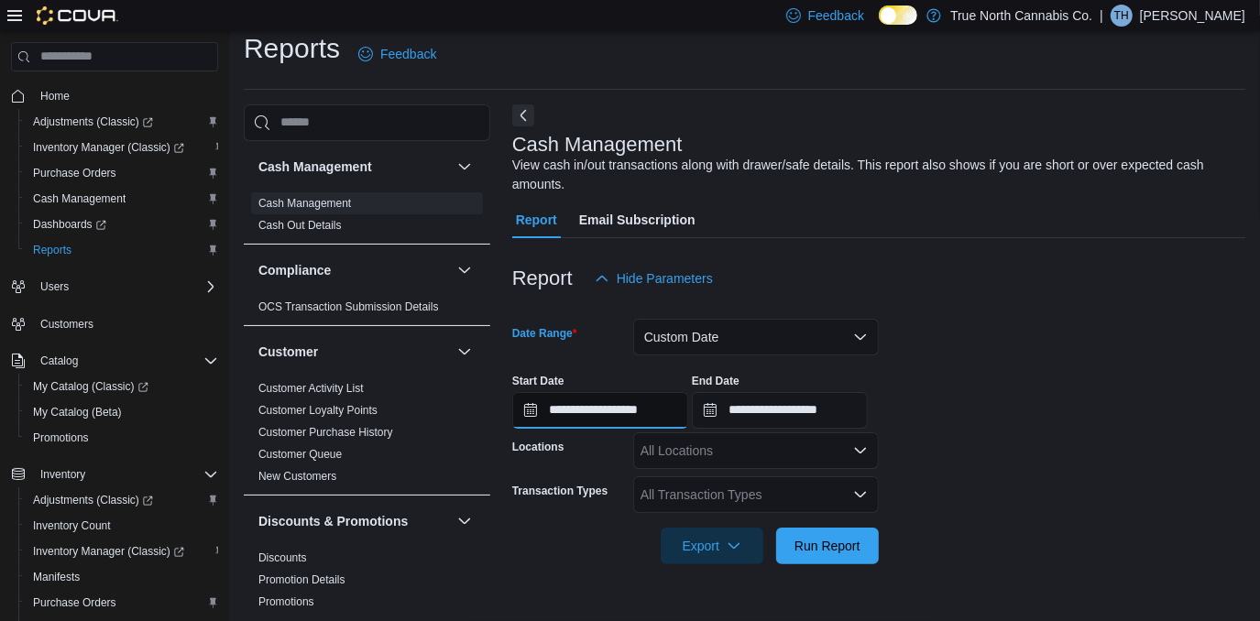
click at [638, 418] on input "**********" at bounding box center [600, 410] width 176 height 37
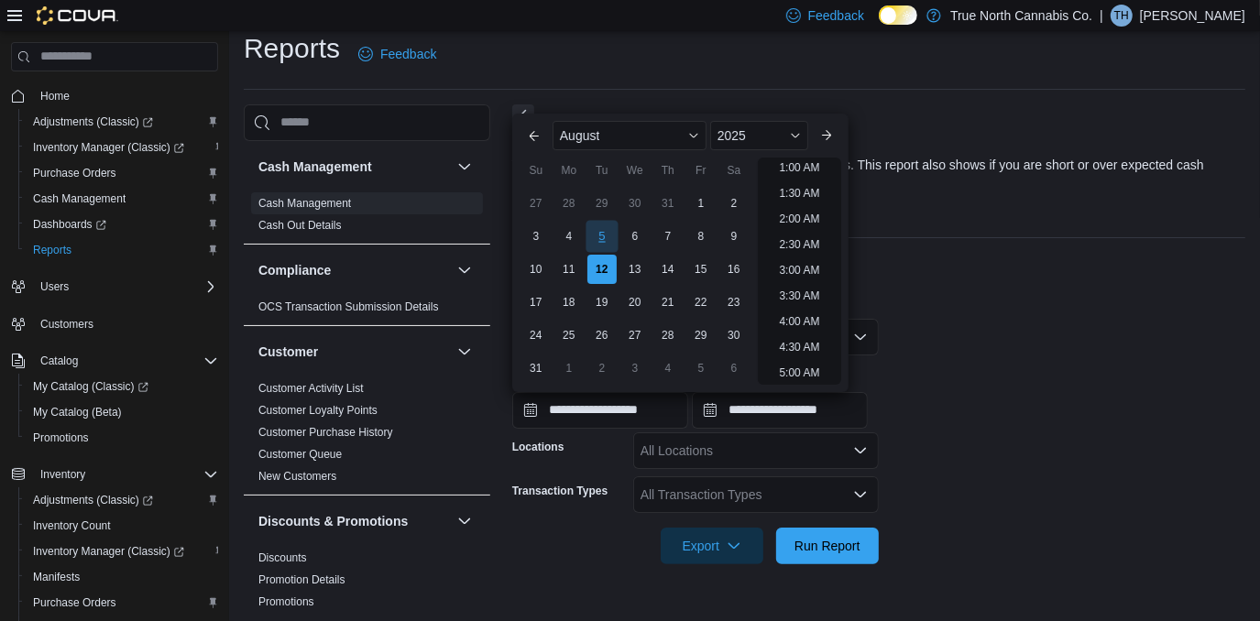
click at [605, 238] on div "5" at bounding box center [602, 236] width 32 height 32
type input "**********"
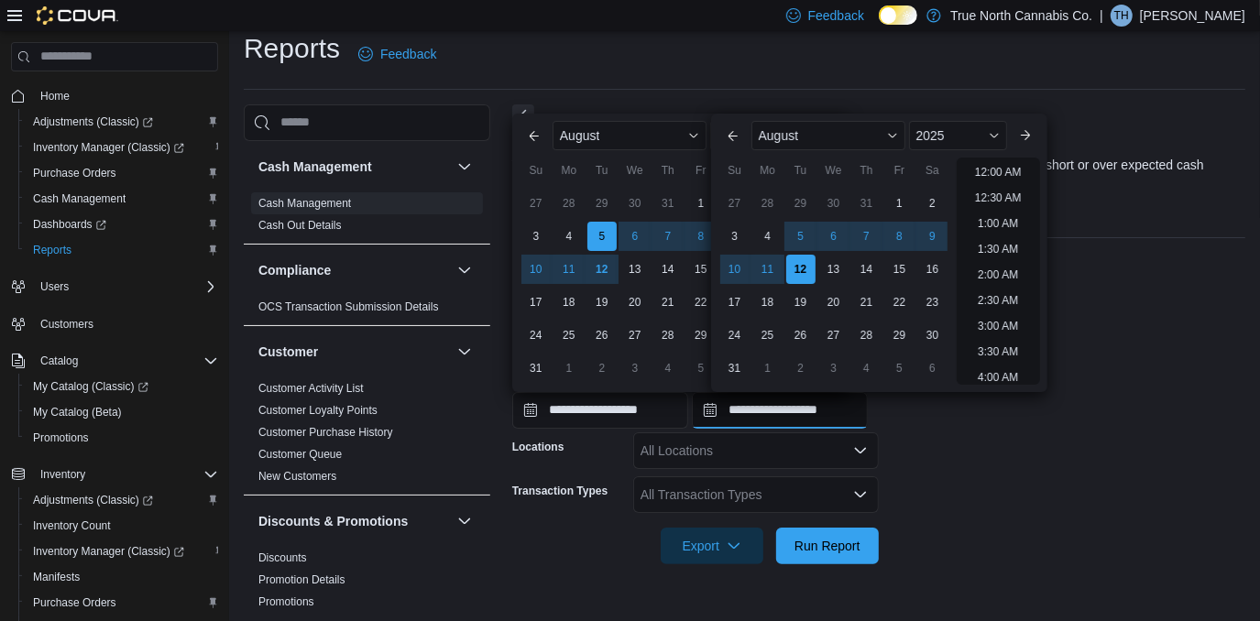
click at [824, 415] on input "**********" at bounding box center [780, 410] width 176 height 37
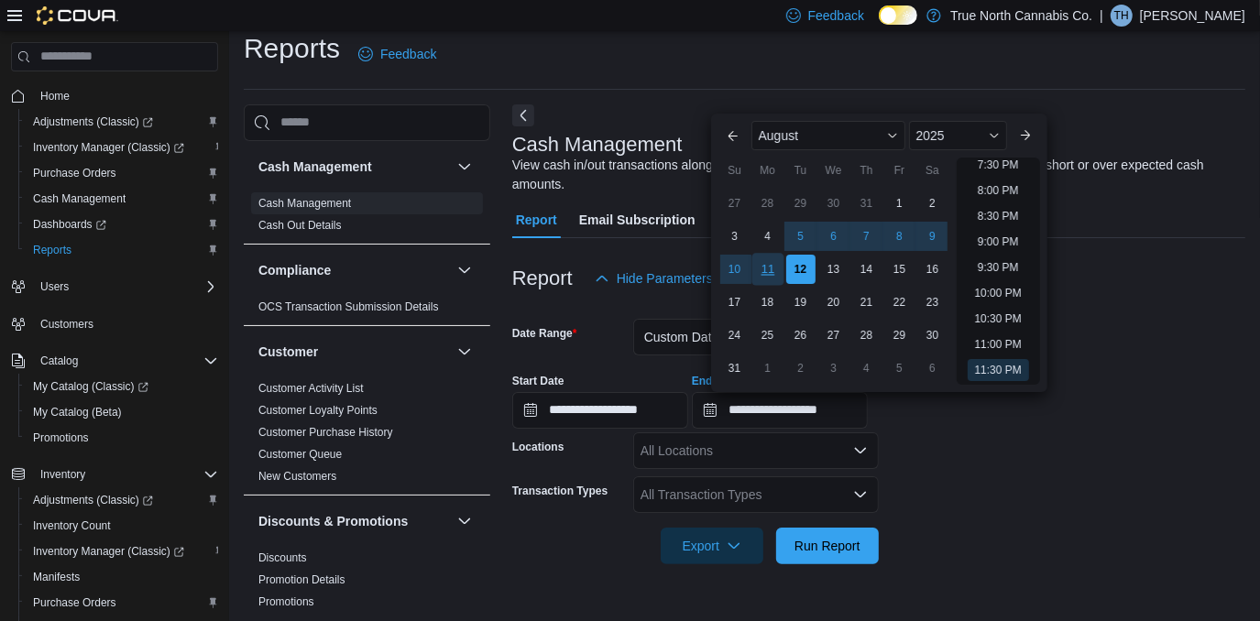
click at [765, 267] on div "11" at bounding box center [767, 269] width 32 height 32
type input "**********"
click at [858, 450] on icon "Open list of options" at bounding box center [860, 450] width 11 height 5
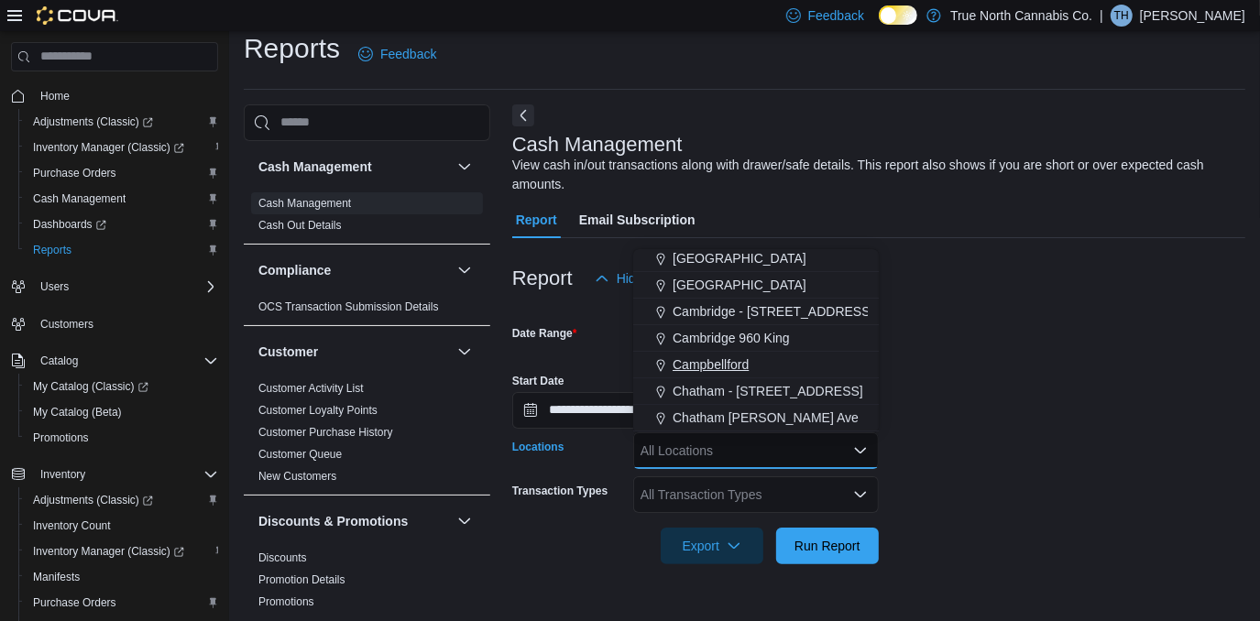
scroll to position [166, 0]
click at [693, 279] on span "[GEOGRAPHIC_DATA]" at bounding box center [740, 282] width 134 height 18
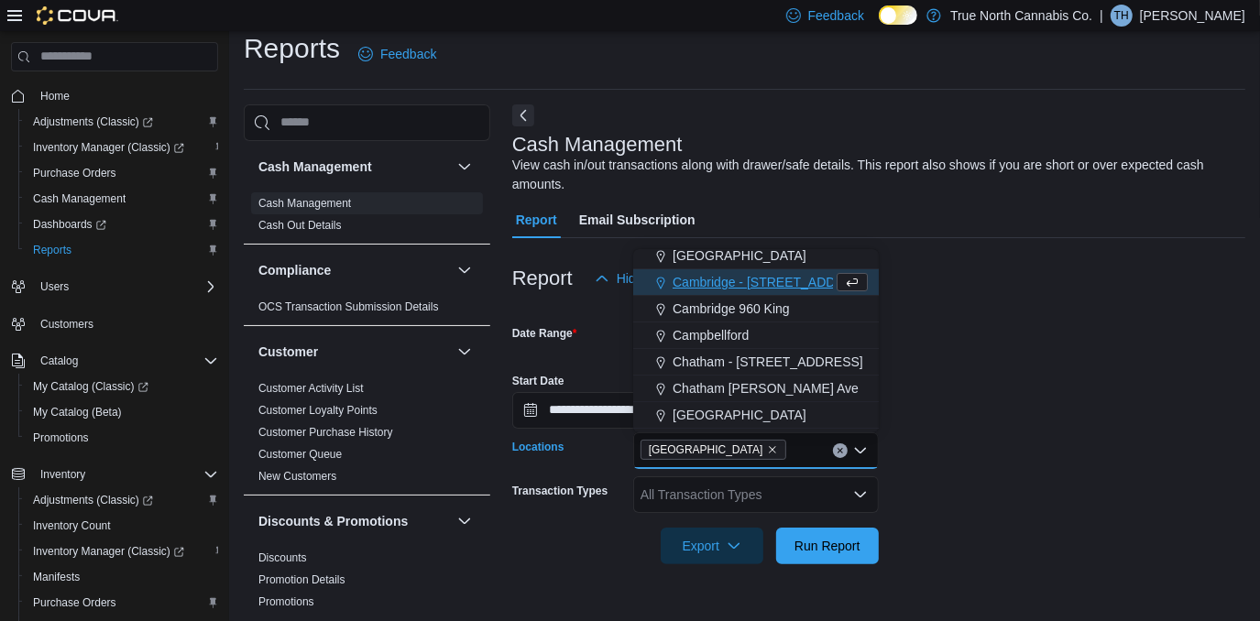
click at [816, 493] on div "All Transaction Types" at bounding box center [756, 494] width 246 height 37
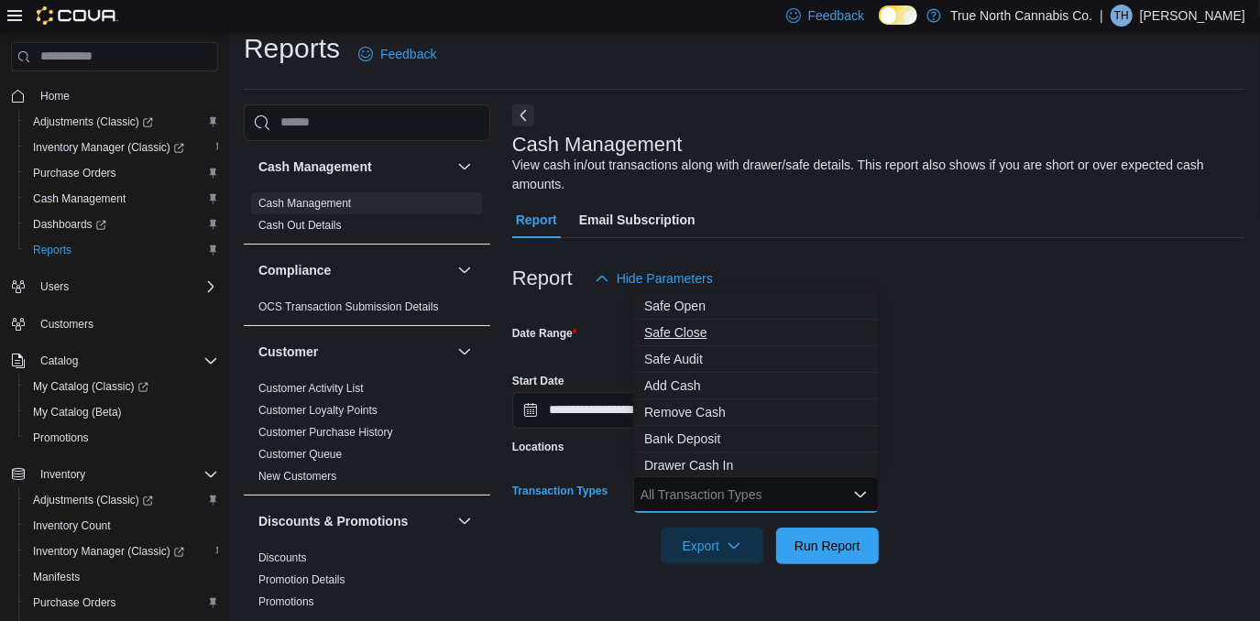
click at [693, 338] on span "Safe Close" at bounding box center [756, 332] width 224 height 18
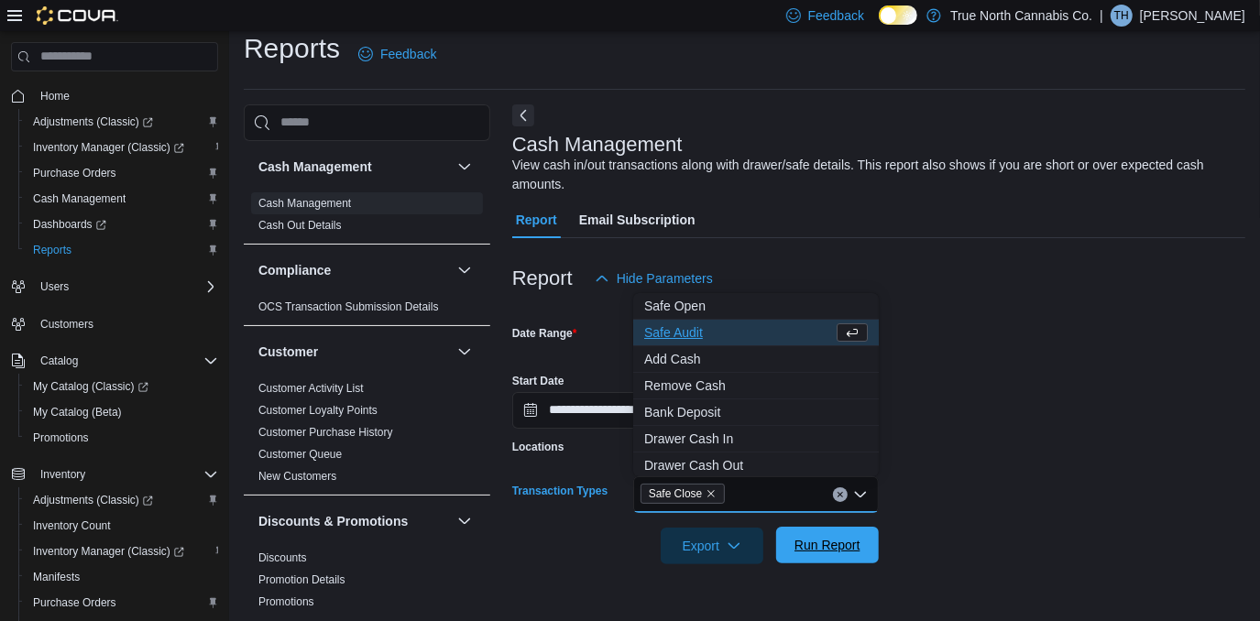
click at [830, 545] on span "Run Report" at bounding box center [827, 545] width 66 height 18
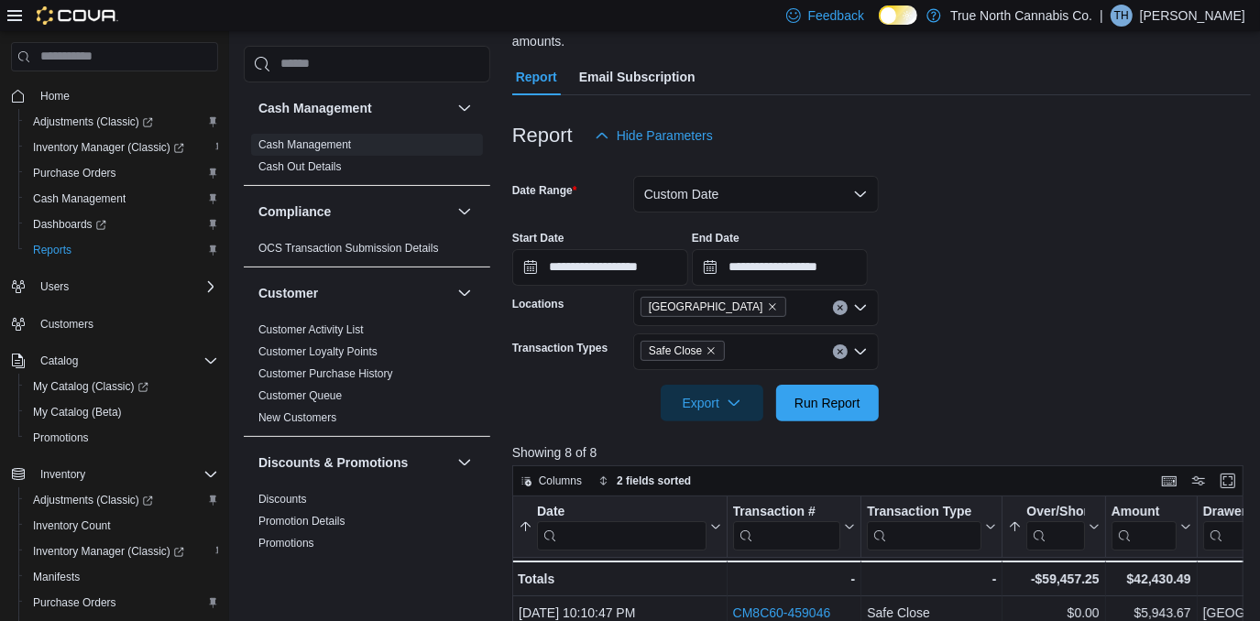
scroll to position [349, 0]
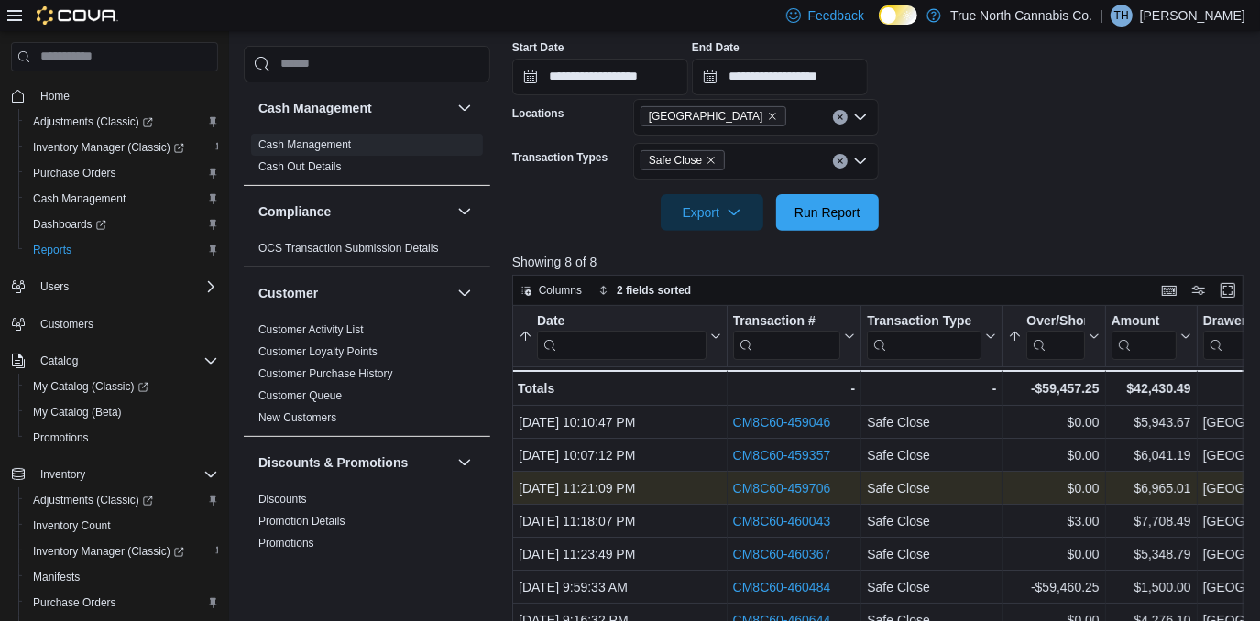
click at [794, 487] on link "CM8C60-459706" at bounding box center [781, 488] width 98 height 15
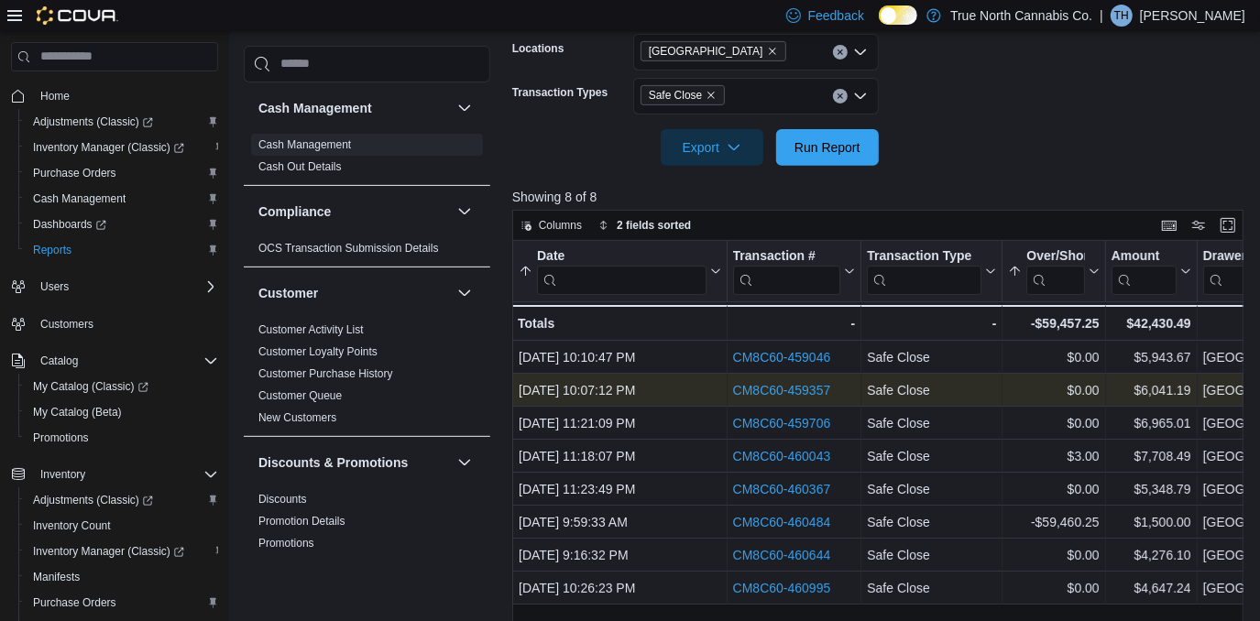
scroll to position [433, 0]
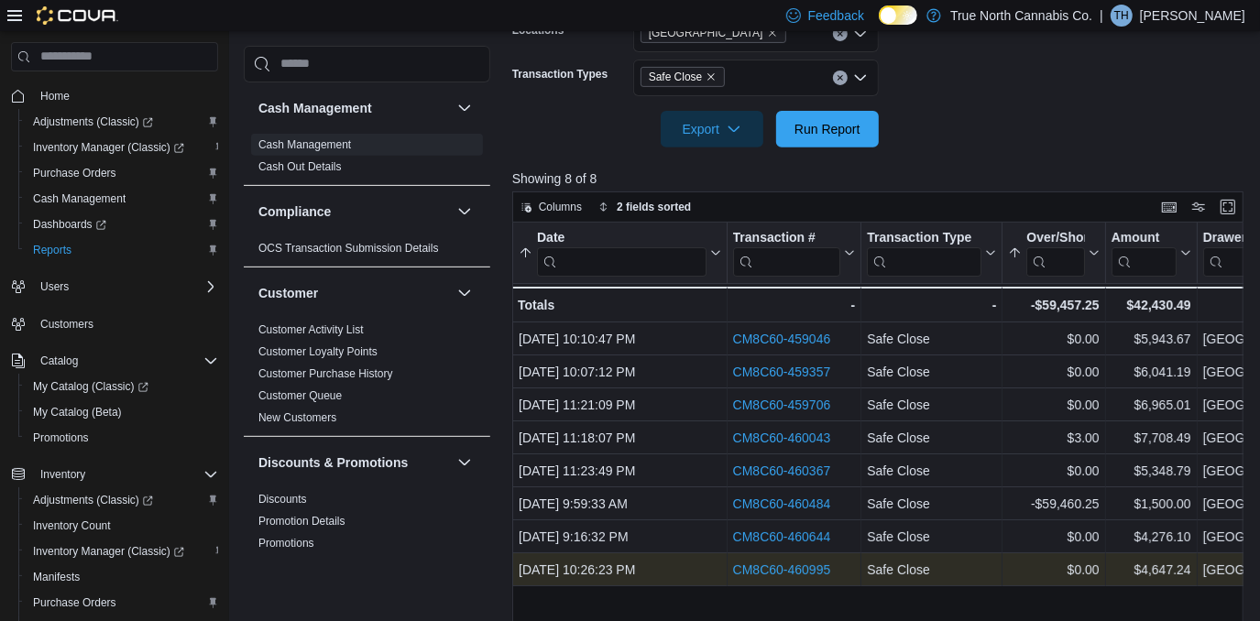
click at [779, 572] on link "CM8C60-460995" at bounding box center [781, 570] width 98 height 15
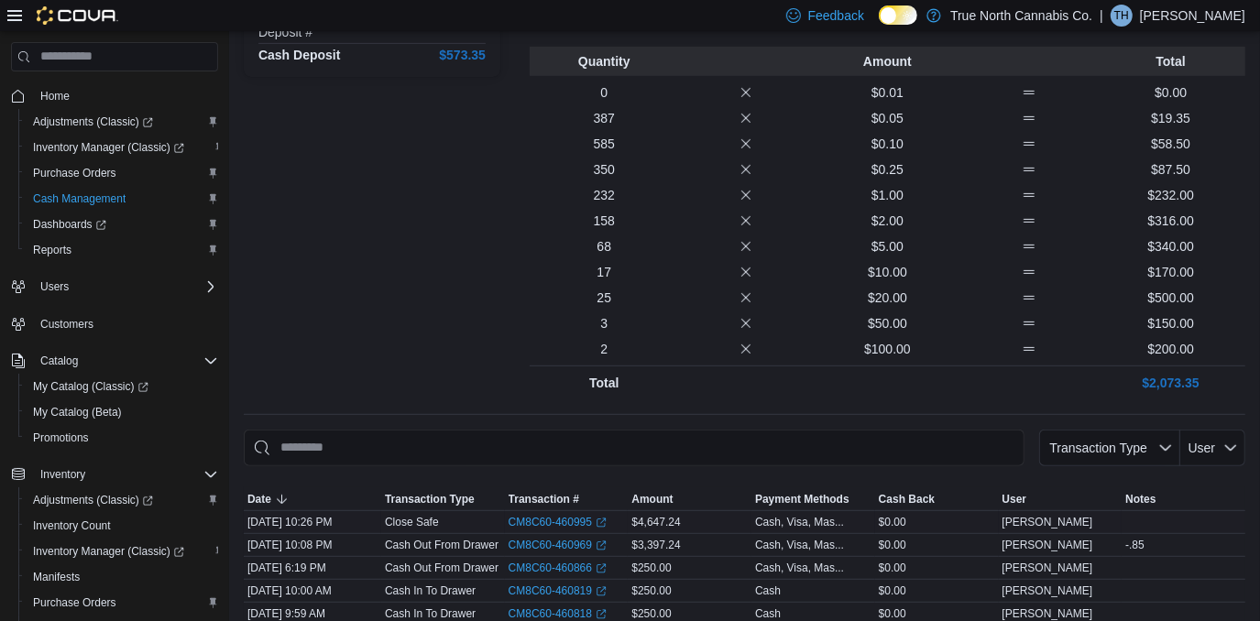
scroll to position [538, 0]
